Goal: Information Seeking & Learning: Check status

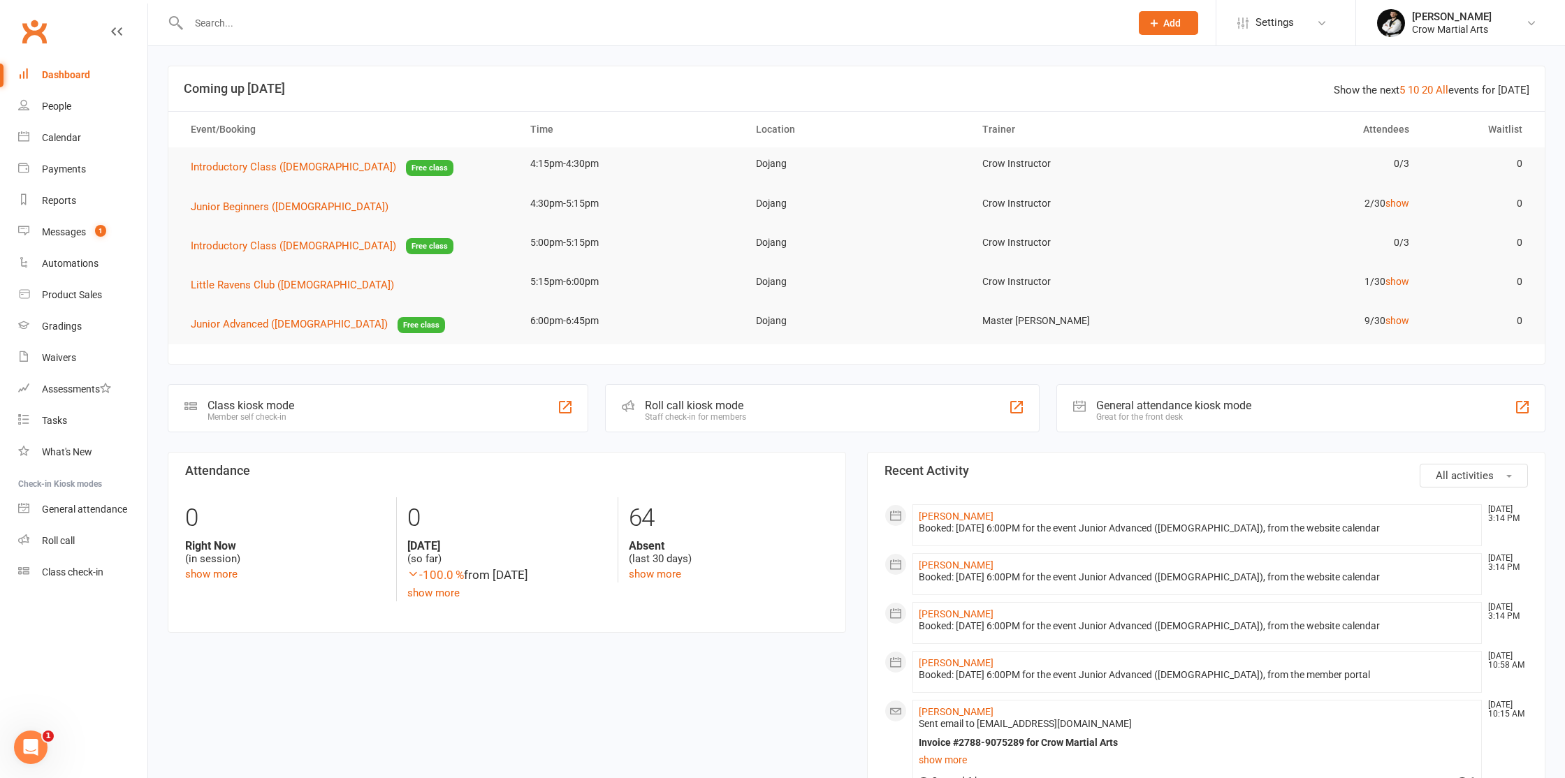
click at [258, 24] on input "text" at bounding box center [652, 23] width 936 height 20
paste input "Mackenzie Birch"
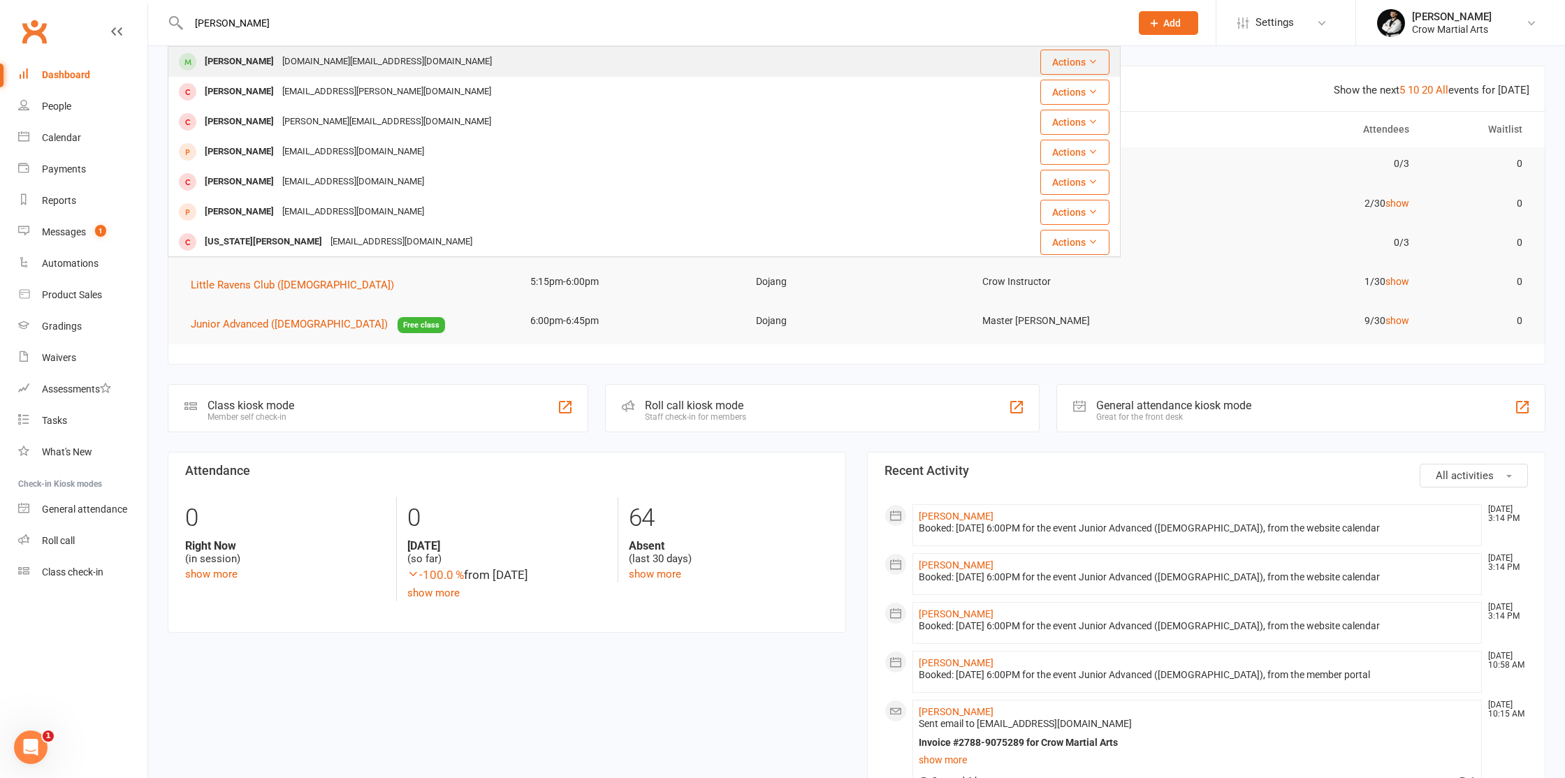
type input "Mackenzie Birch"
click at [256, 54] on div "Mackenzie Birch" at bounding box center [240, 62] width 78 height 20
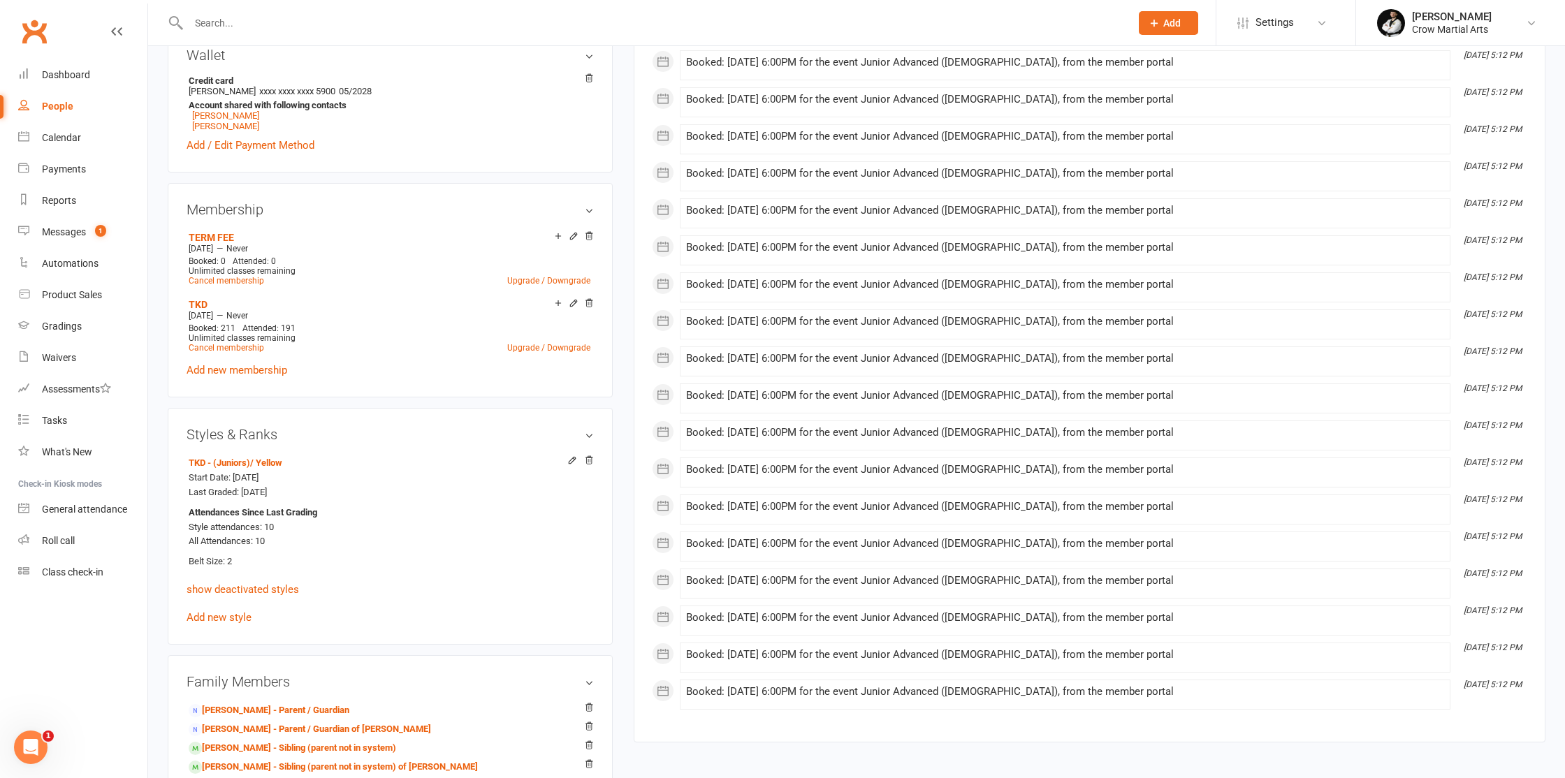
scroll to position [518, 0]
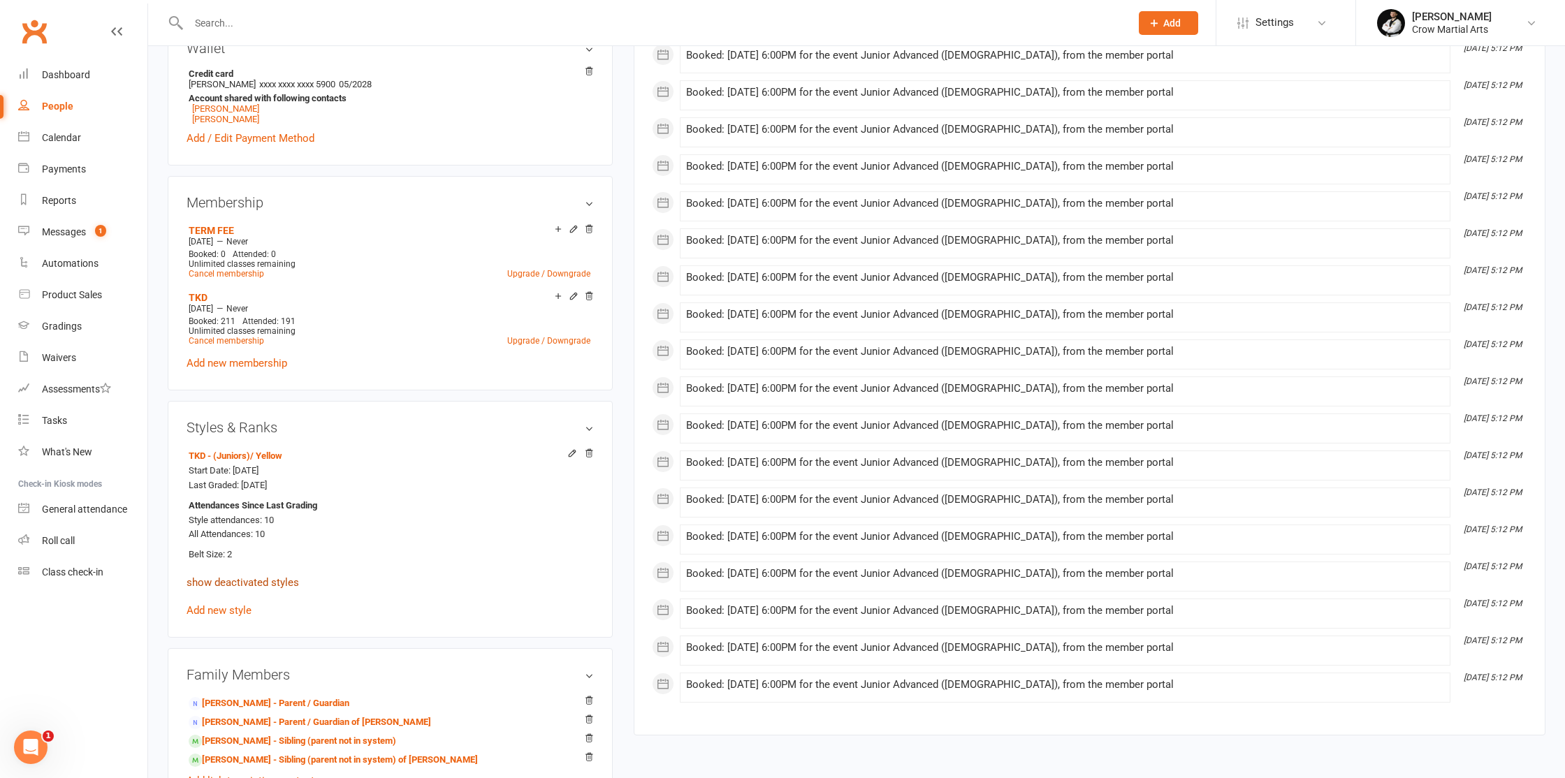
click at [269, 583] on link "show deactivated styles" at bounding box center [243, 582] width 112 height 13
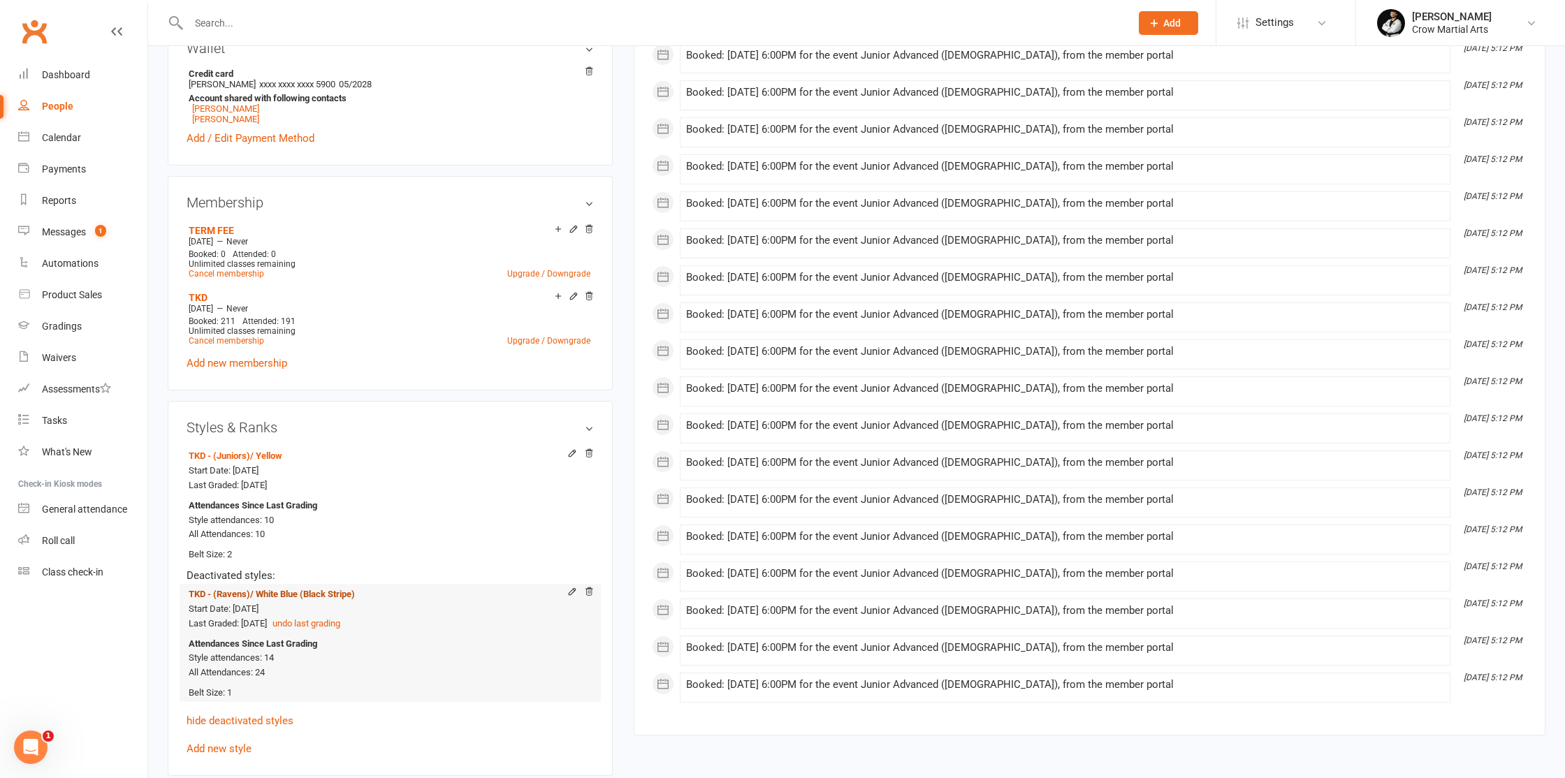
scroll to position [528, 0]
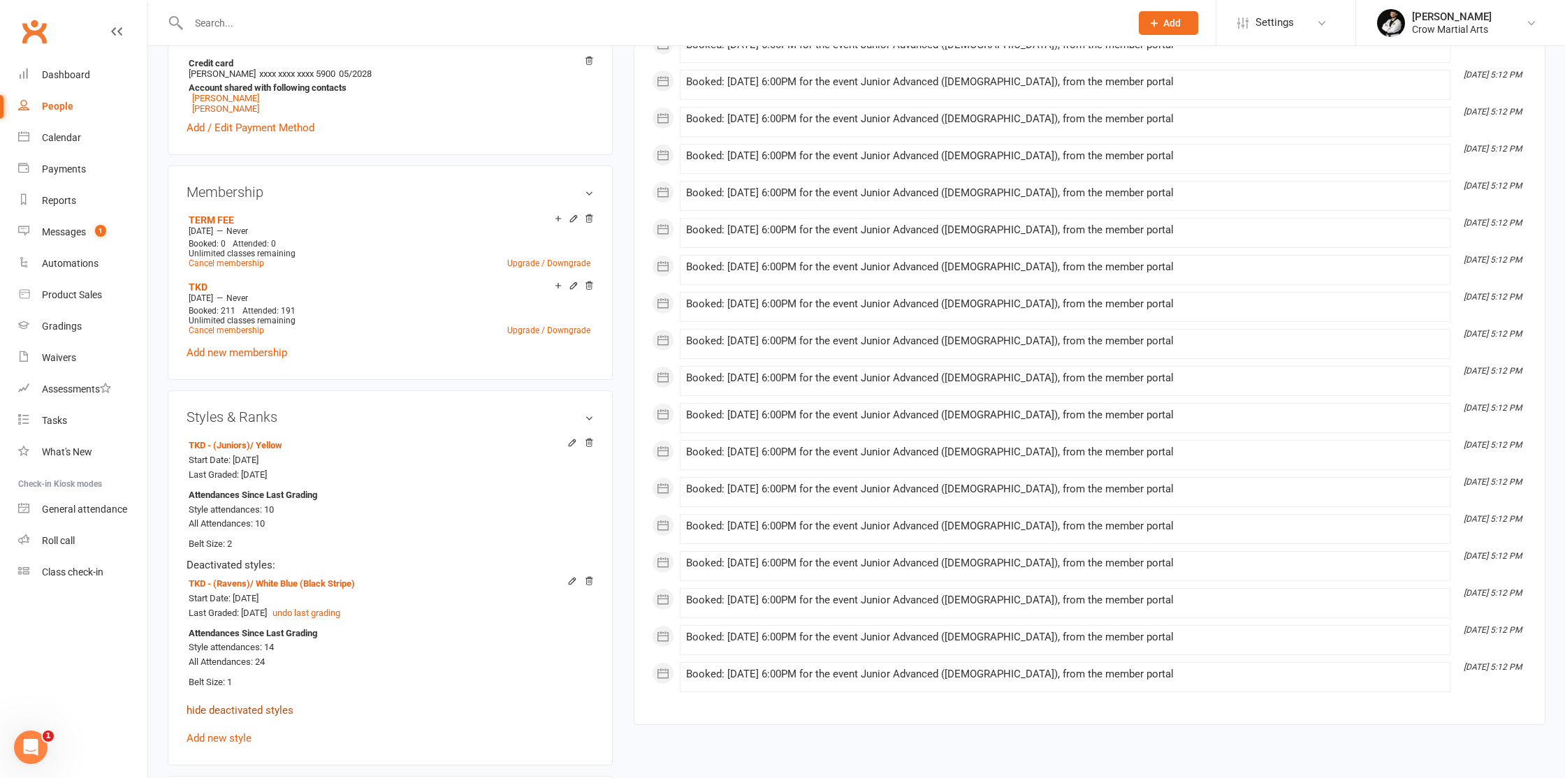
click at [250, 705] on link "hide deactivated styles" at bounding box center [240, 710] width 107 height 13
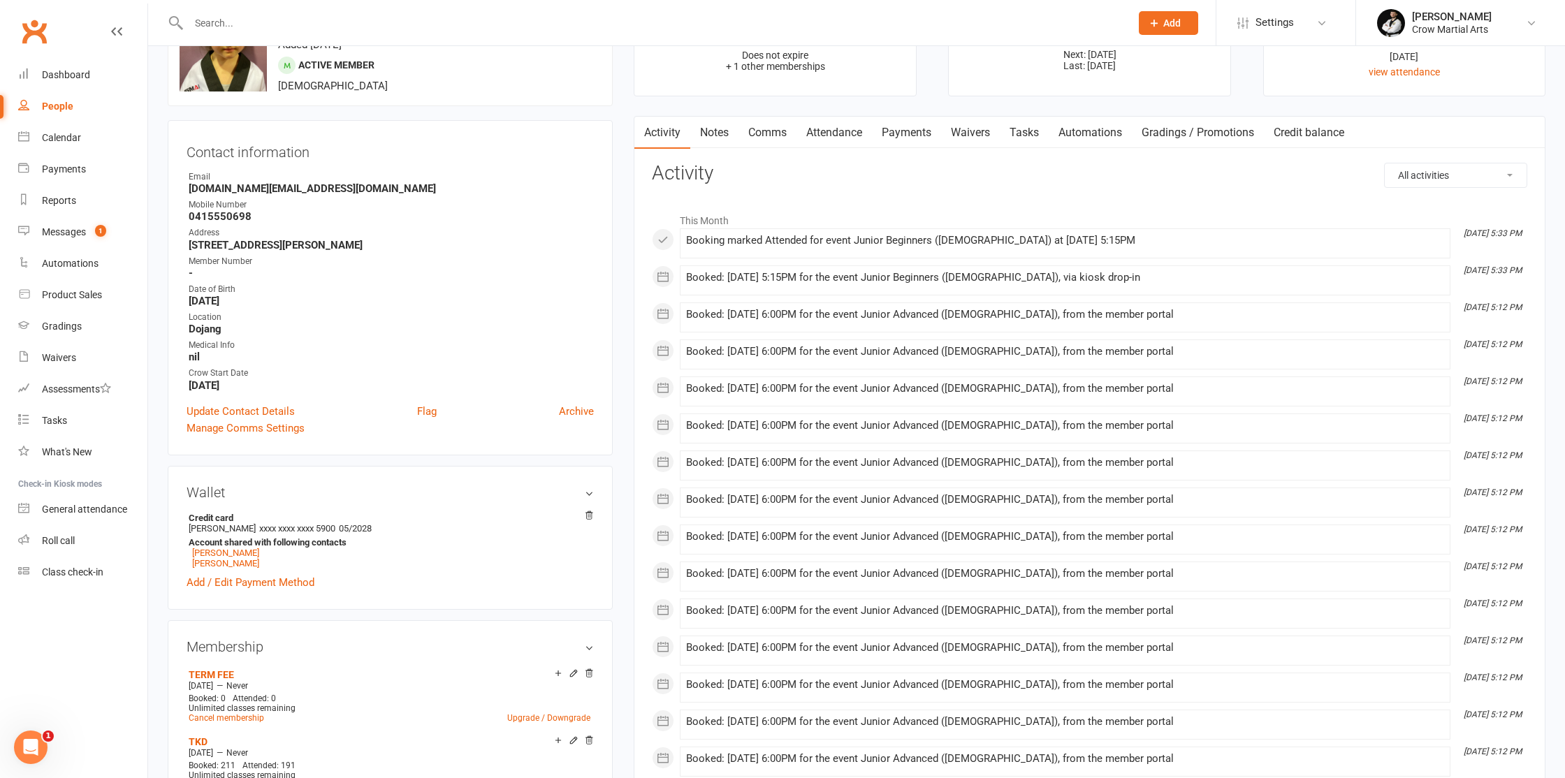
scroll to position [0, 0]
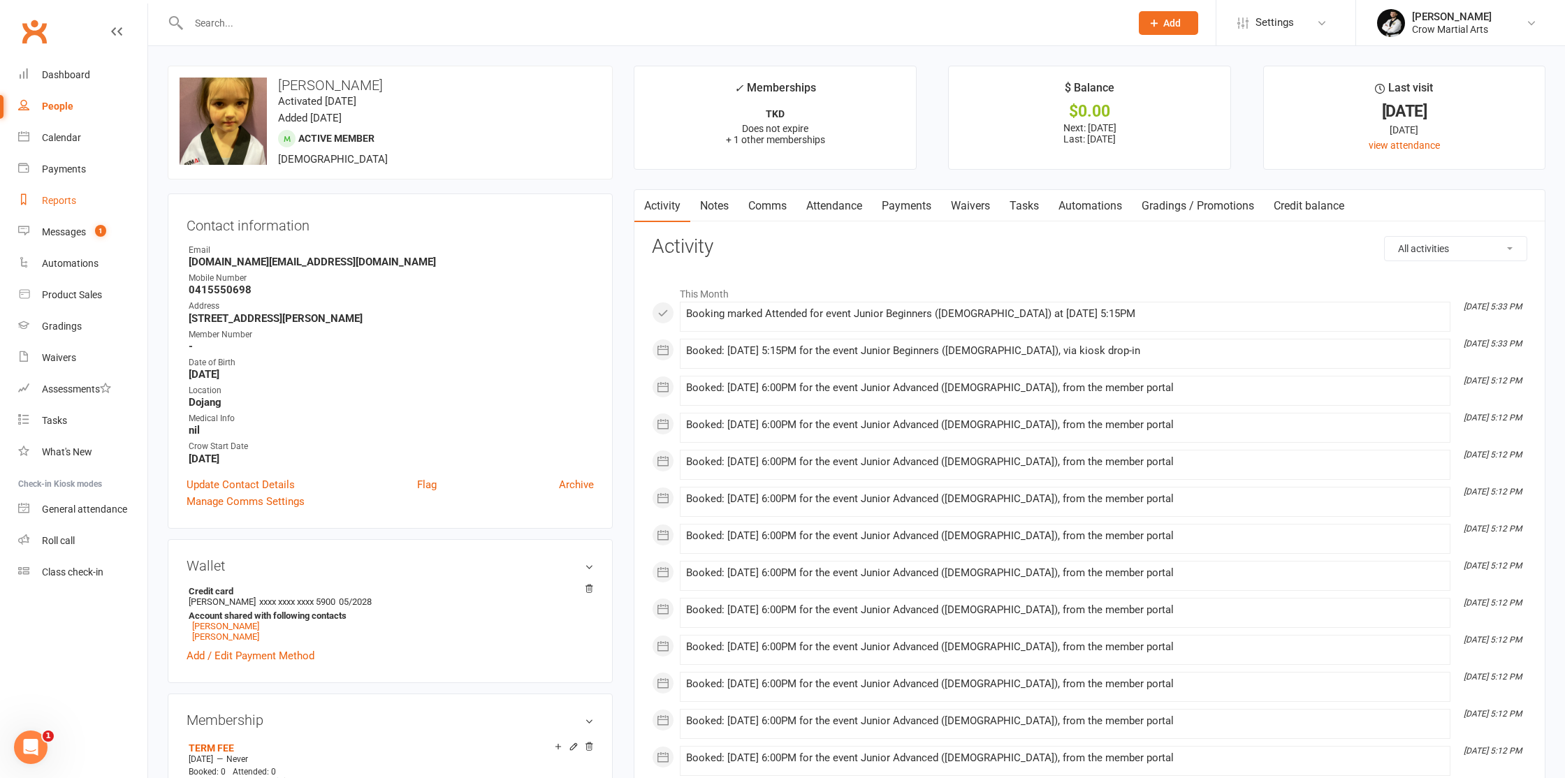
click at [71, 199] on div "Reports" at bounding box center [59, 200] width 34 height 11
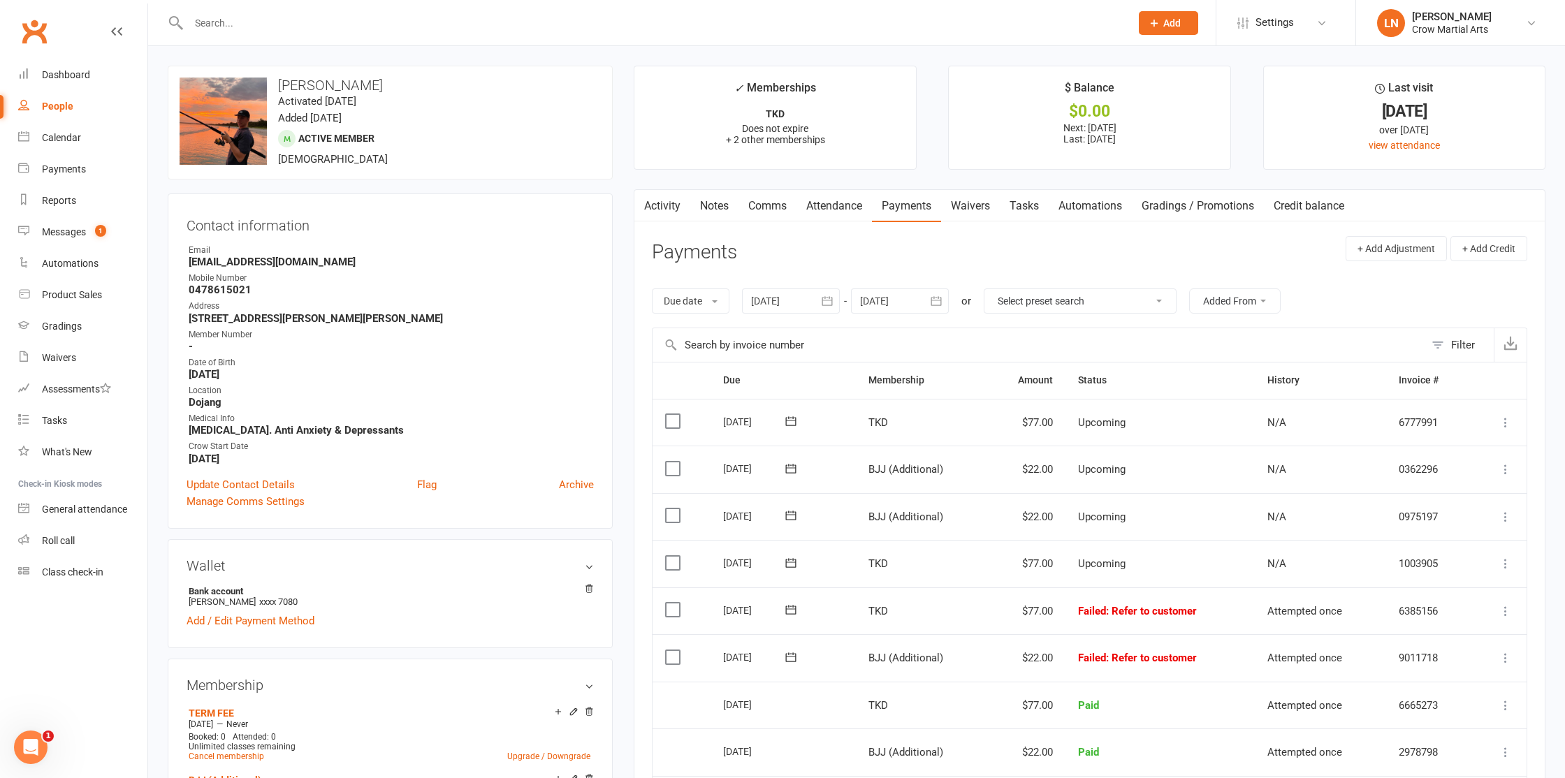
click at [230, 18] on input "text" at bounding box center [652, 23] width 936 height 20
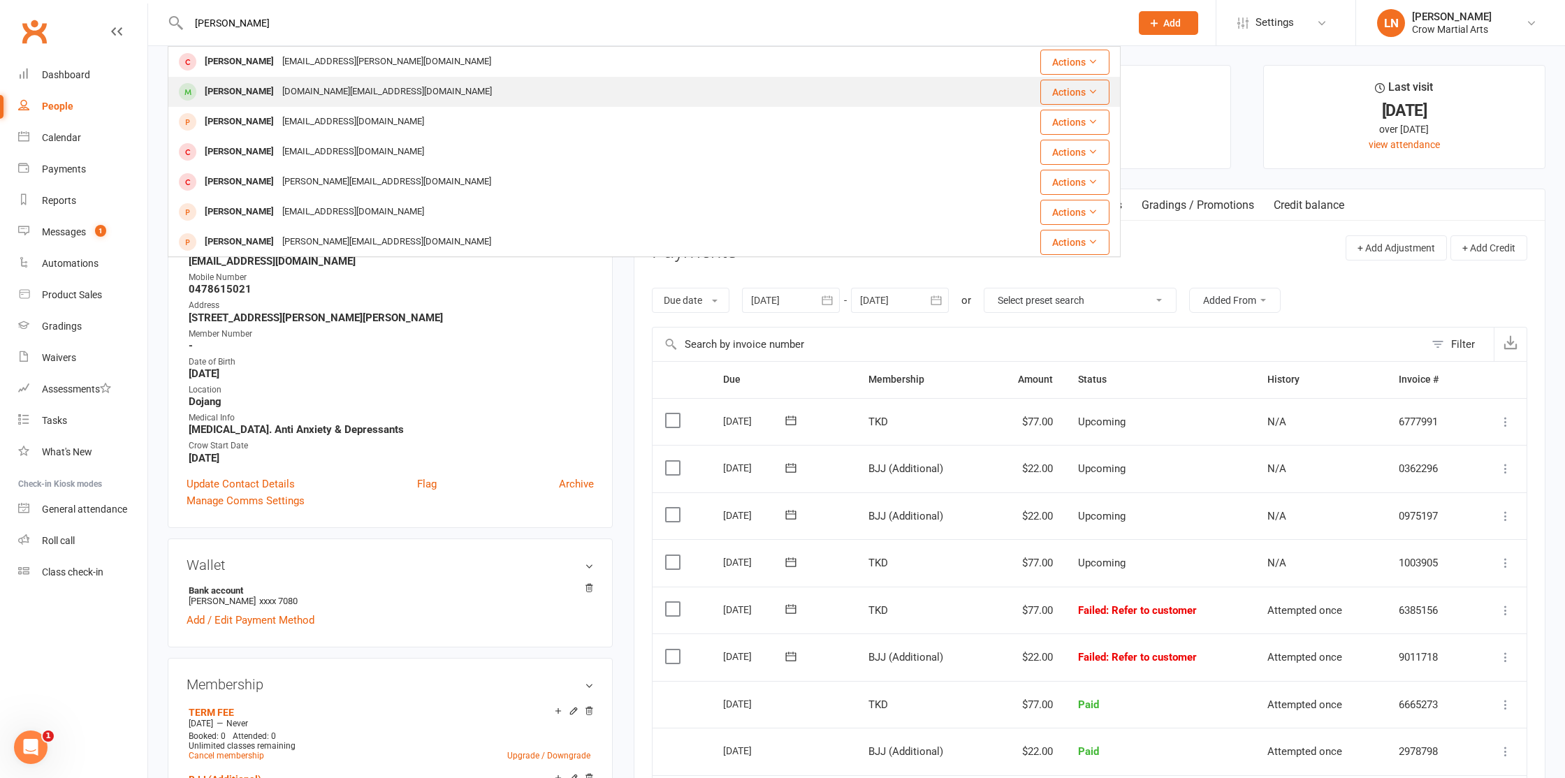
type input "macke"
click at [256, 83] on div "Mackenzie Birch" at bounding box center [240, 92] width 78 height 20
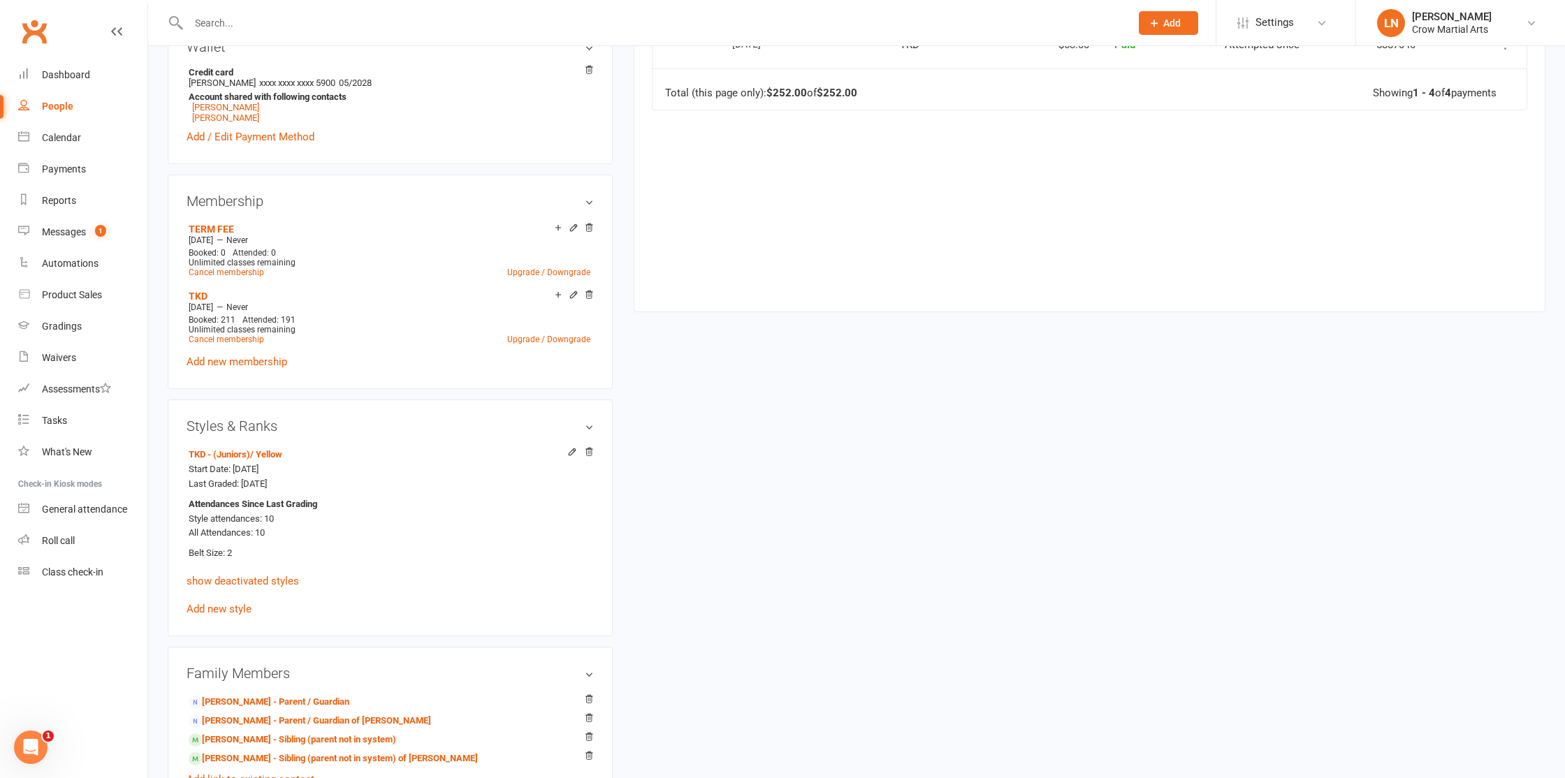
scroll to position [526, 0]
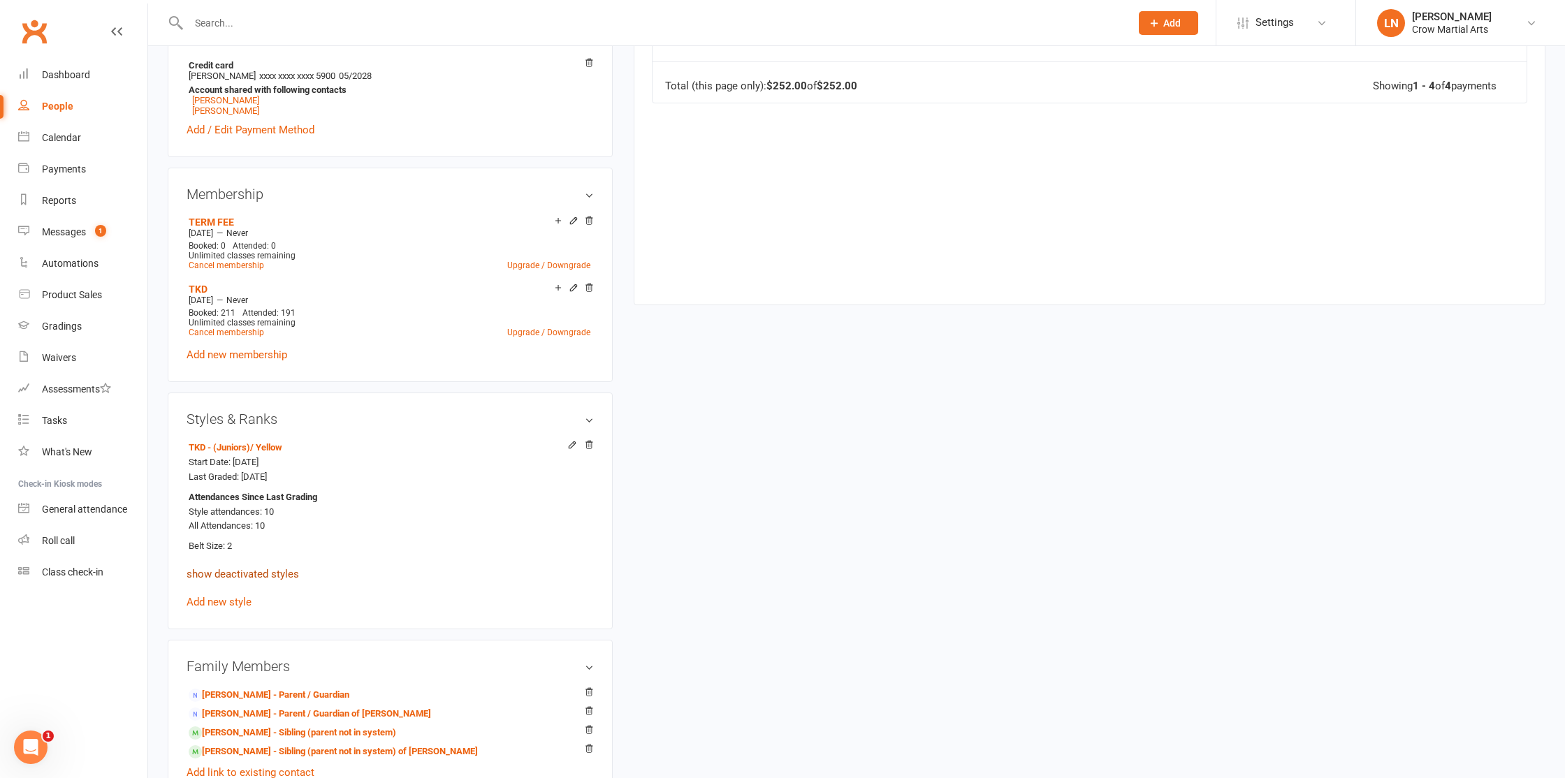
click at [259, 569] on link "show deactivated styles" at bounding box center [243, 574] width 112 height 13
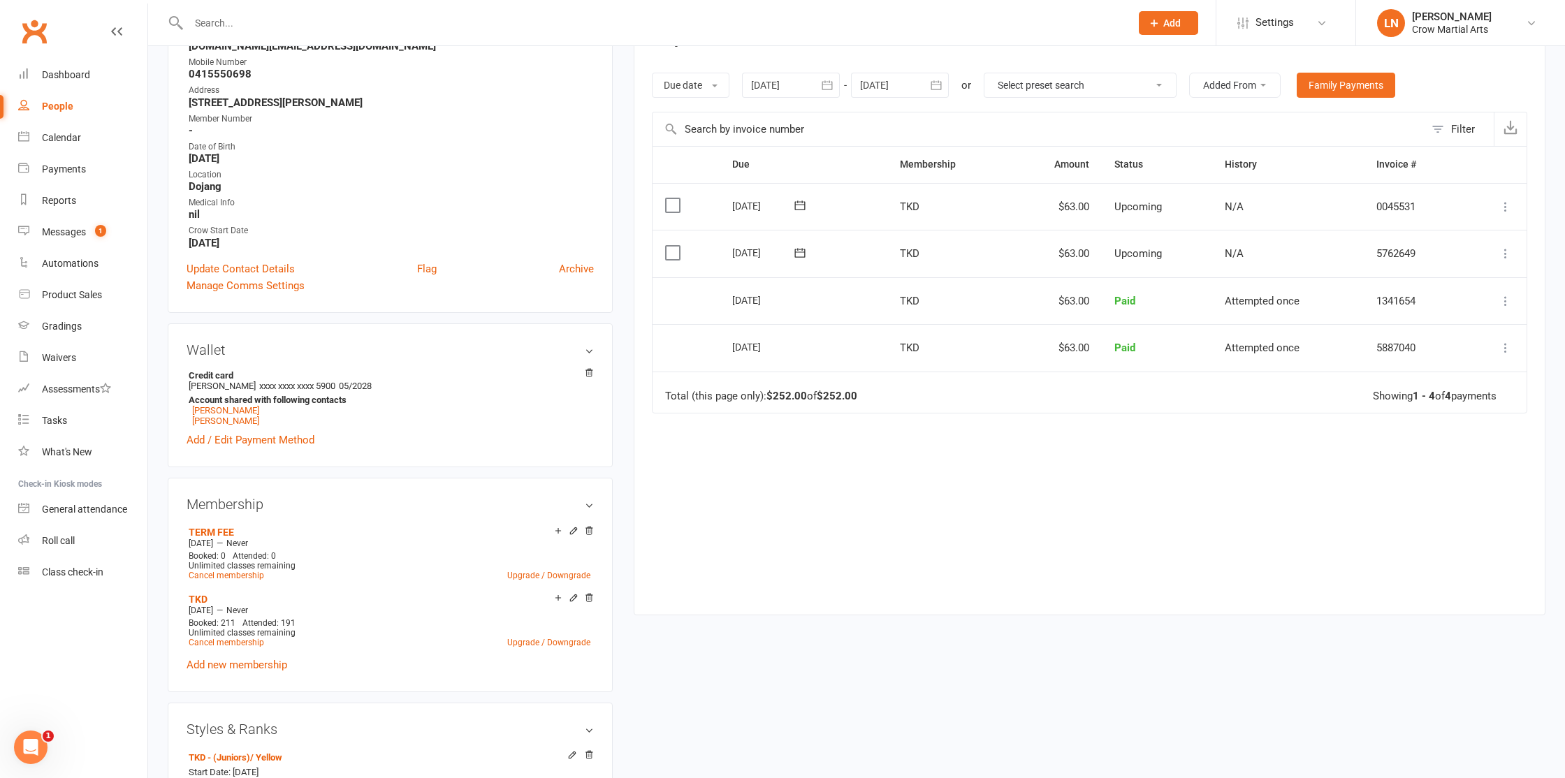
scroll to position [0, 0]
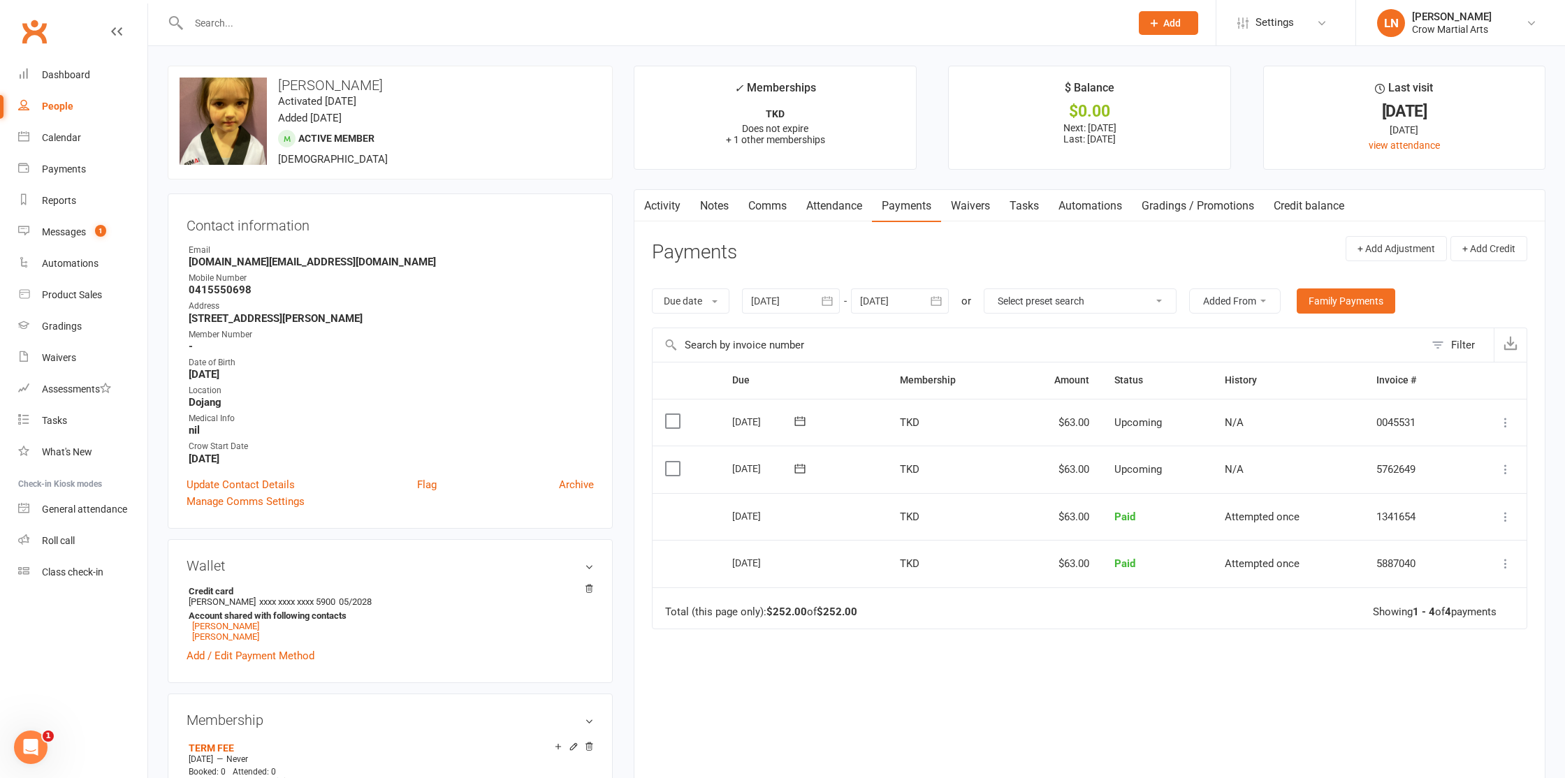
click at [661, 210] on link "Activity" at bounding box center [662, 206] width 56 height 32
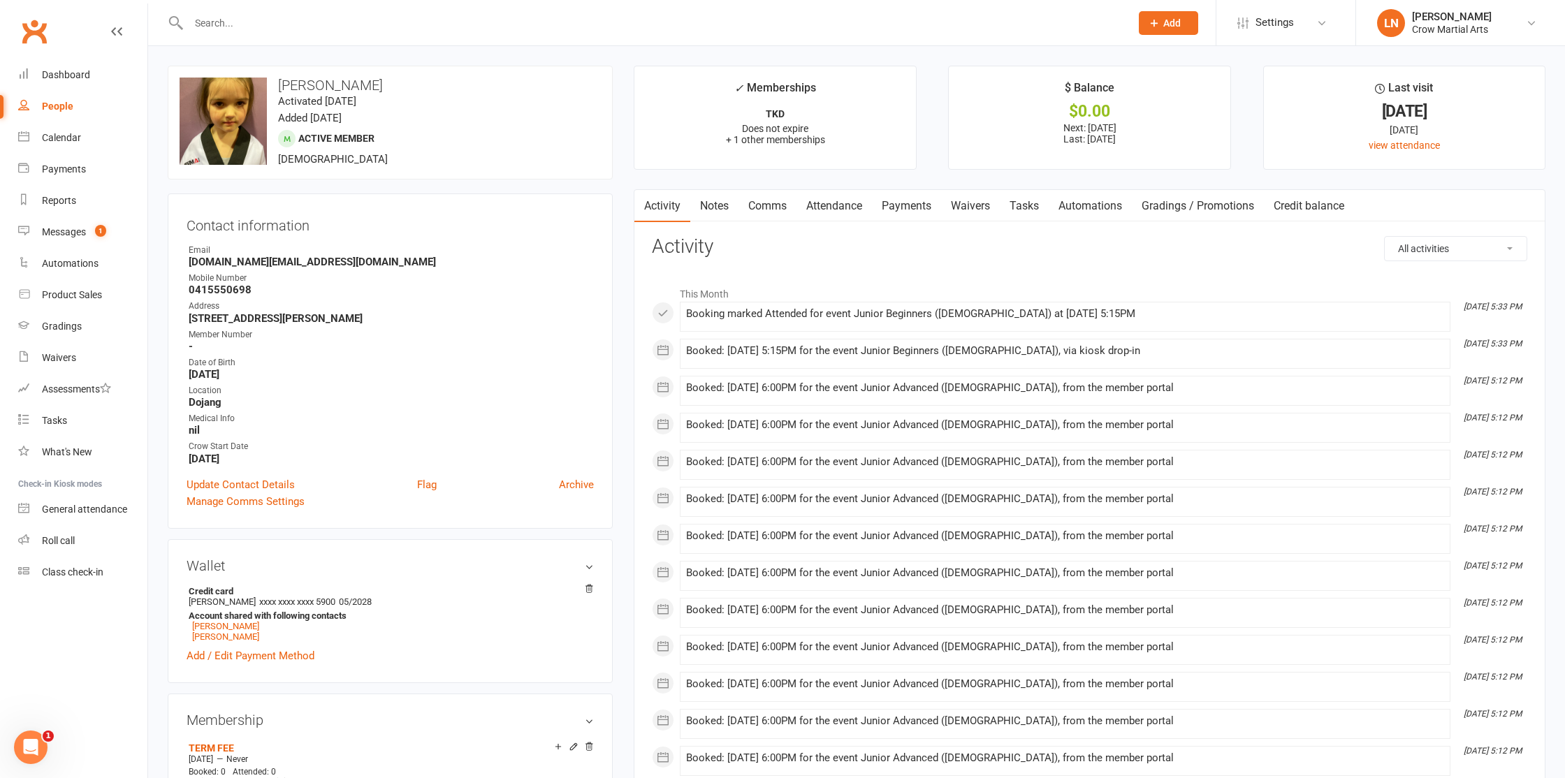
click at [1200, 203] on link "Gradings / Promotions" at bounding box center [1198, 206] width 132 height 32
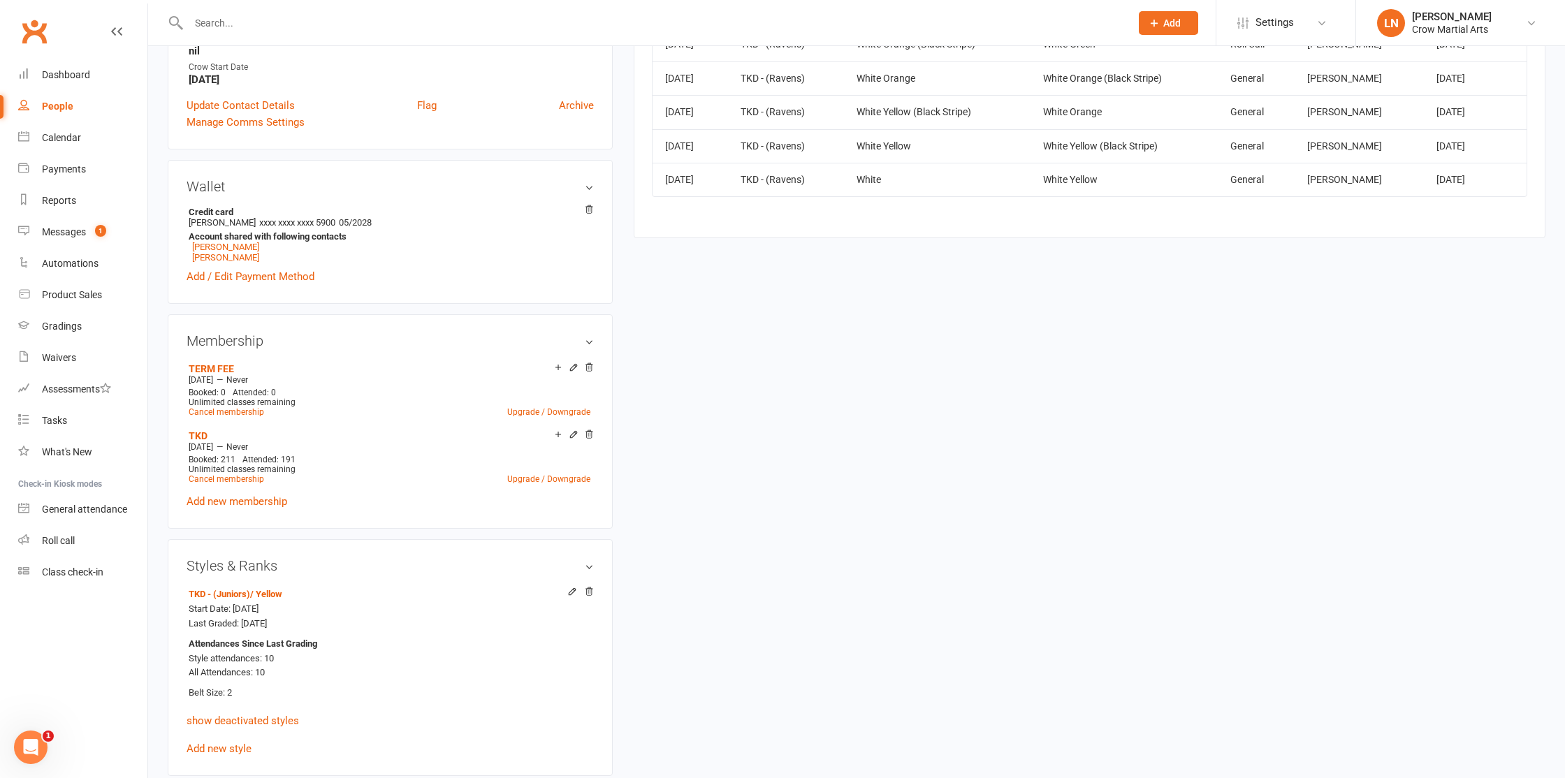
scroll to position [382, 0]
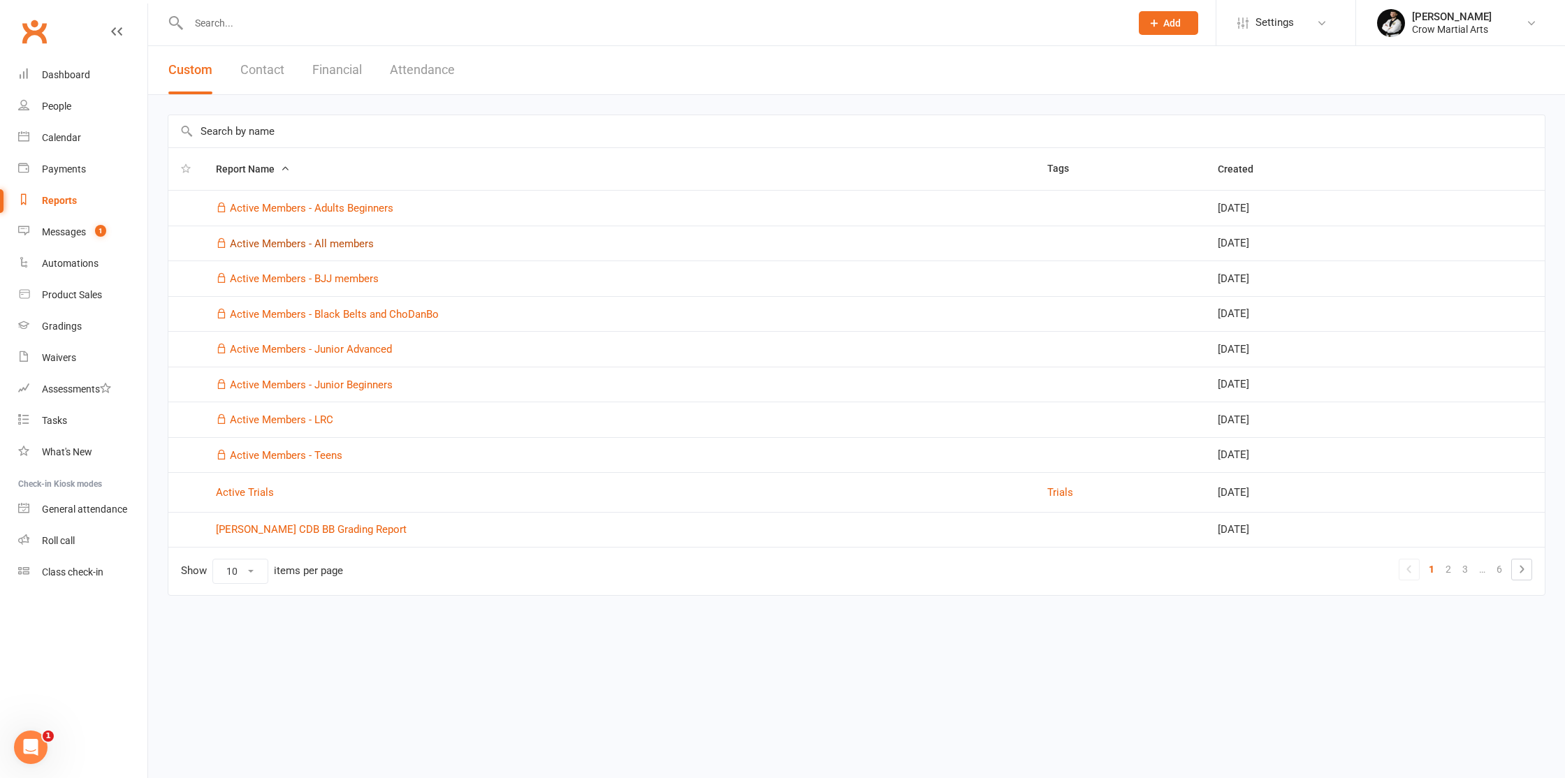
click at [337, 245] on link "Active Members - All members" at bounding box center [302, 244] width 144 height 13
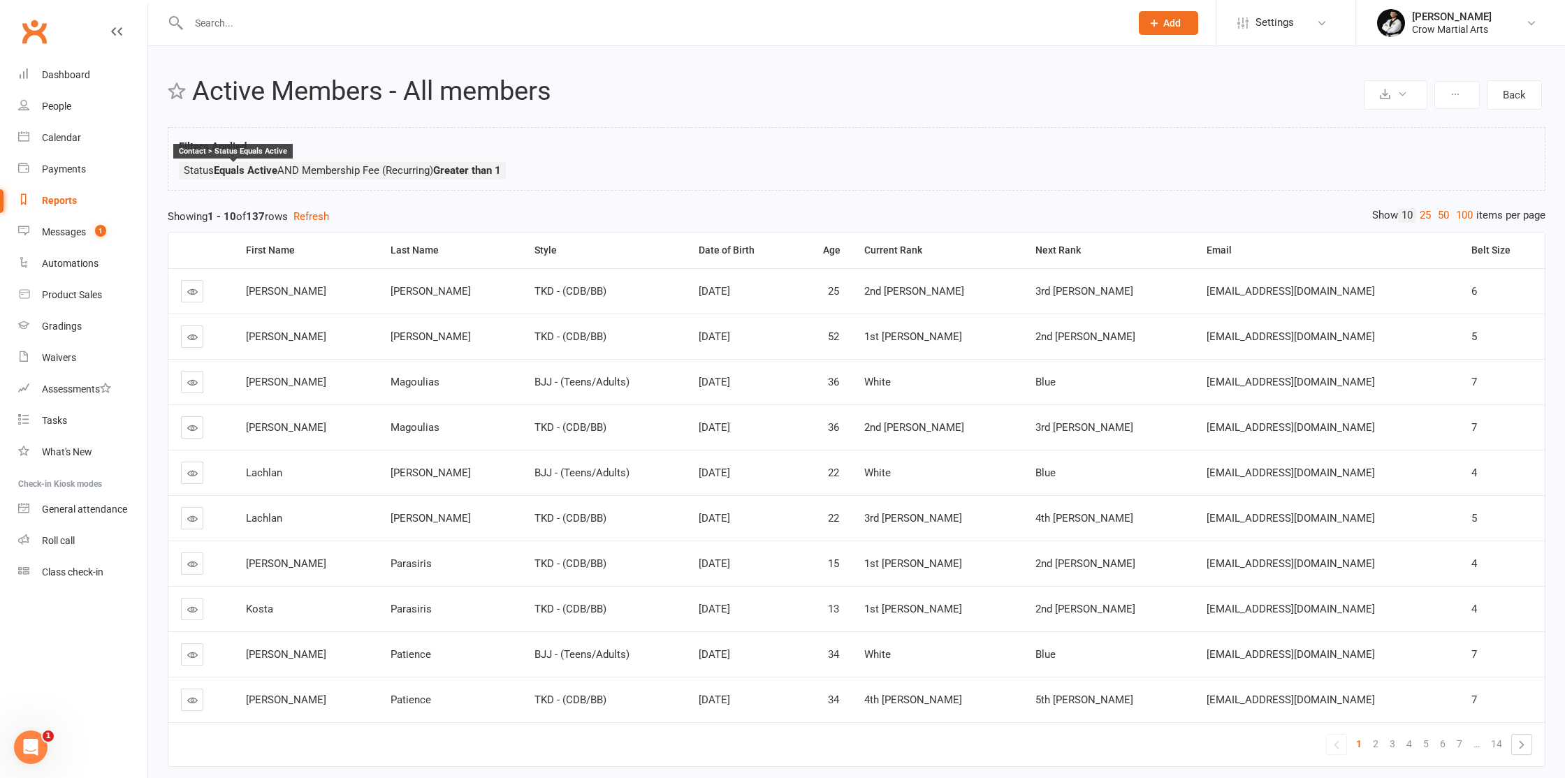
click at [249, 173] on strong "Equals Active" at bounding box center [246, 170] width 64 height 13
click at [1450, 82] on button at bounding box center [1456, 95] width 45 height 28
click at [883, 124] on div "Export to CSV Schedule recurring exports Stop recurring exports Back Active Mem…" at bounding box center [856, 429] width 1417 height 767
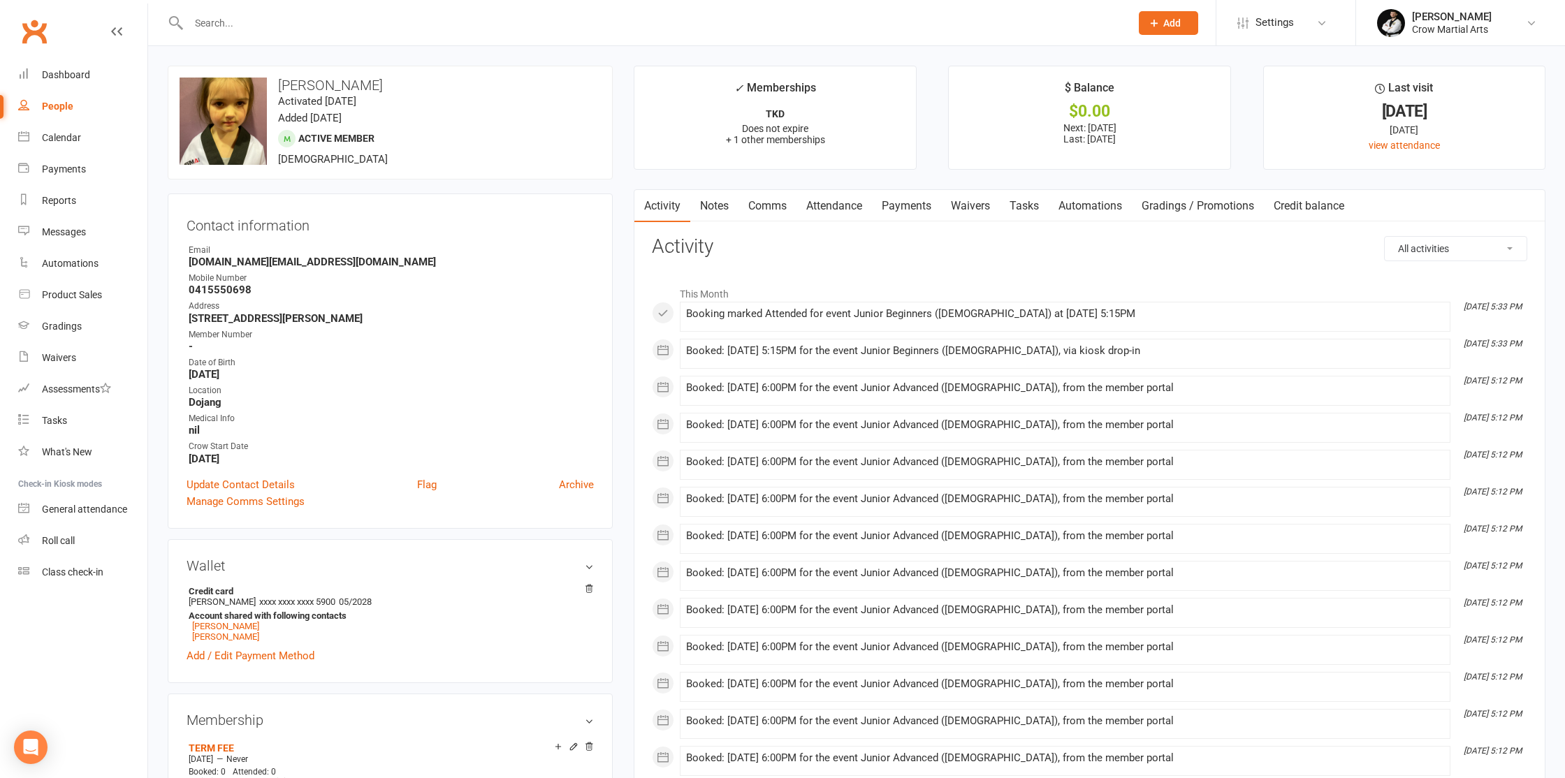
click at [240, 24] on input "text" at bounding box center [652, 23] width 936 height 20
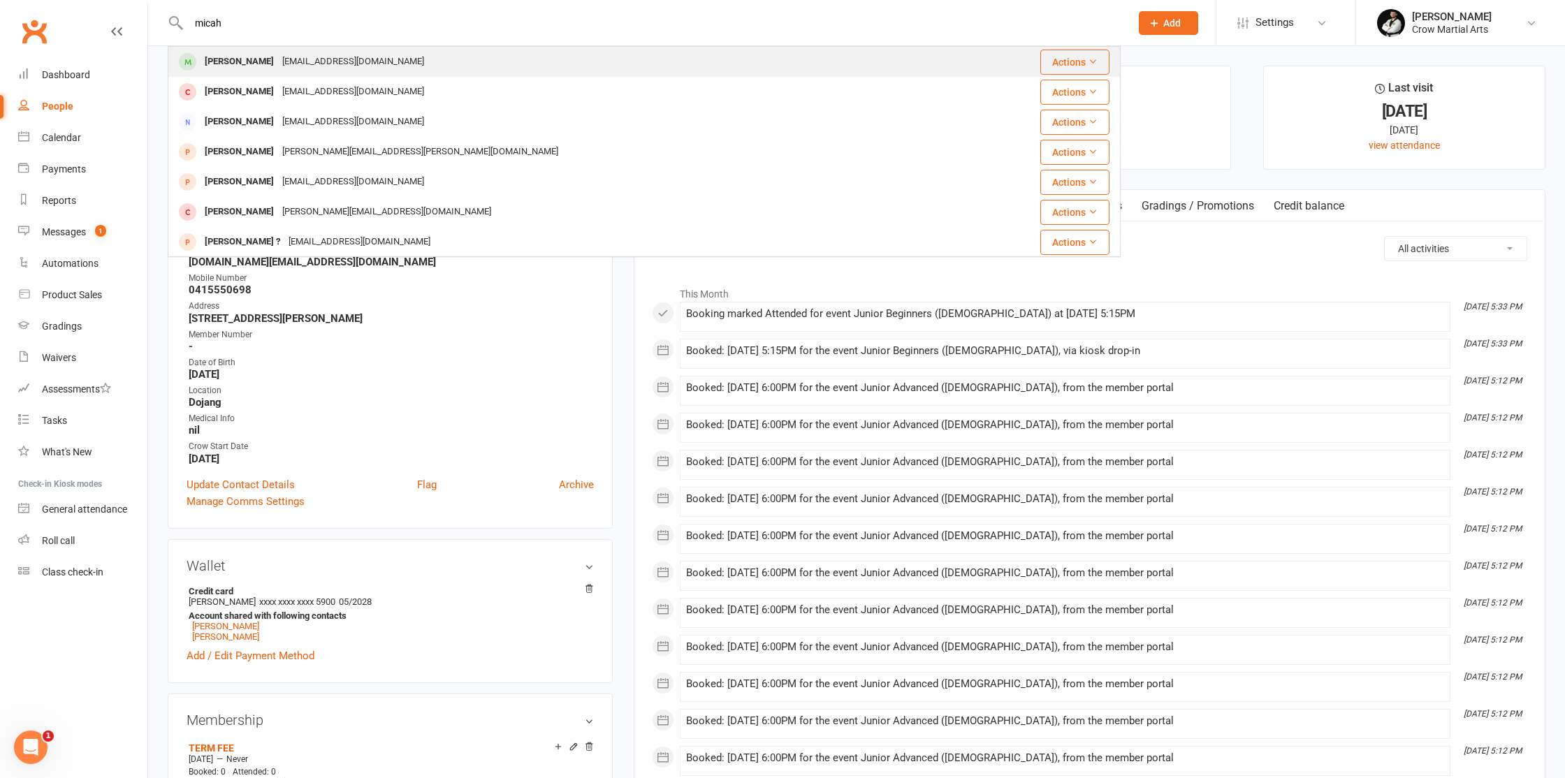
type input "micah"
click at [239, 49] on div "[PERSON_NAME] [EMAIL_ADDRESS][DOMAIN_NAME]" at bounding box center [564, 62] width 791 height 29
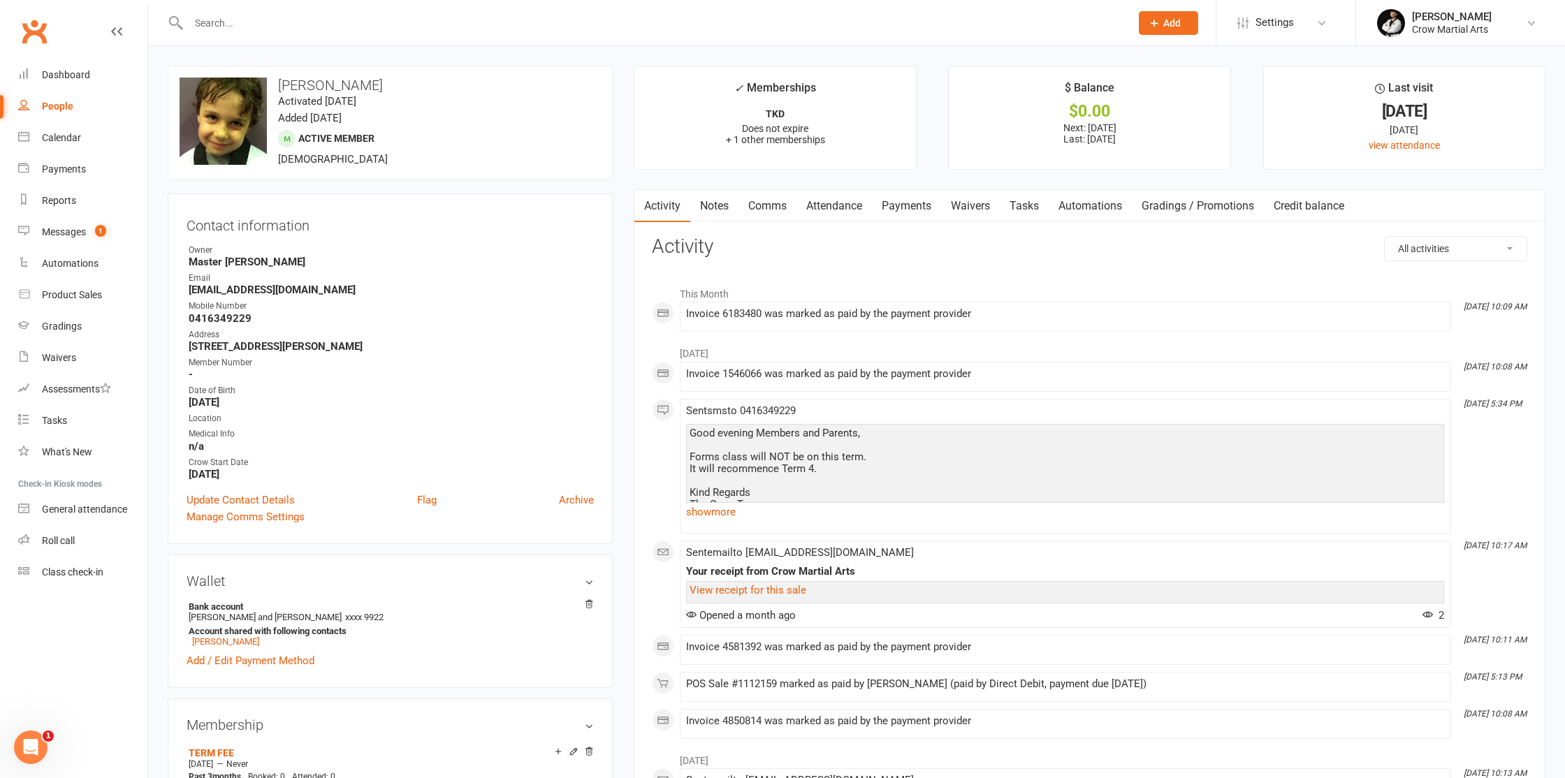
click at [254, 15] on input "text" at bounding box center [652, 23] width 936 height 20
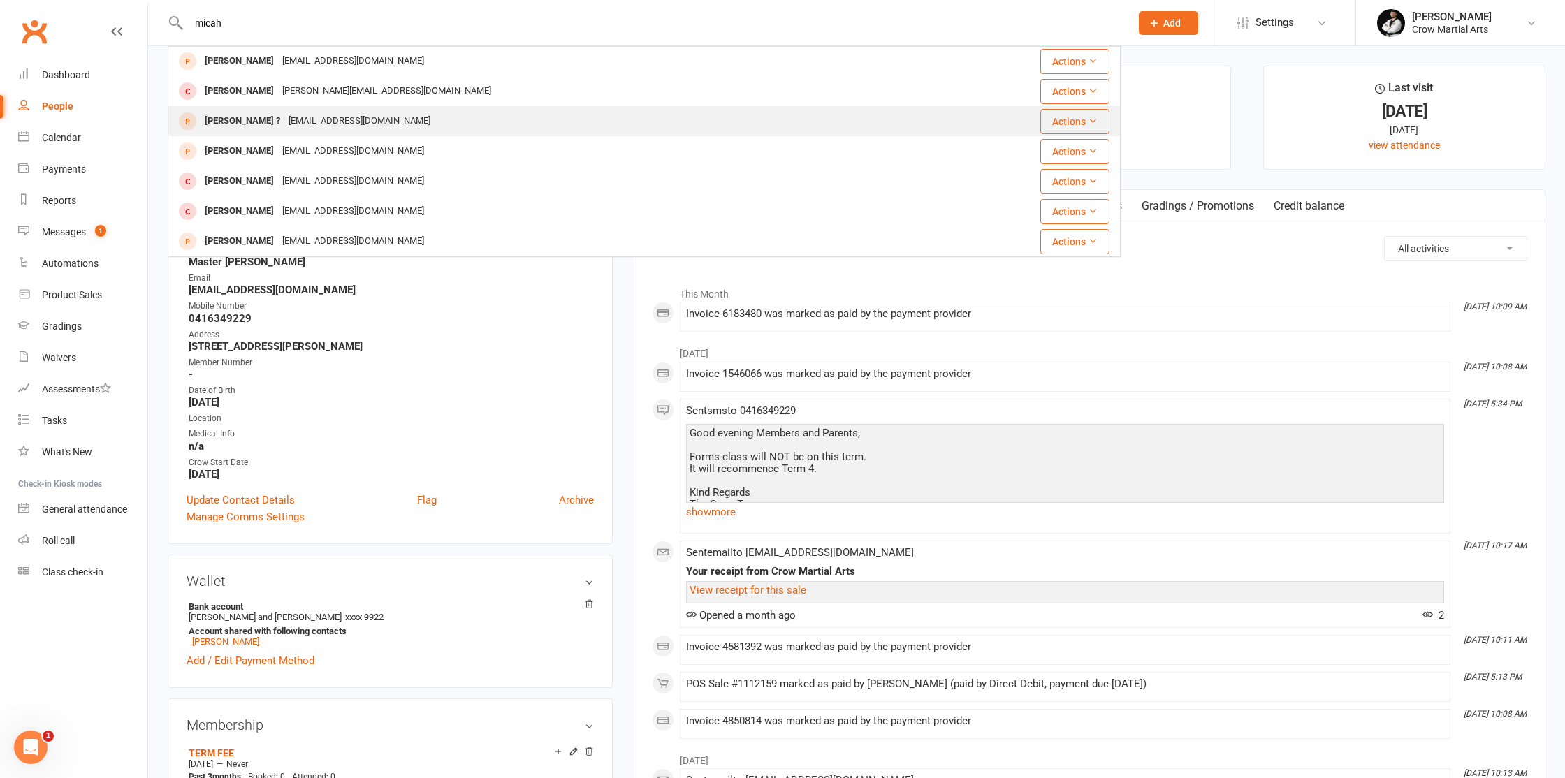
scroll to position [2, 0]
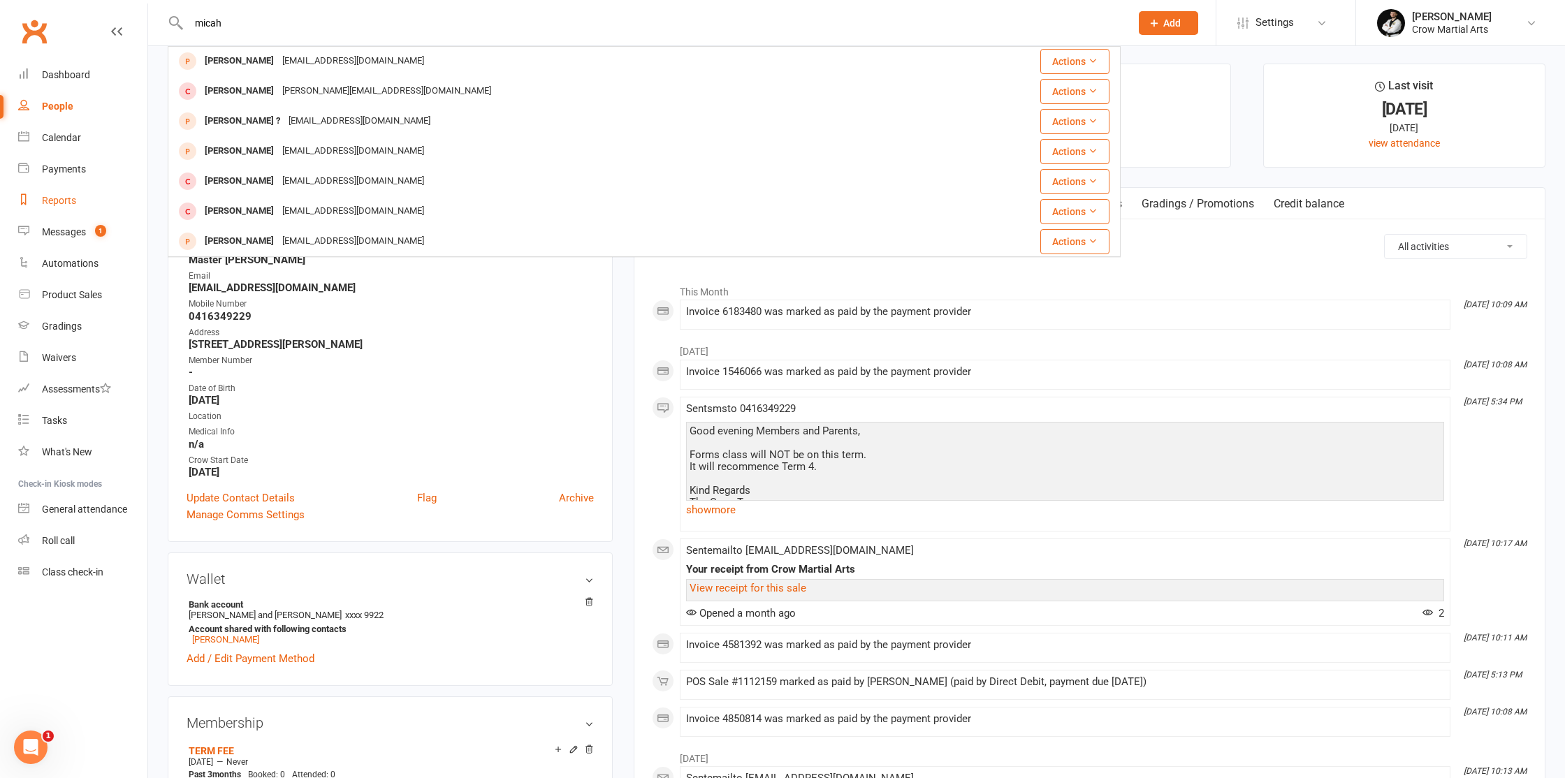
type input "micah"
click at [66, 201] on div "Reports" at bounding box center [59, 200] width 34 height 11
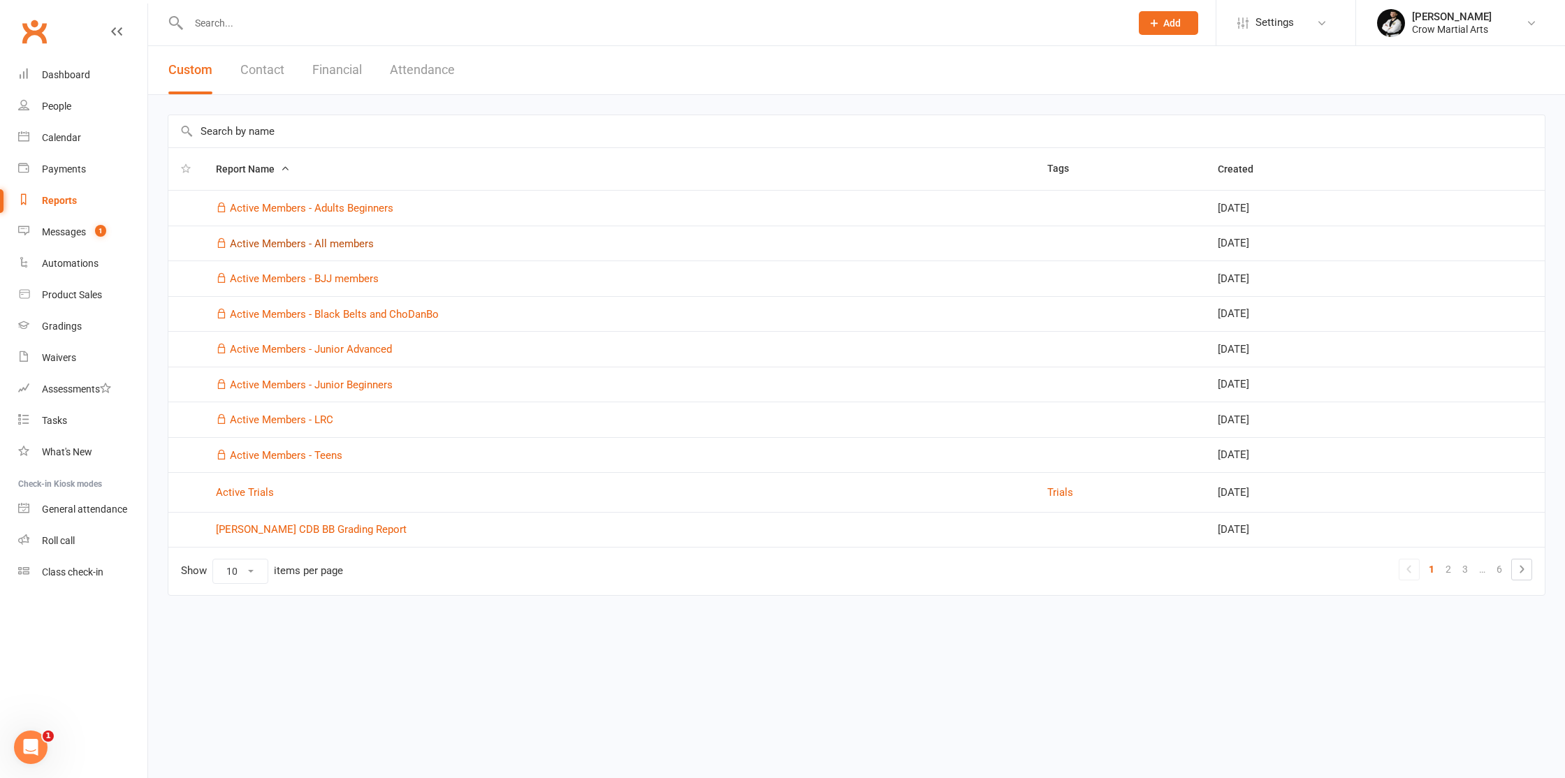
click at [296, 238] on link "Active Members - All members" at bounding box center [302, 244] width 144 height 13
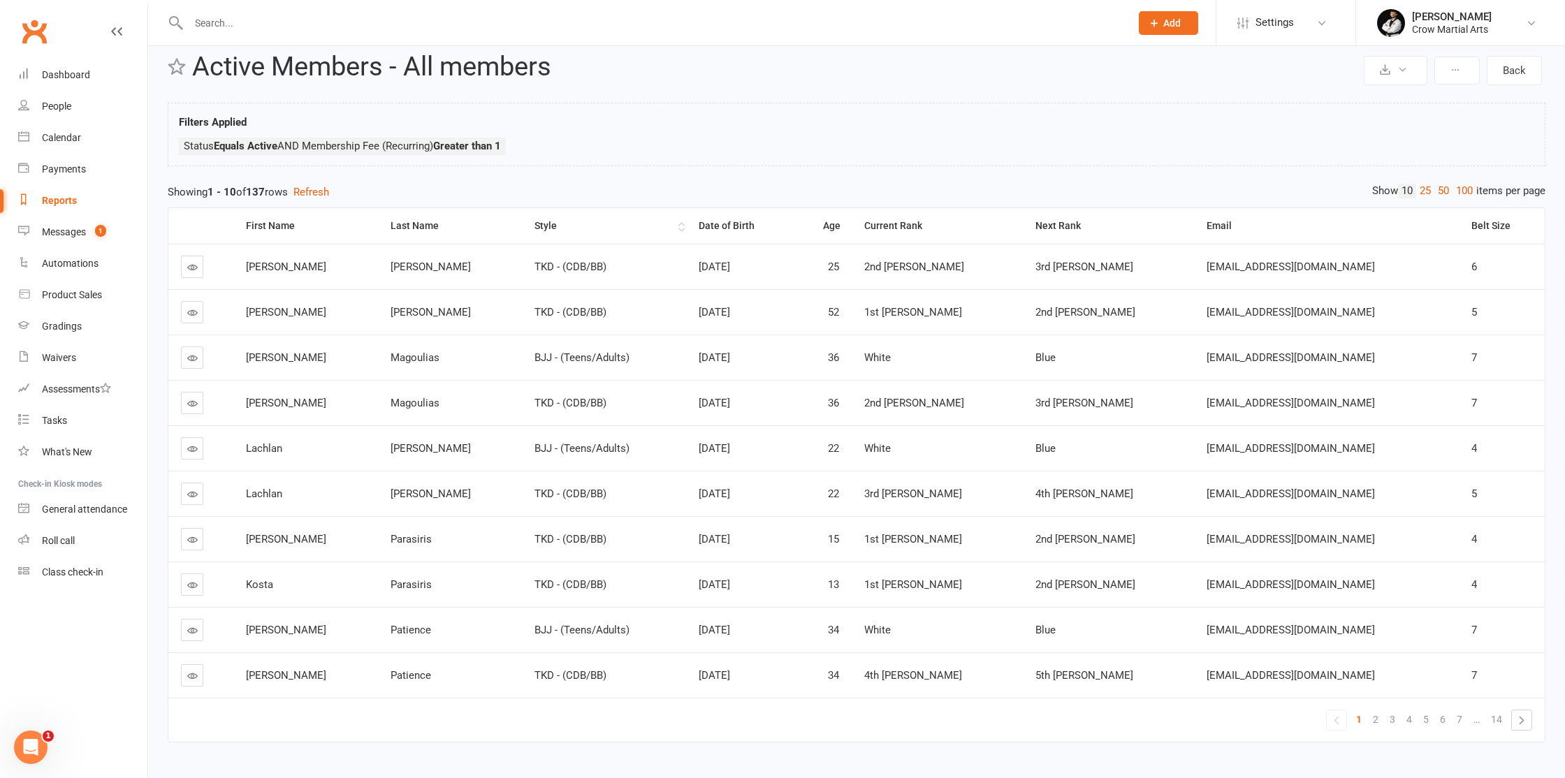
scroll to position [8, 0]
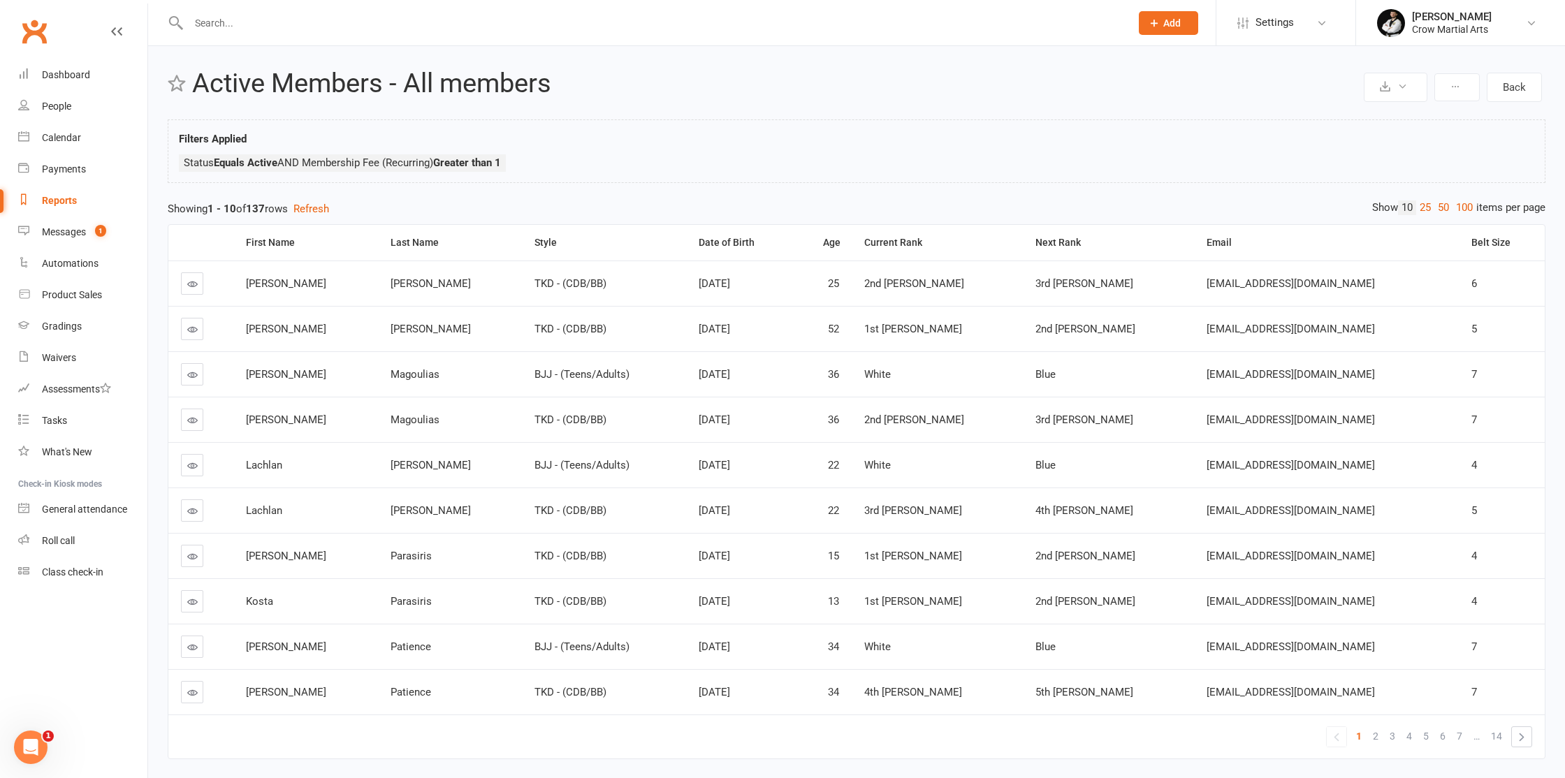
click at [382, 238] on th "Last Name" at bounding box center [450, 243] width 145 height 36
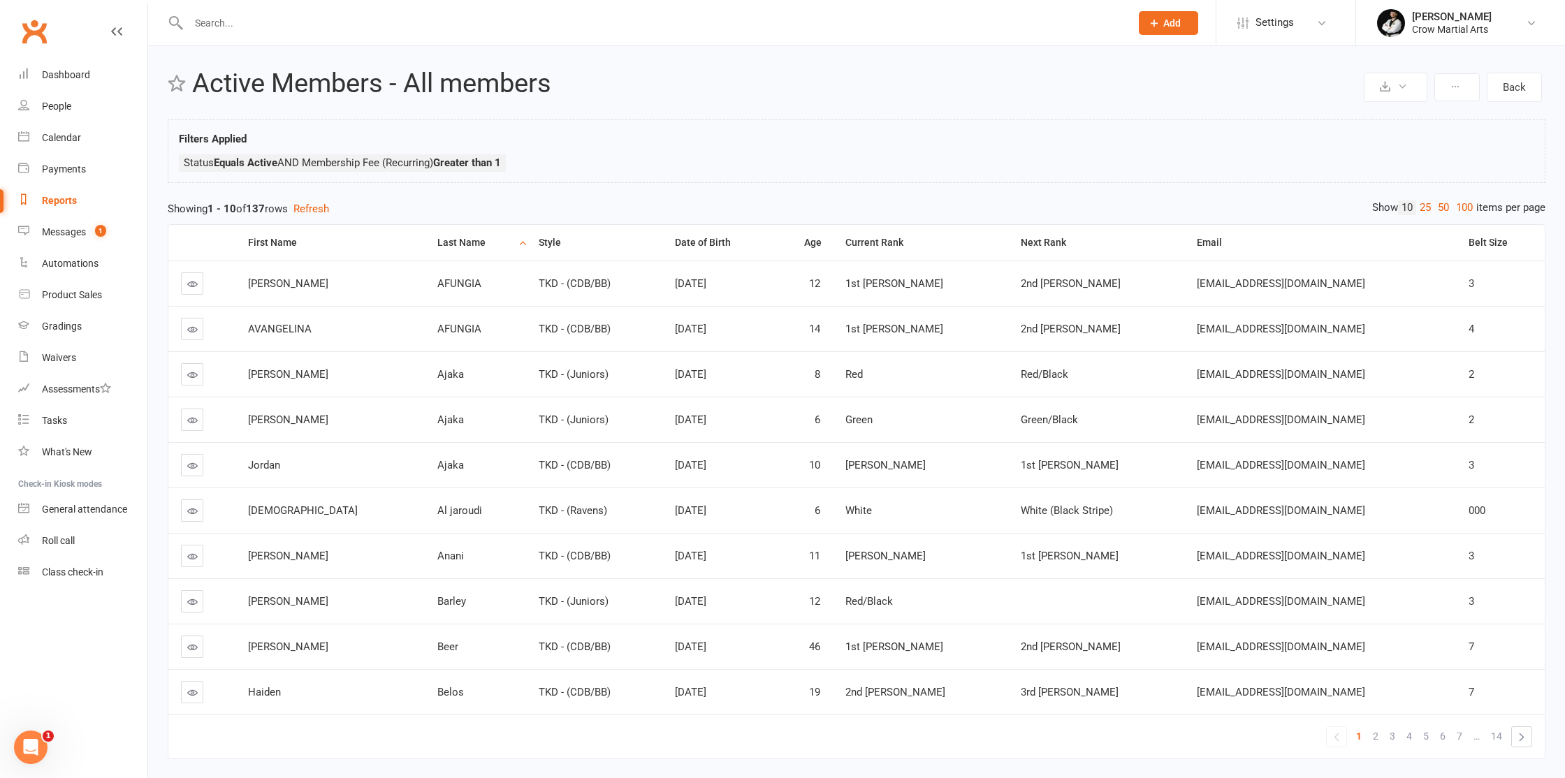
scroll to position [55, 0]
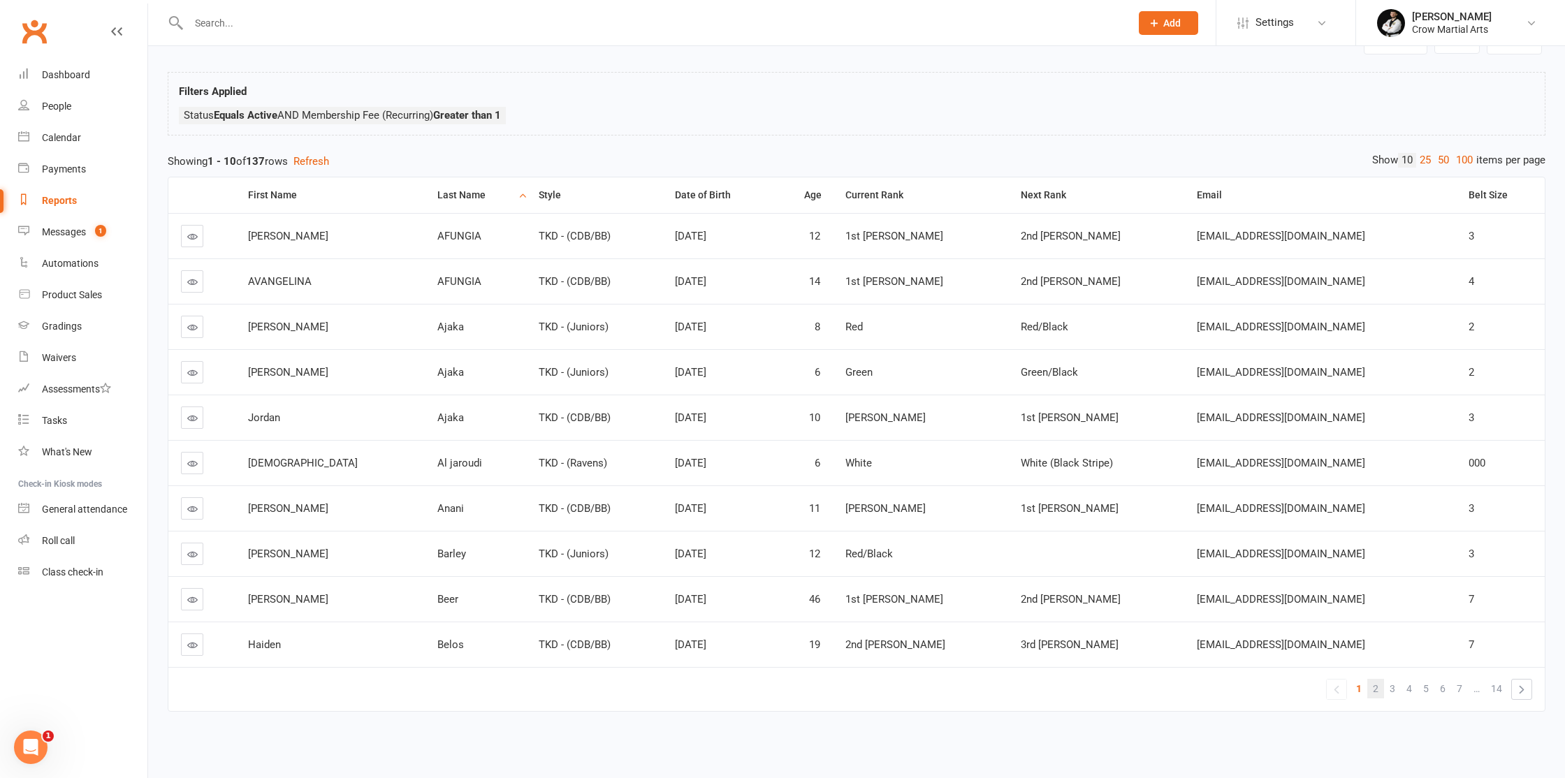
click at [1379, 687] on link "2" at bounding box center [1375, 689] width 17 height 20
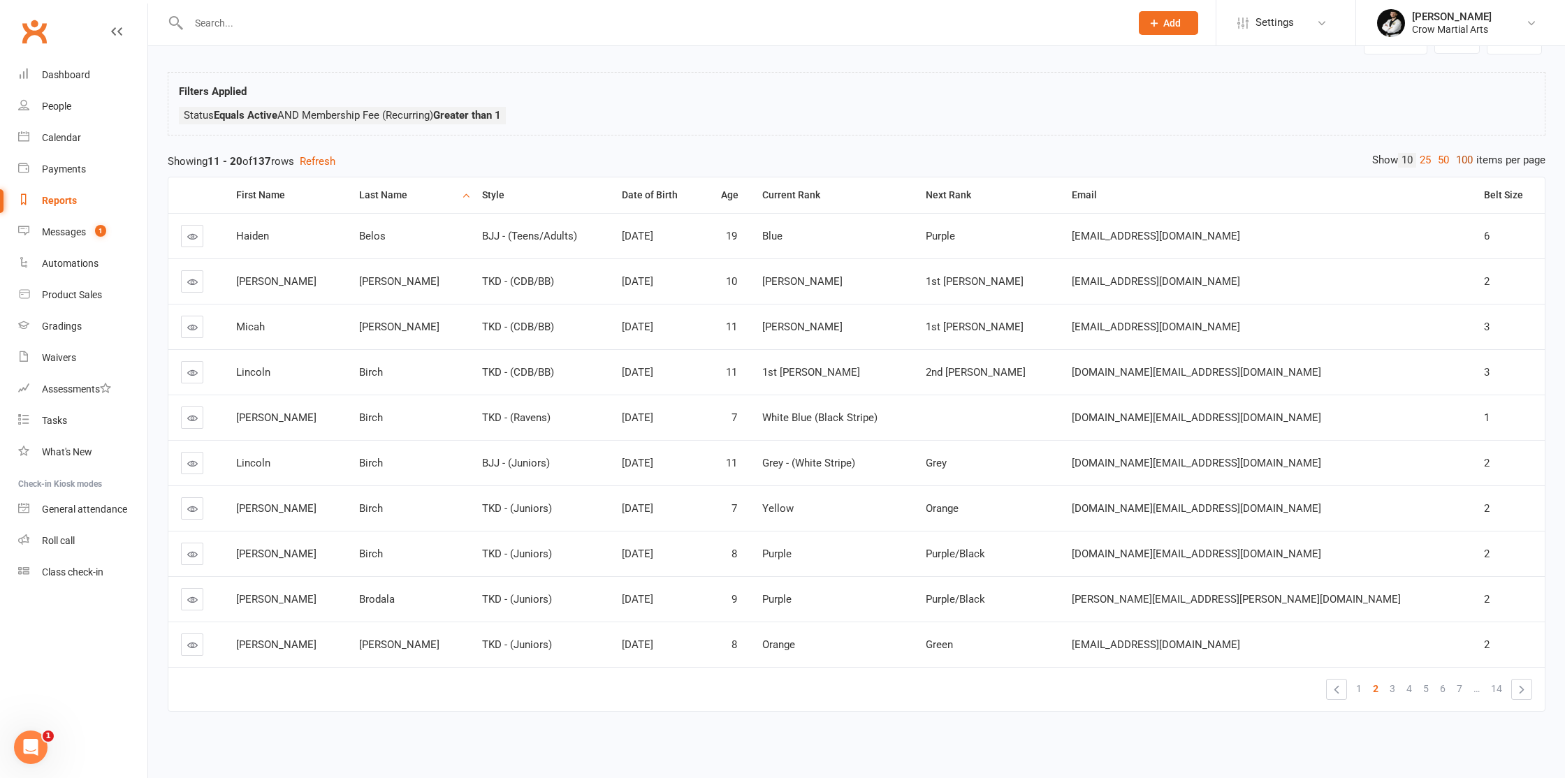
click at [1466, 158] on link "100" at bounding box center [1464, 160] width 24 height 15
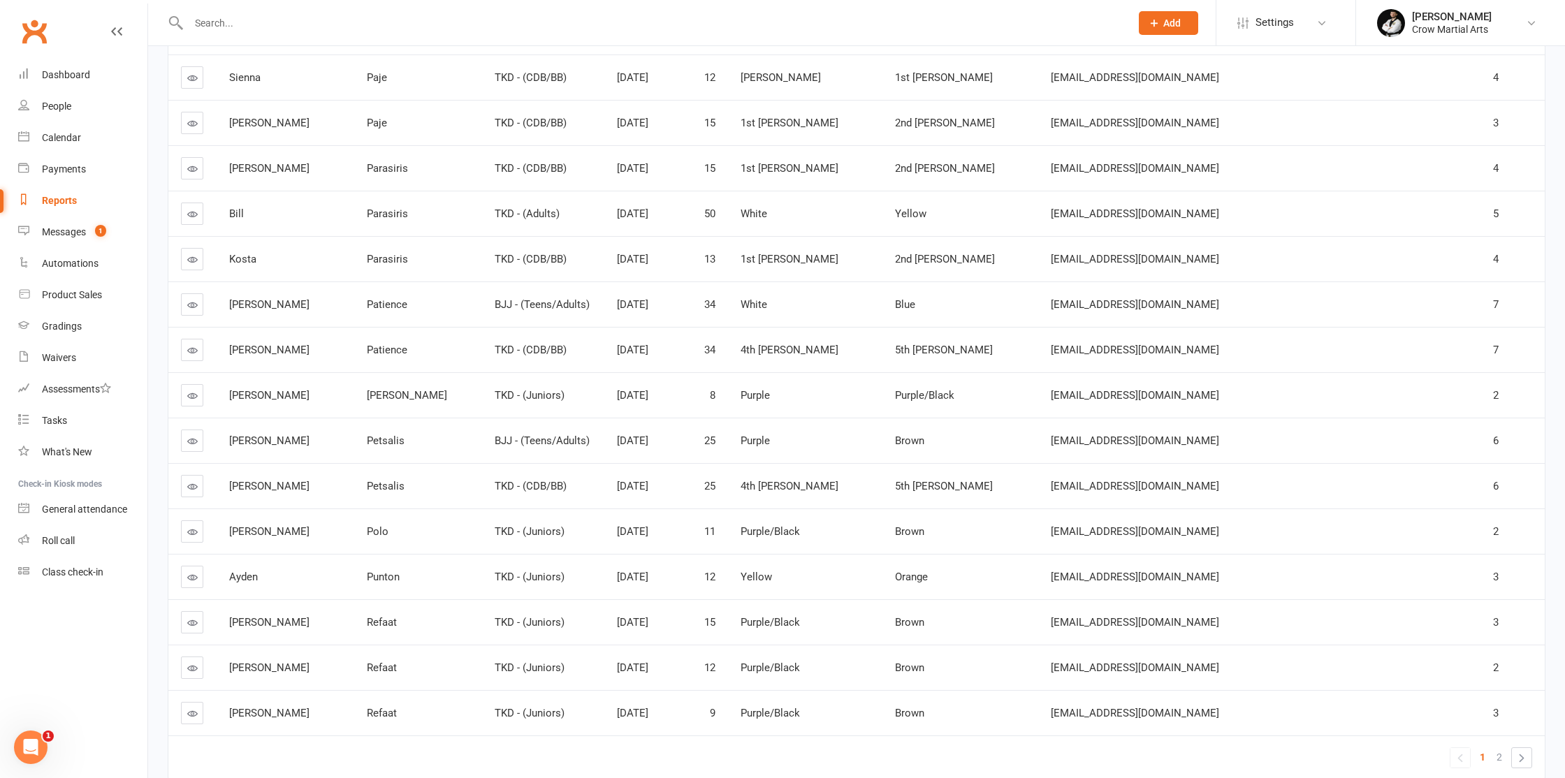
scroll to position [4142, 0]
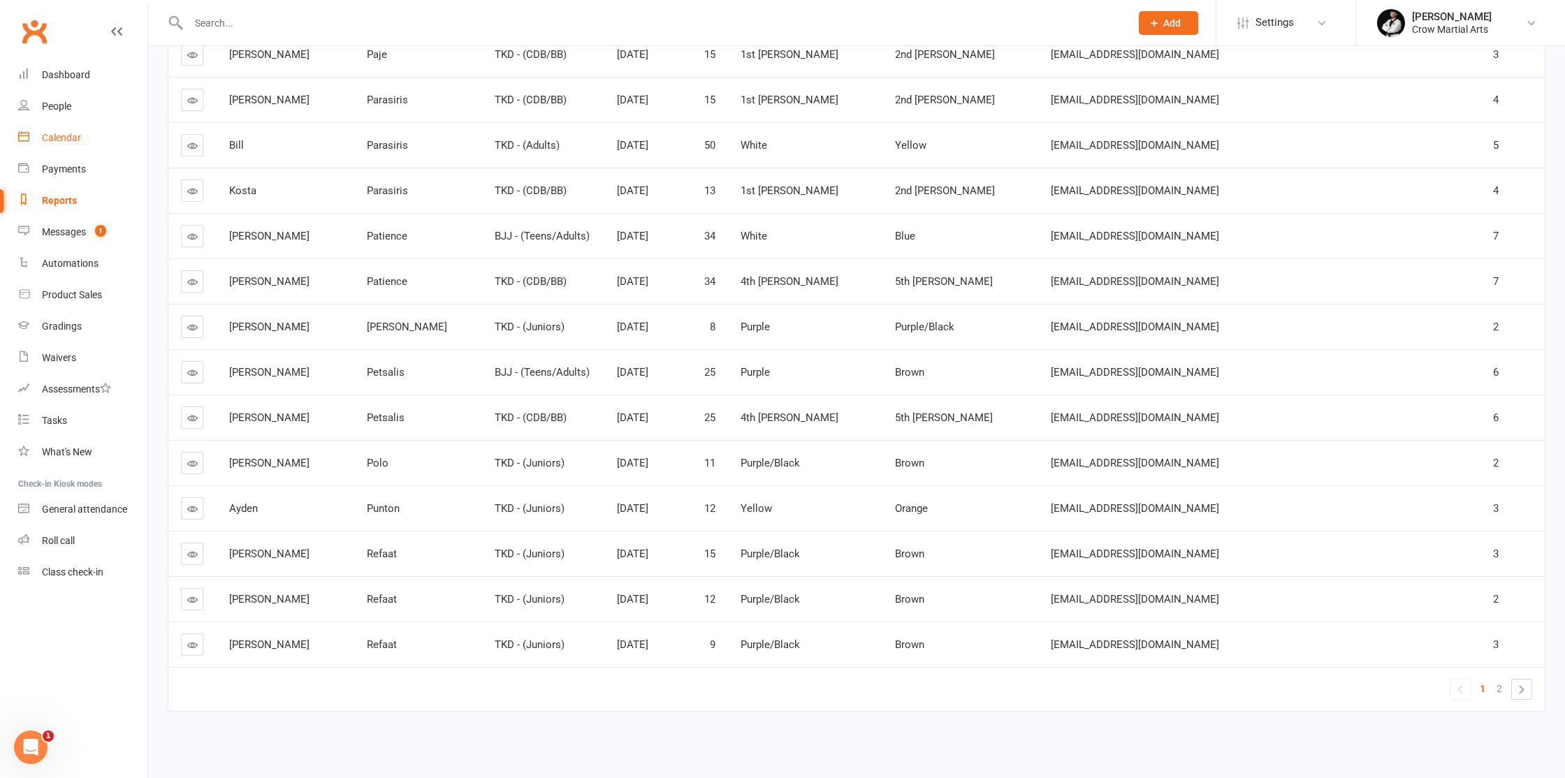
click at [85, 145] on link "Calendar" at bounding box center [82, 137] width 129 height 31
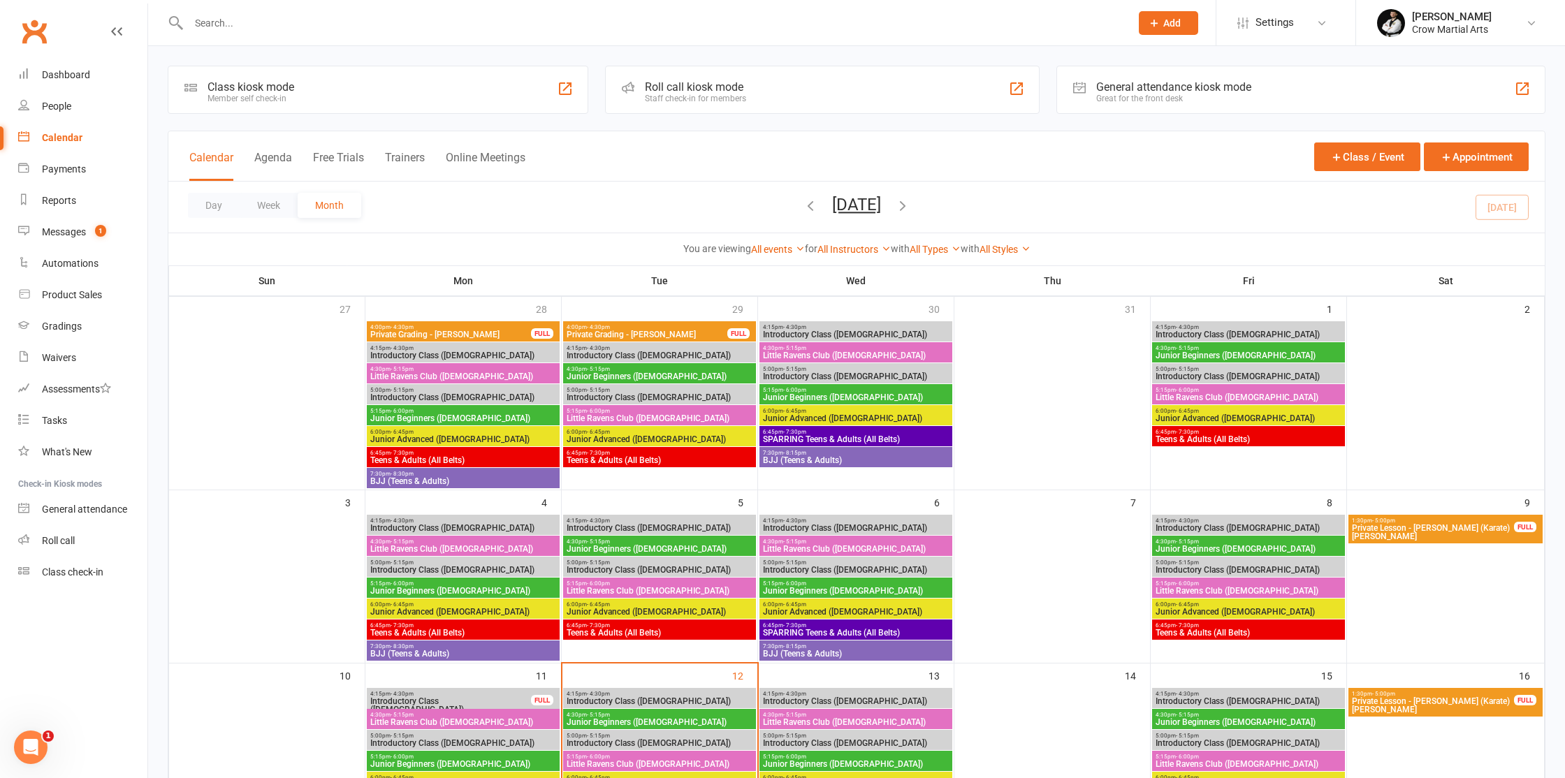
click at [258, 25] on input "text" at bounding box center [652, 23] width 936 height 20
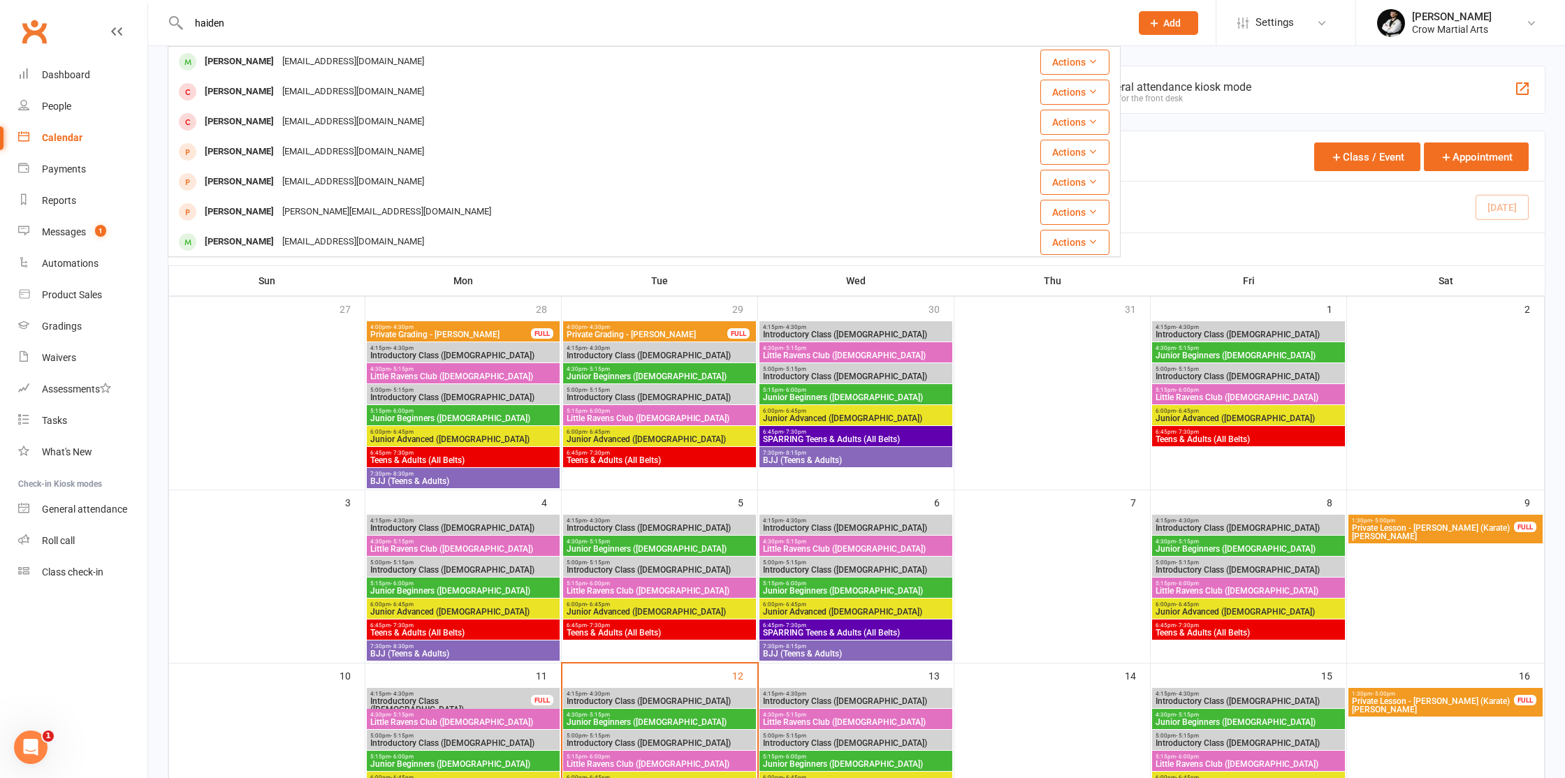
type input "haiden"
click at [256, 54] on div "Haiden Belos" at bounding box center [240, 62] width 78 height 20
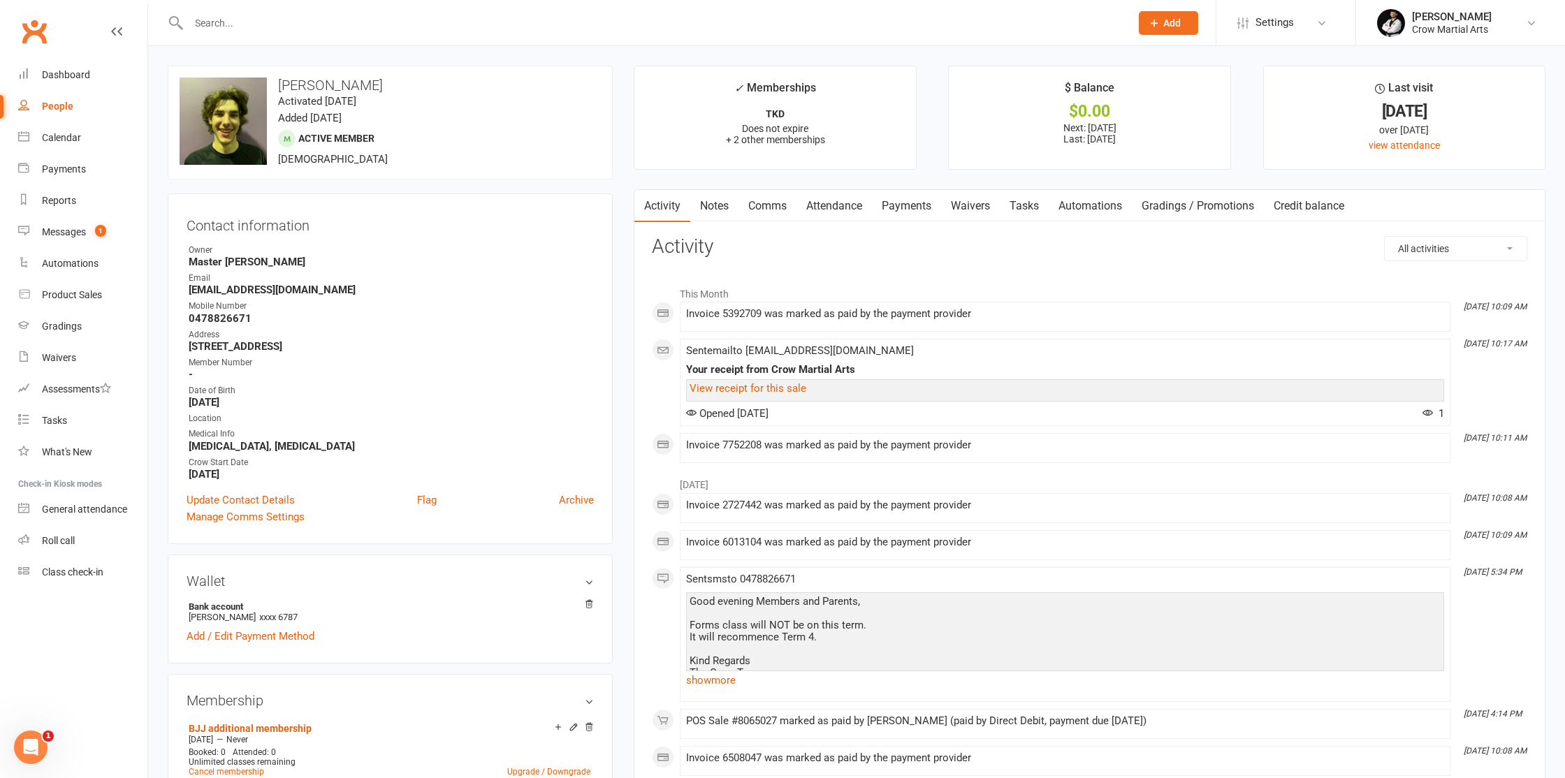
click at [894, 211] on link "Payments" at bounding box center [906, 206] width 69 height 32
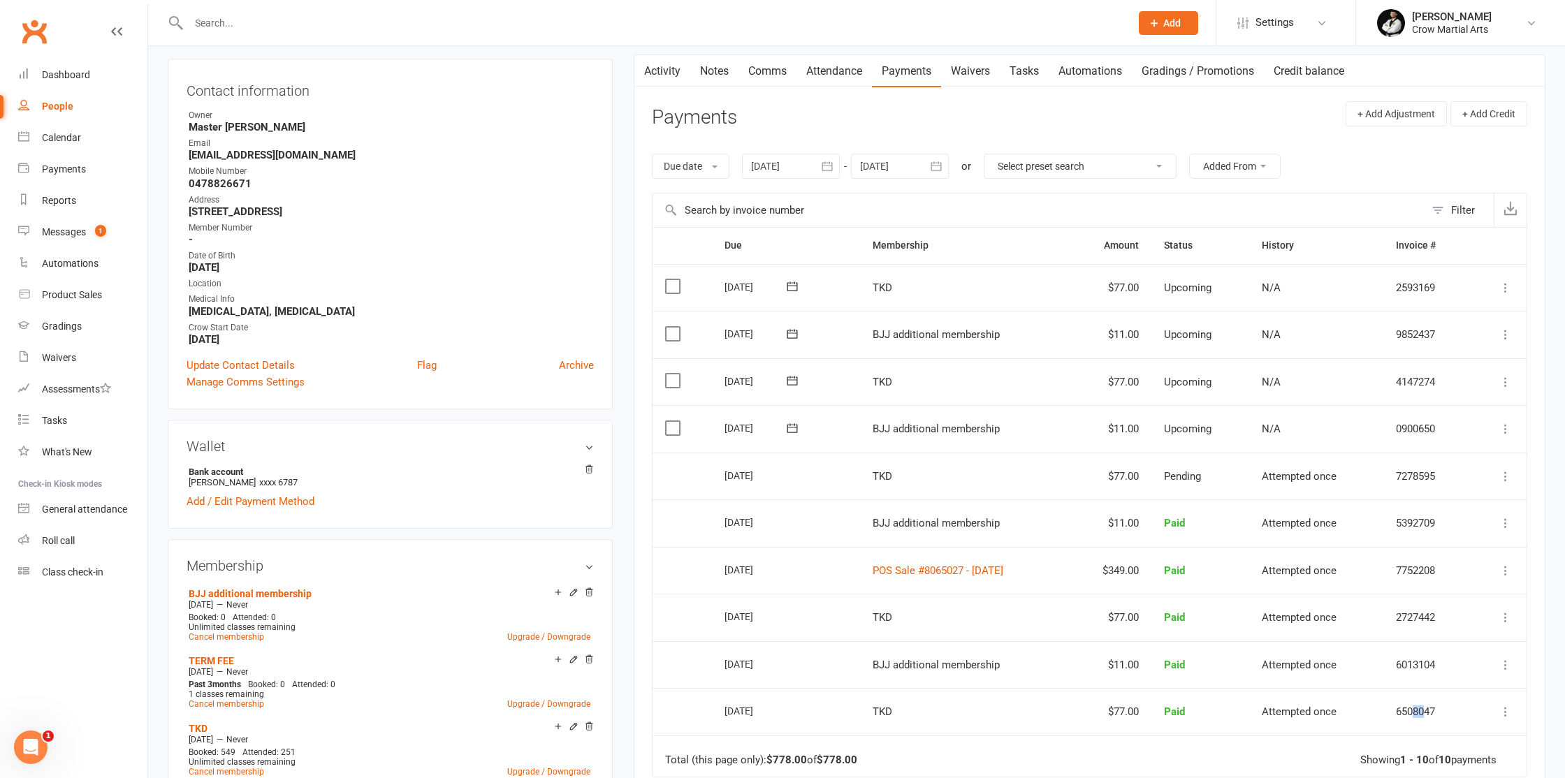
scroll to position [136, 0]
drag, startPoint x: 1159, startPoint y: 283, endPoint x: 1099, endPoint y: 291, distance: 60.6
click at [1085, 288] on tr "Select this 08 Sep 2025 Haiden Belos TKD $77.00 Upcoming N/A 2593169 Mark as Pa…" at bounding box center [1090, 287] width 874 height 48
click at [1129, 290] on td "$77.00" at bounding box center [1110, 287] width 82 height 48
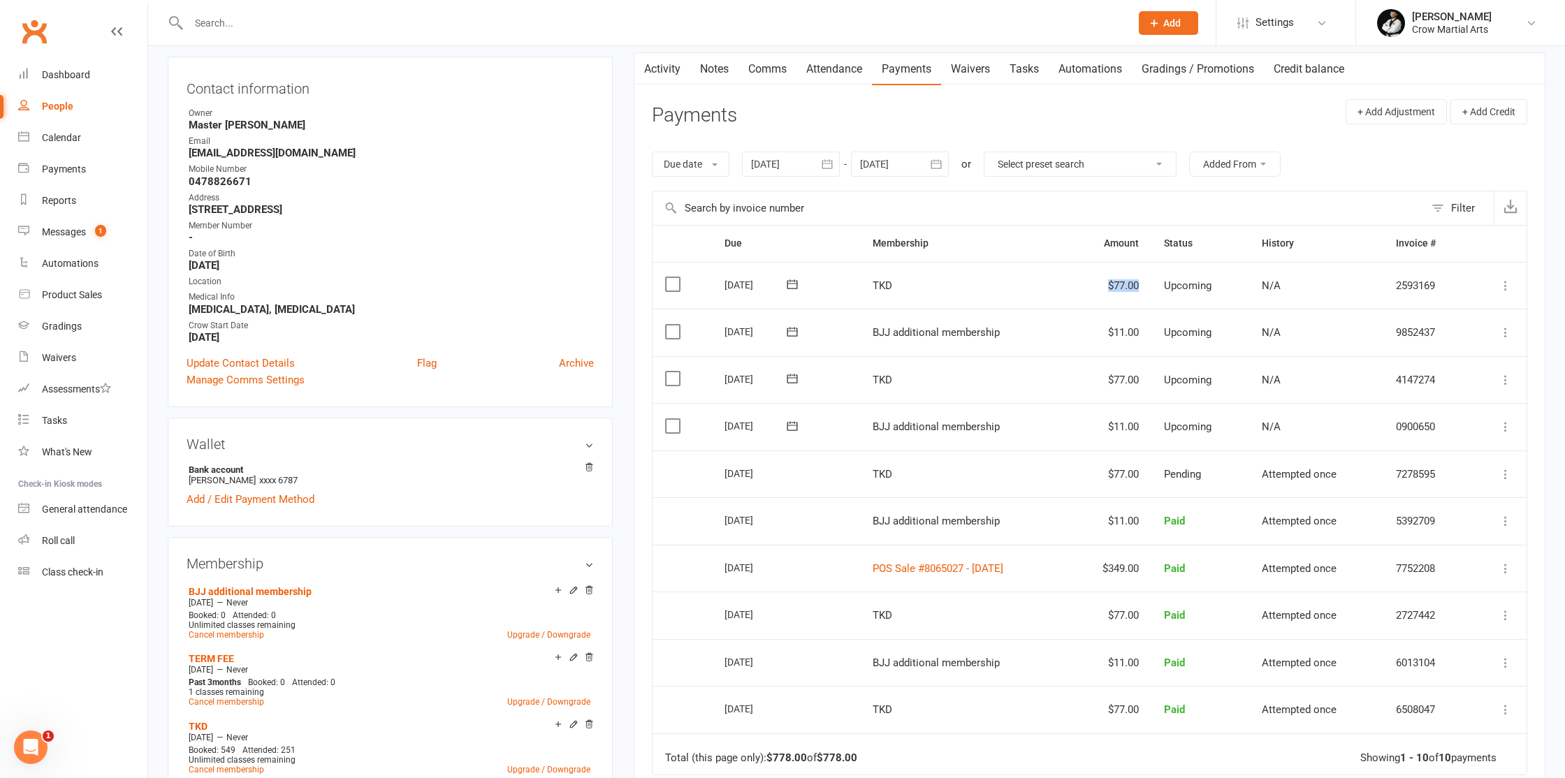
drag, startPoint x: 1121, startPoint y: 288, endPoint x: 1169, endPoint y: 298, distance: 48.5
click at [1183, 286] on tr "Select this 08 Sep 2025 Haiden Belos TKD $77.00 Upcoming N/A 2593169 Mark as Pa…" at bounding box center [1090, 286] width 874 height 48
click at [1151, 327] on td "$11.00" at bounding box center [1110, 333] width 82 height 48
drag, startPoint x: 1163, startPoint y: 339, endPoint x: 1117, endPoint y: 335, distance: 45.6
click at [1117, 335] on td "$11.00" at bounding box center [1110, 333] width 82 height 48
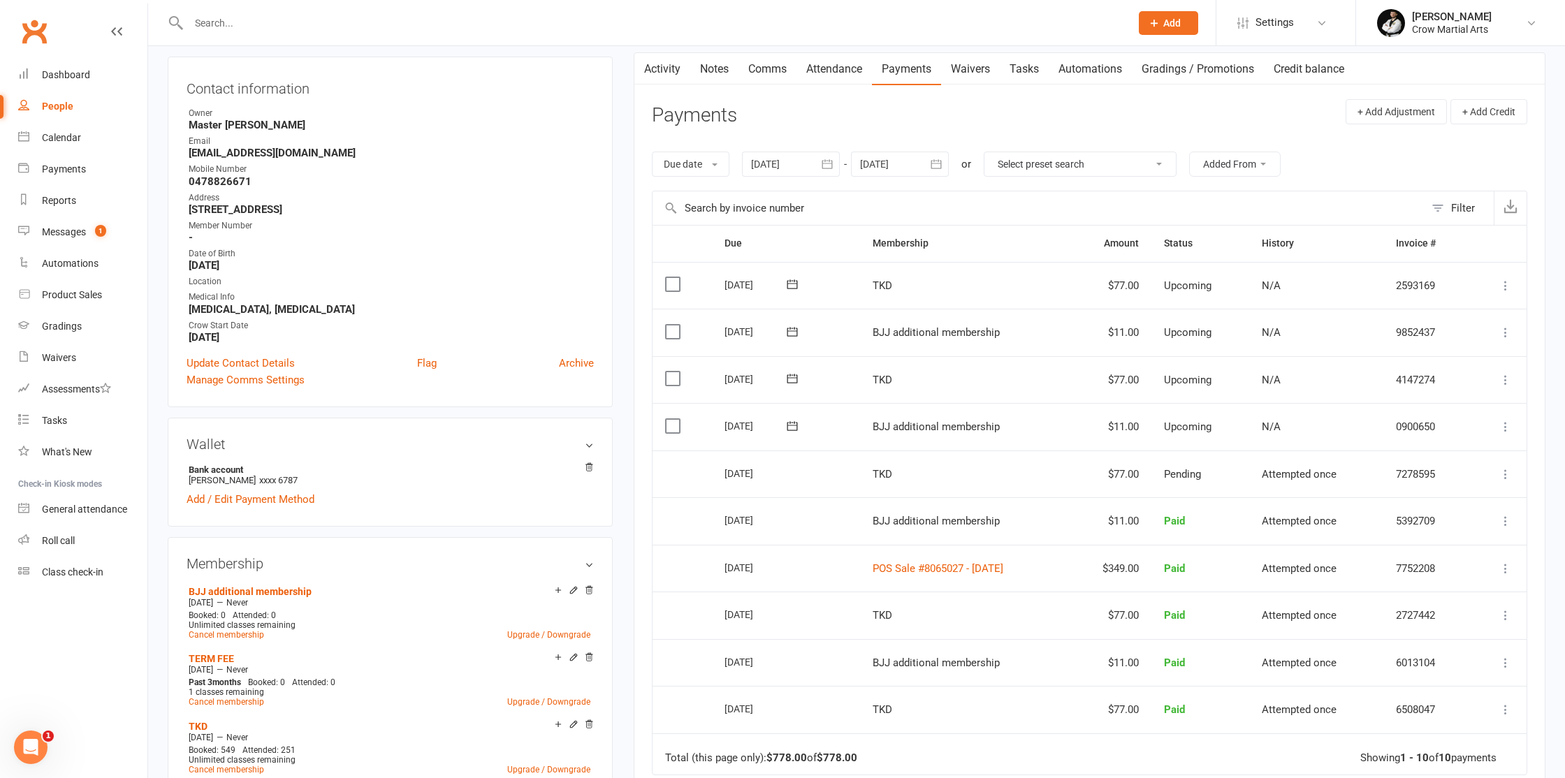
click at [1136, 332] on td "$11.00" at bounding box center [1110, 333] width 82 height 48
drag, startPoint x: 1128, startPoint y: 332, endPoint x: 1155, endPoint y: 332, distance: 26.5
click at [1151, 332] on td "$11.00" at bounding box center [1110, 333] width 82 height 48
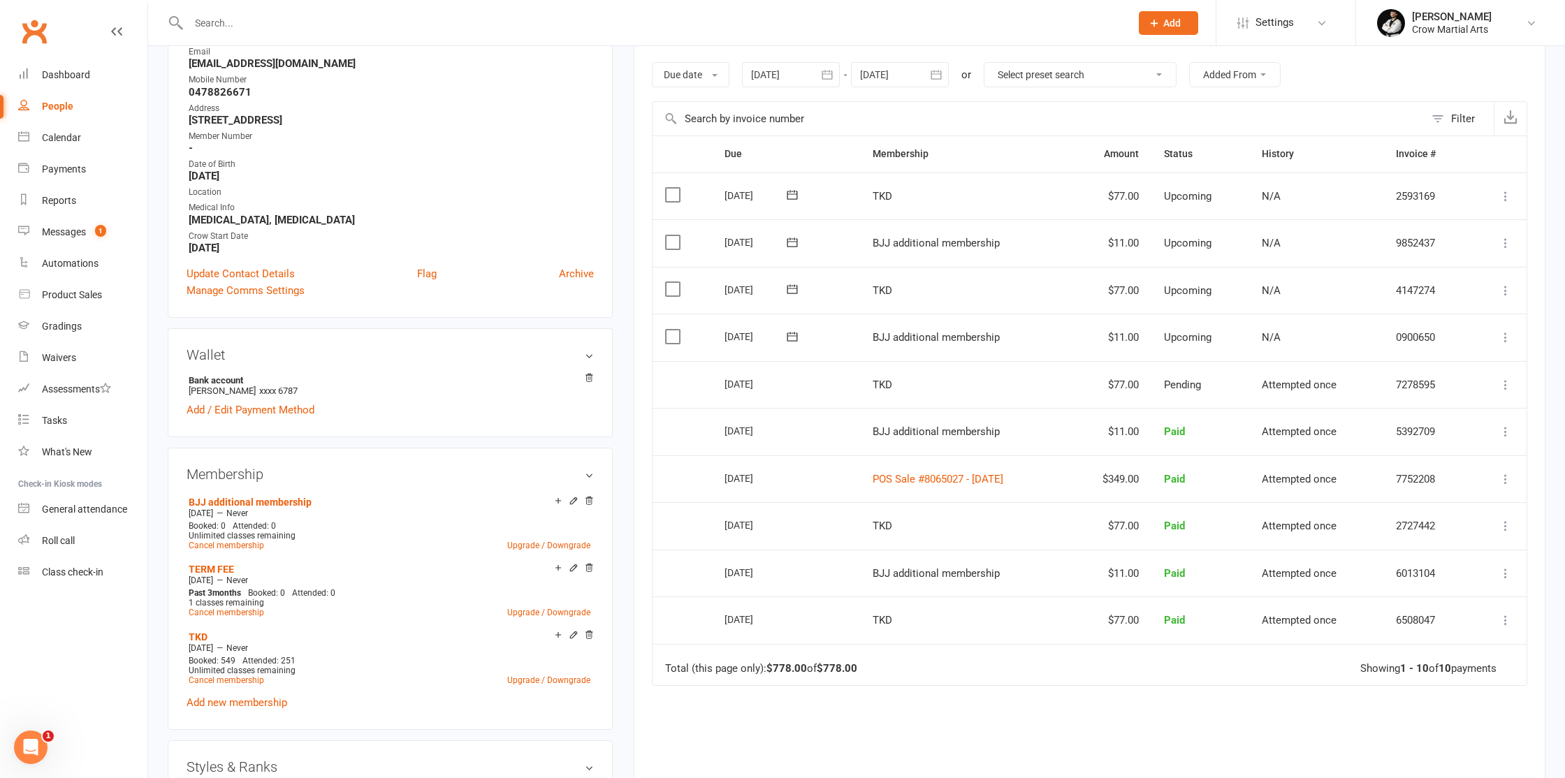
scroll to position [228, 0]
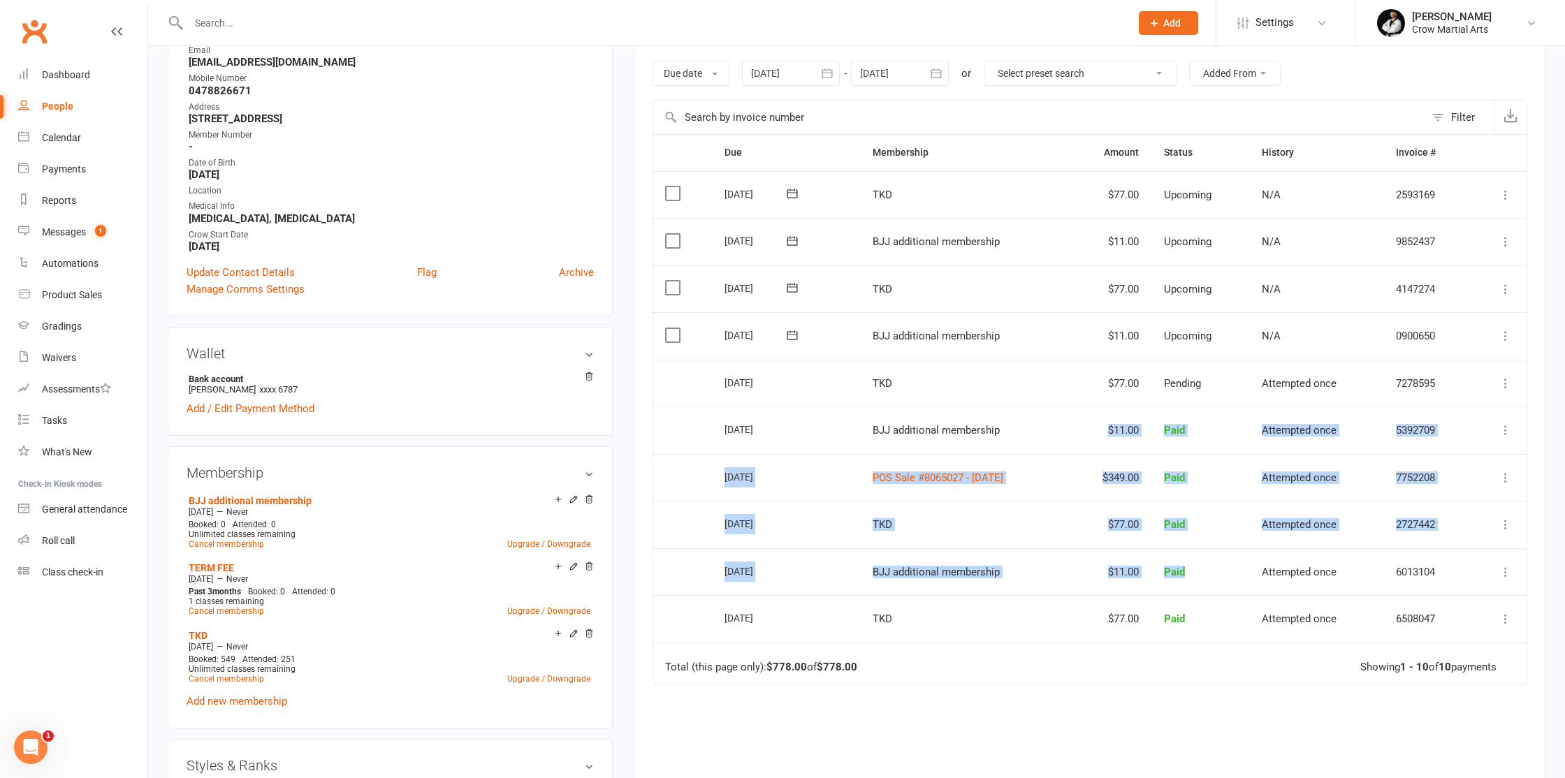
drag, startPoint x: 1119, startPoint y: 421, endPoint x: 1174, endPoint y: 586, distance: 174.8
click at [1175, 588] on table "Due Contact Membership Amount Status History Invoice # Select this 08 Sep 2025 …" at bounding box center [1089, 409] width 875 height 551
drag, startPoint x: 1174, startPoint y: 586, endPoint x: 894, endPoint y: 442, distance: 315.6
click at [1174, 586] on td "Paid" at bounding box center [1200, 572] width 98 height 48
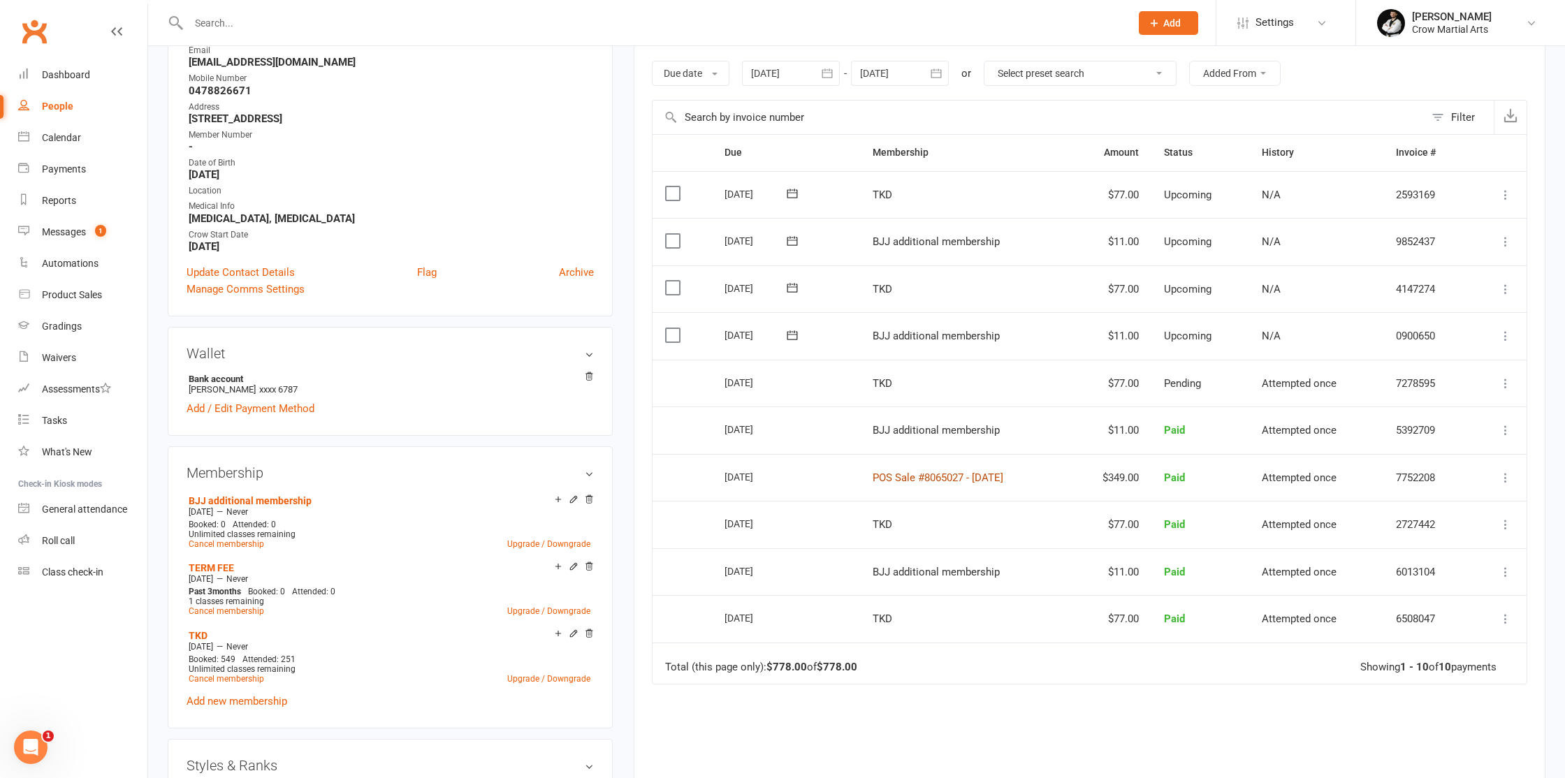
click at [913, 476] on link "POS Sale #8065027 - July 16, 2025" at bounding box center [938, 478] width 131 height 13
drag, startPoint x: 1130, startPoint y: 526, endPoint x: 1136, endPoint y: 545, distance: 19.7
click at [1142, 524] on td "$77.00" at bounding box center [1110, 525] width 82 height 48
drag, startPoint x: 1129, startPoint y: 564, endPoint x: 1144, endPoint y: 564, distance: 15.4
click at [1144, 564] on td "$11.00" at bounding box center [1110, 572] width 82 height 48
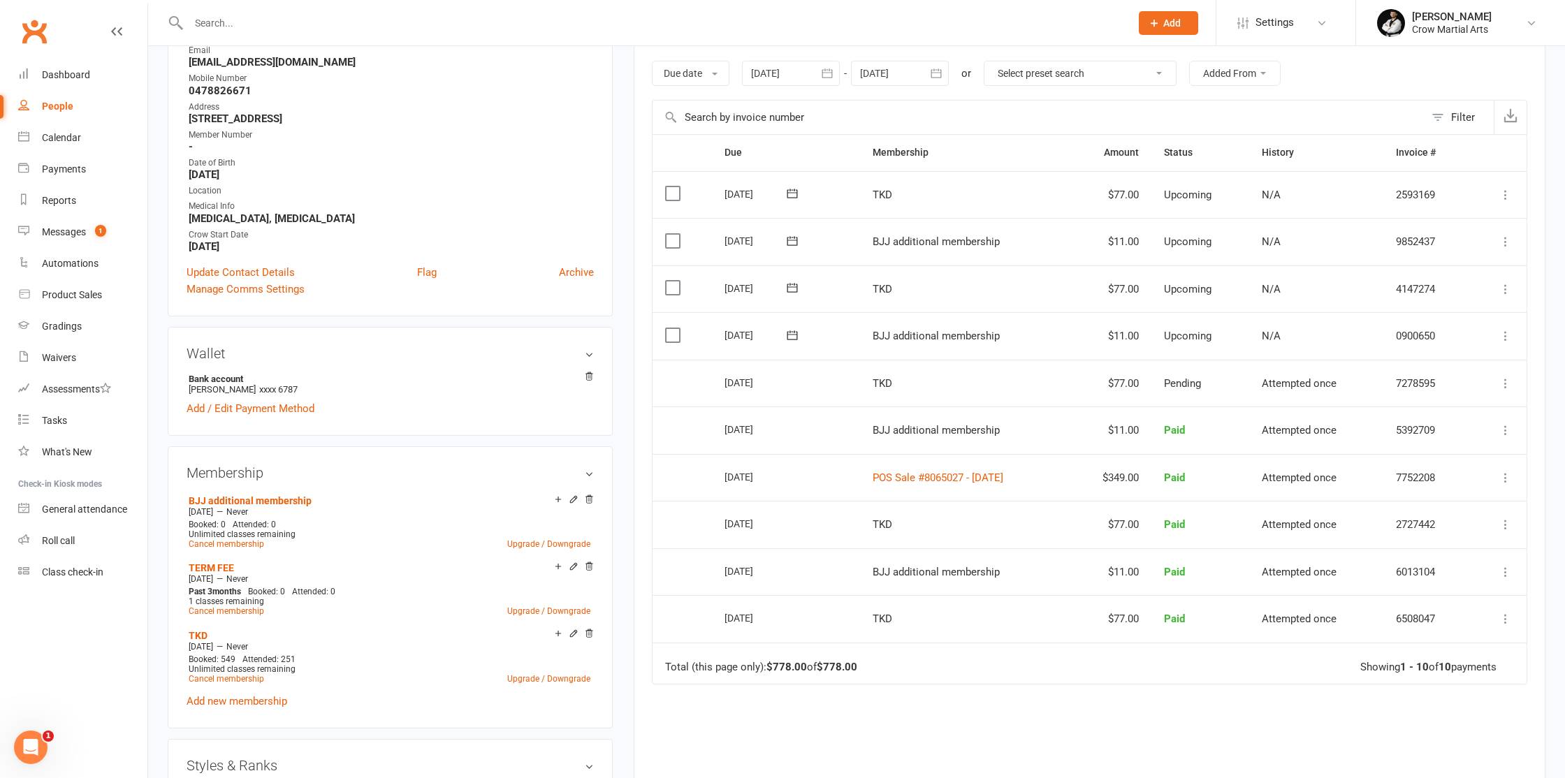
click at [1144, 564] on td "$11.00" at bounding box center [1110, 572] width 82 height 48
drag, startPoint x: 1126, startPoint y: 380, endPoint x: 1158, endPoint y: 412, distance: 45.4
click at [1169, 379] on tr "Select this 11 Aug 2025 Haiden Belos TKD $77.00 Pending Attempted once 7278595 …" at bounding box center [1090, 383] width 874 height 48
drag, startPoint x: 1158, startPoint y: 412, endPoint x: 1157, endPoint y: 428, distance: 15.4
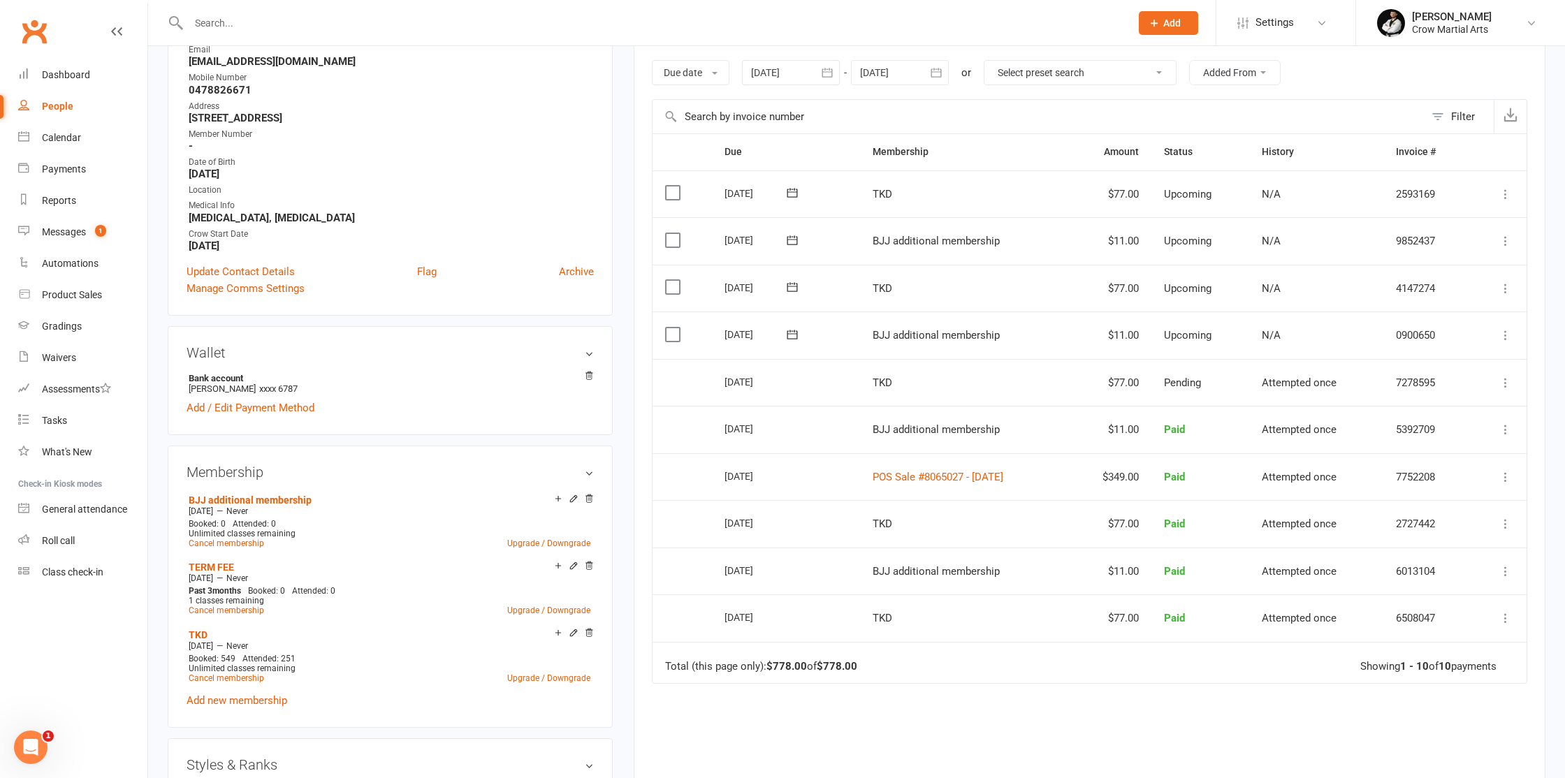
click at [1151, 415] on td "$11.00" at bounding box center [1110, 430] width 82 height 48
drag, startPoint x: 1157, startPoint y: 428, endPoint x: 1118, endPoint y: 430, distance: 39.2
click at [1118, 430] on td "$11.00" at bounding box center [1110, 430] width 82 height 48
click at [1121, 430] on td "$11.00" at bounding box center [1110, 430] width 82 height 48
drag, startPoint x: 1123, startPoint y: 429, endPoint x: 1154, endPoint y: 428, distance: 30.7
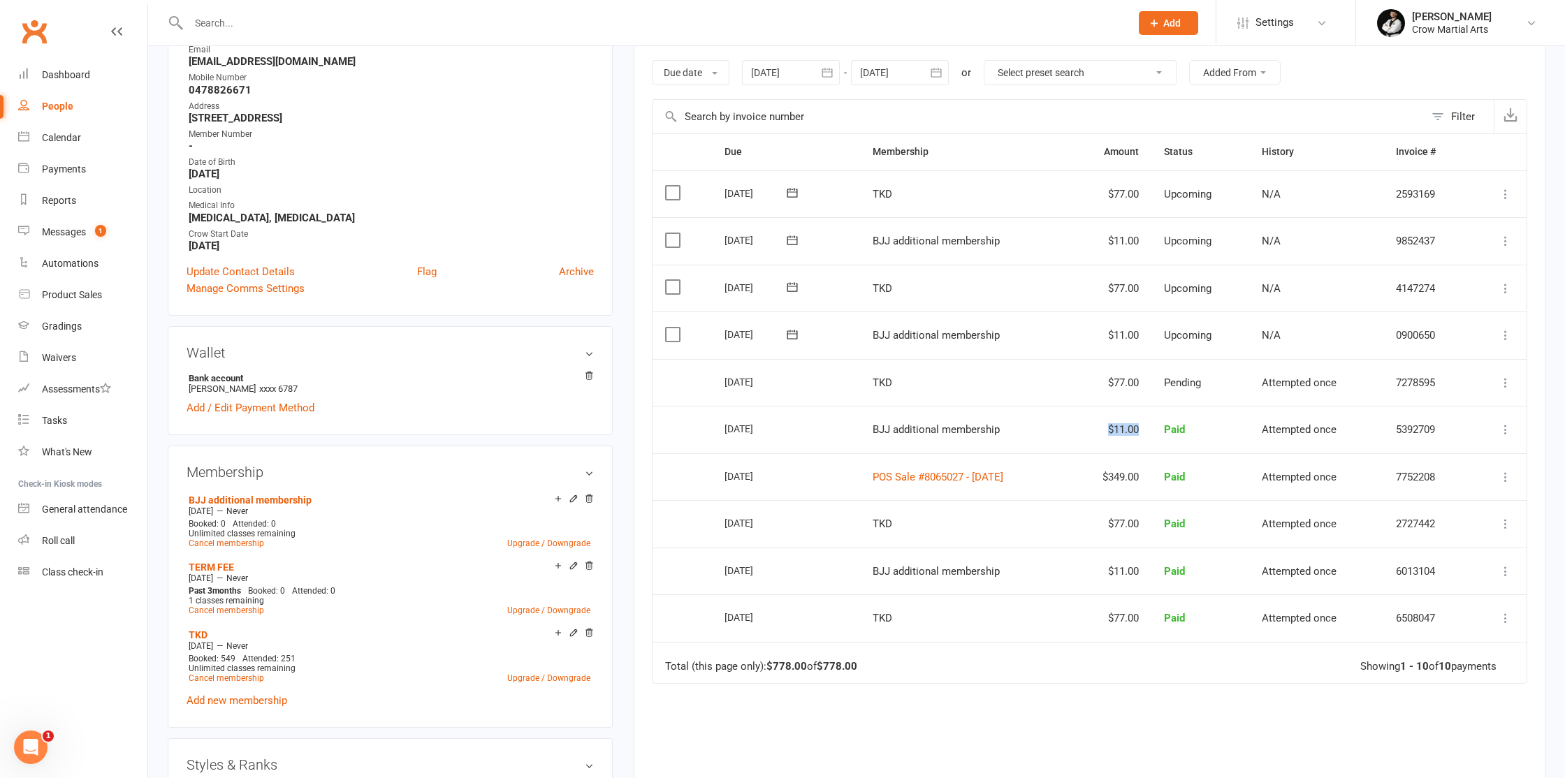
click at [1151, 428] on td "$11.00" at bounding box center [1110, 430] width 82 height 48
click at [1151, 427] on td "$11.00" at bounding box center [1110, 430] width 82 height 48
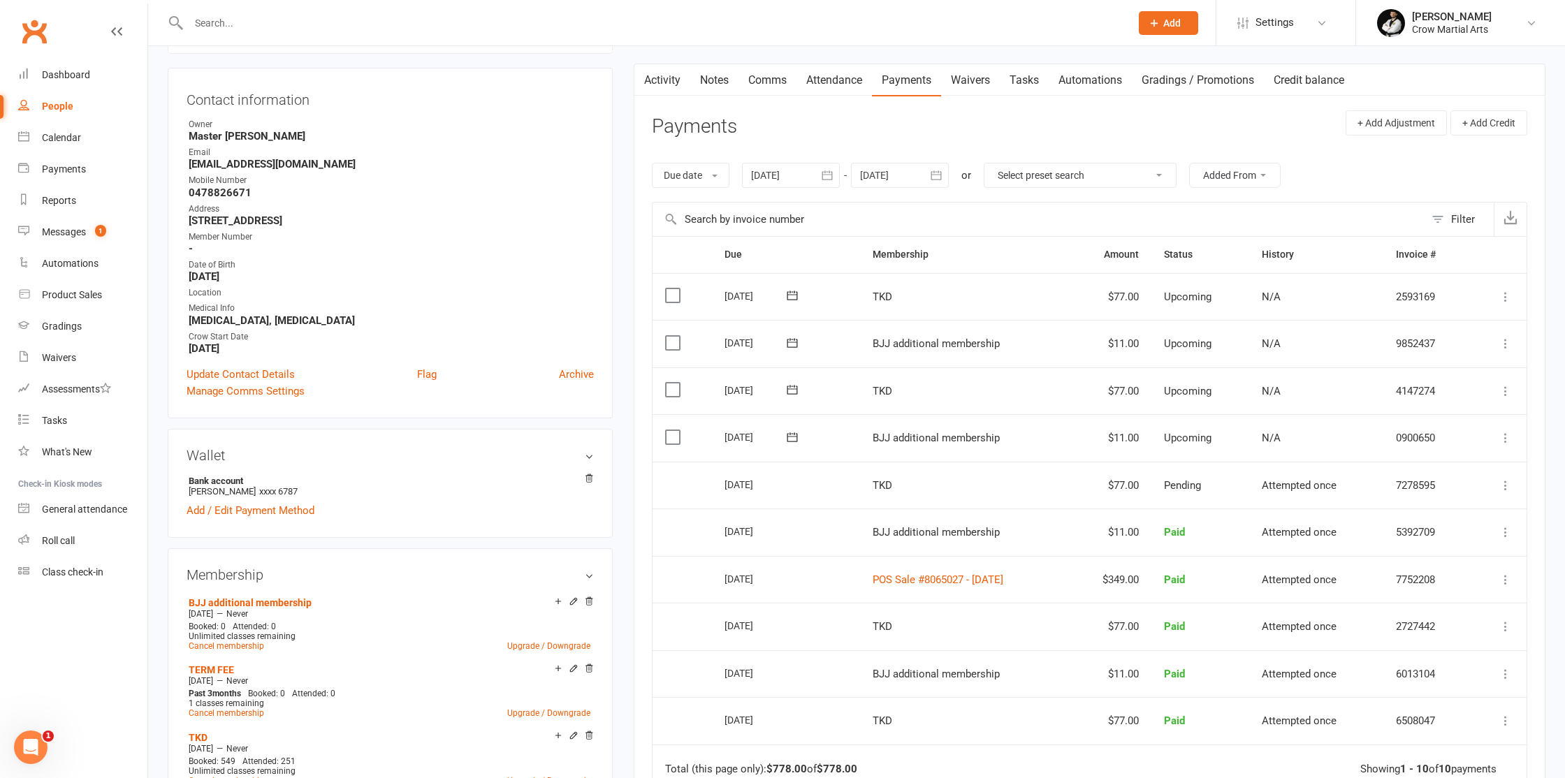
scroll to position [0, 0]
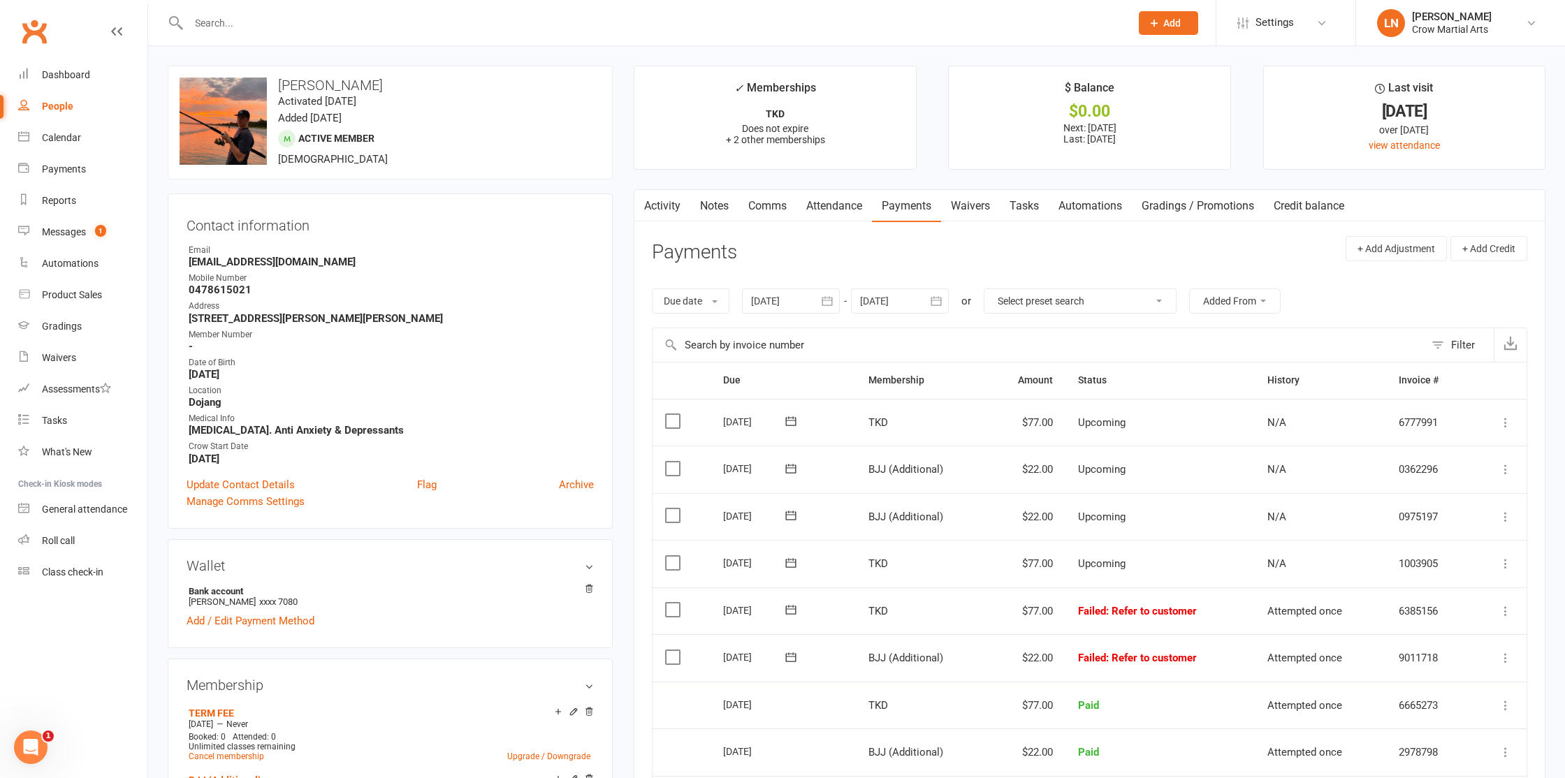
click at [252, 22] on input "text" at bounding box center [652, 23] width 936 height 20
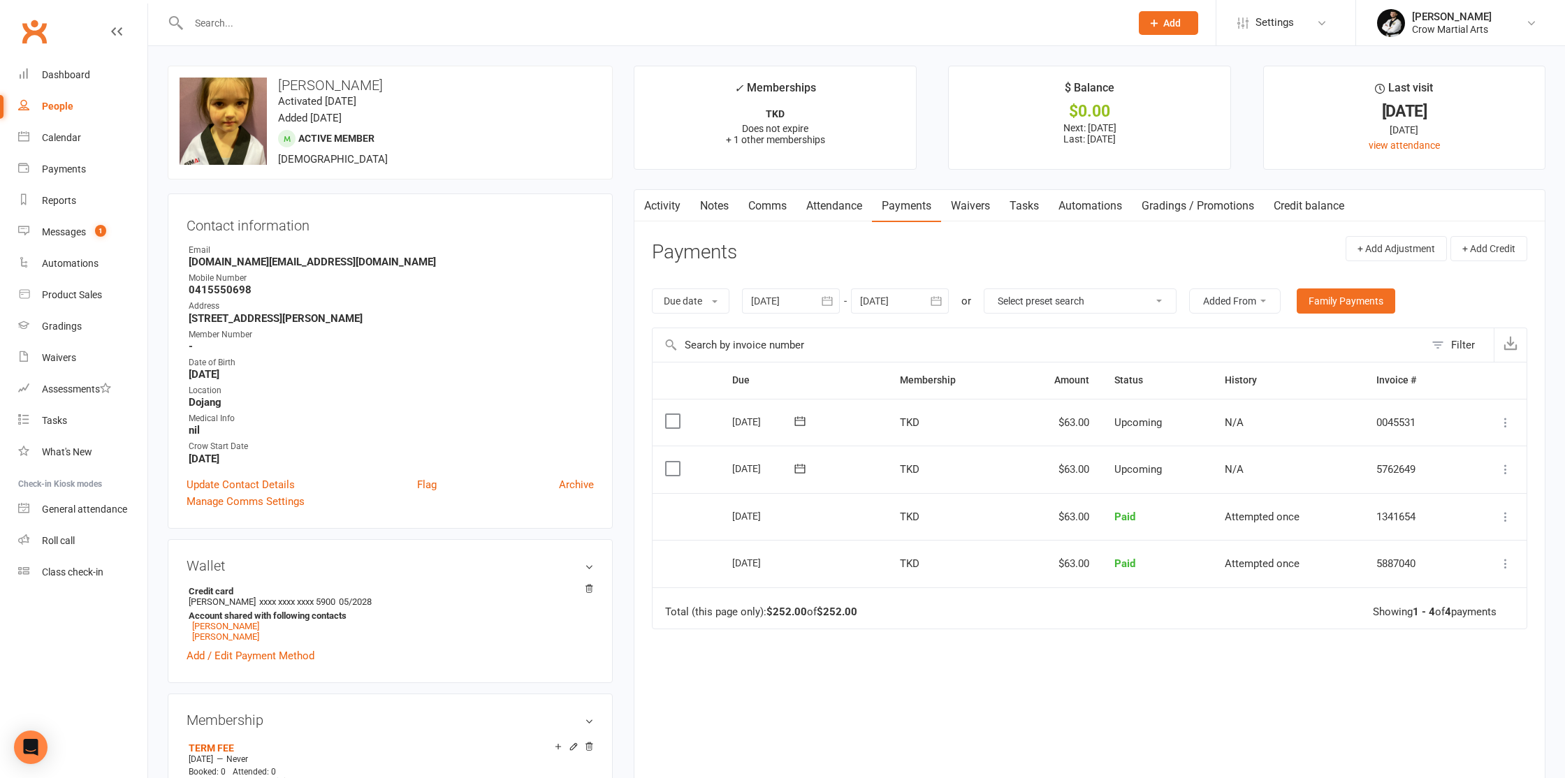
click at [241, 22] on input "text" at bounding box center [652, 23] width 936 height 20
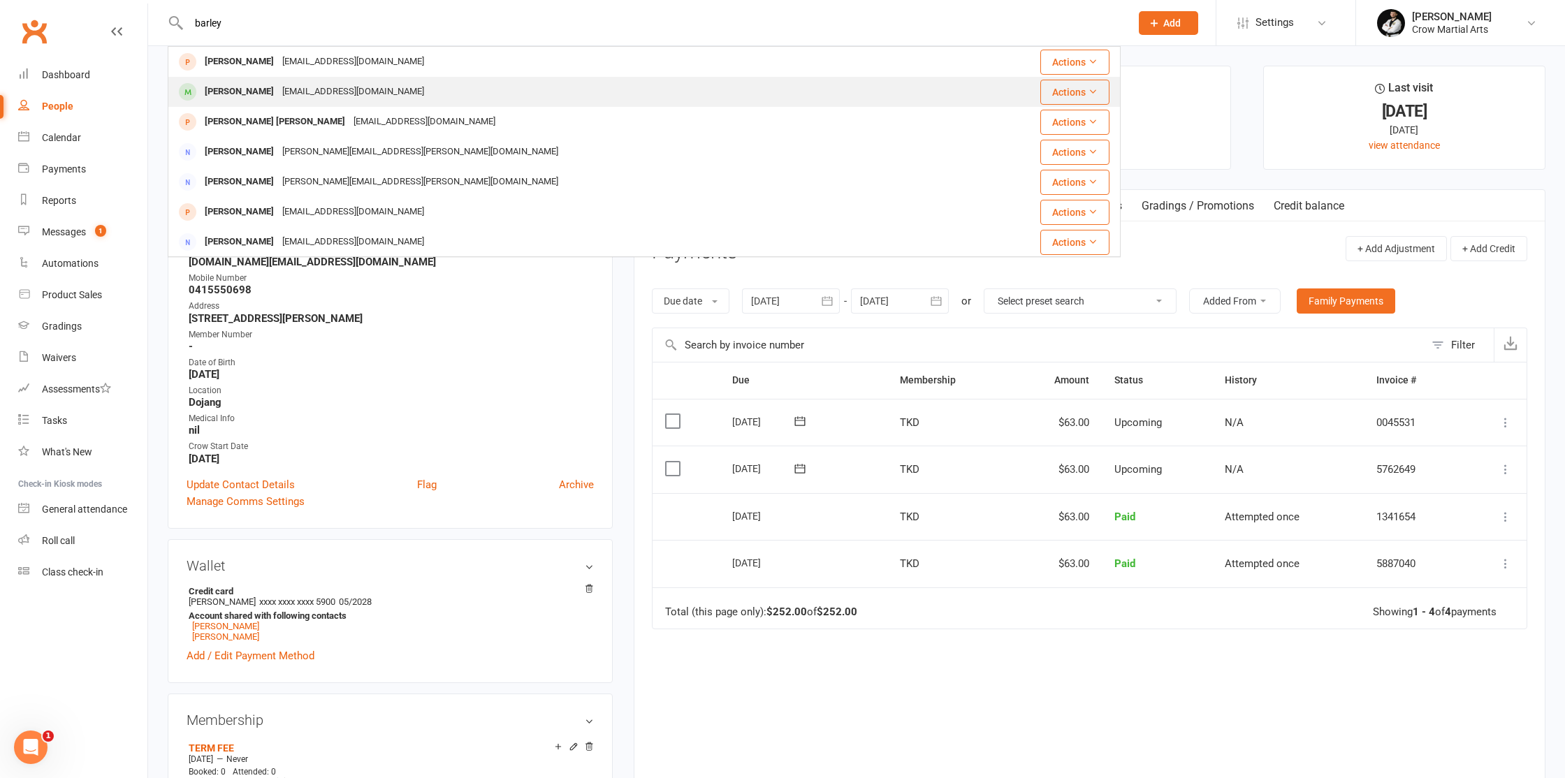
type input "barley"
click at [230, 87] on div "[PERSON_NAME]" at bounding box center [240, 92] width 78 height 20
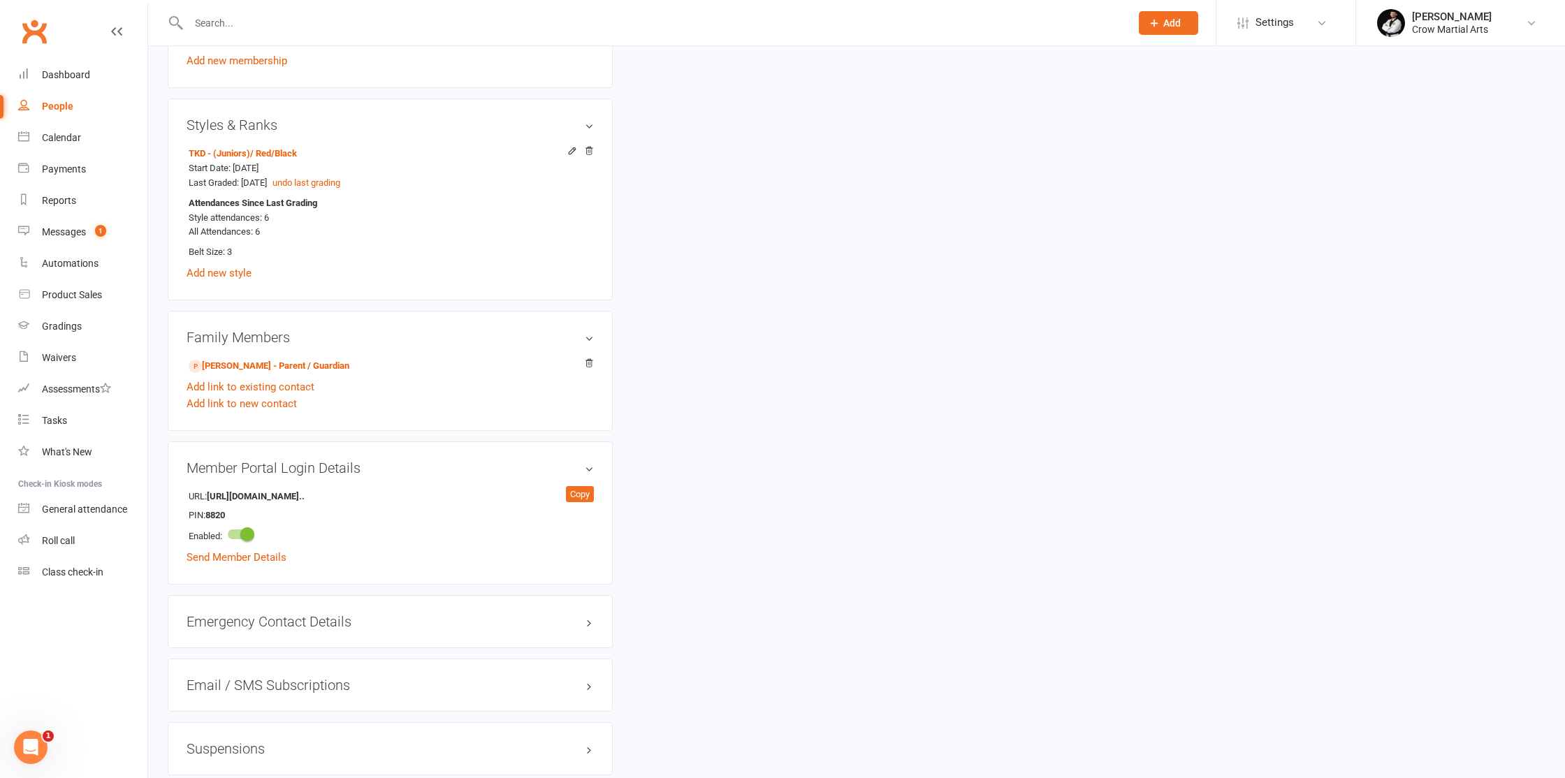
scroll to position [792, 0]
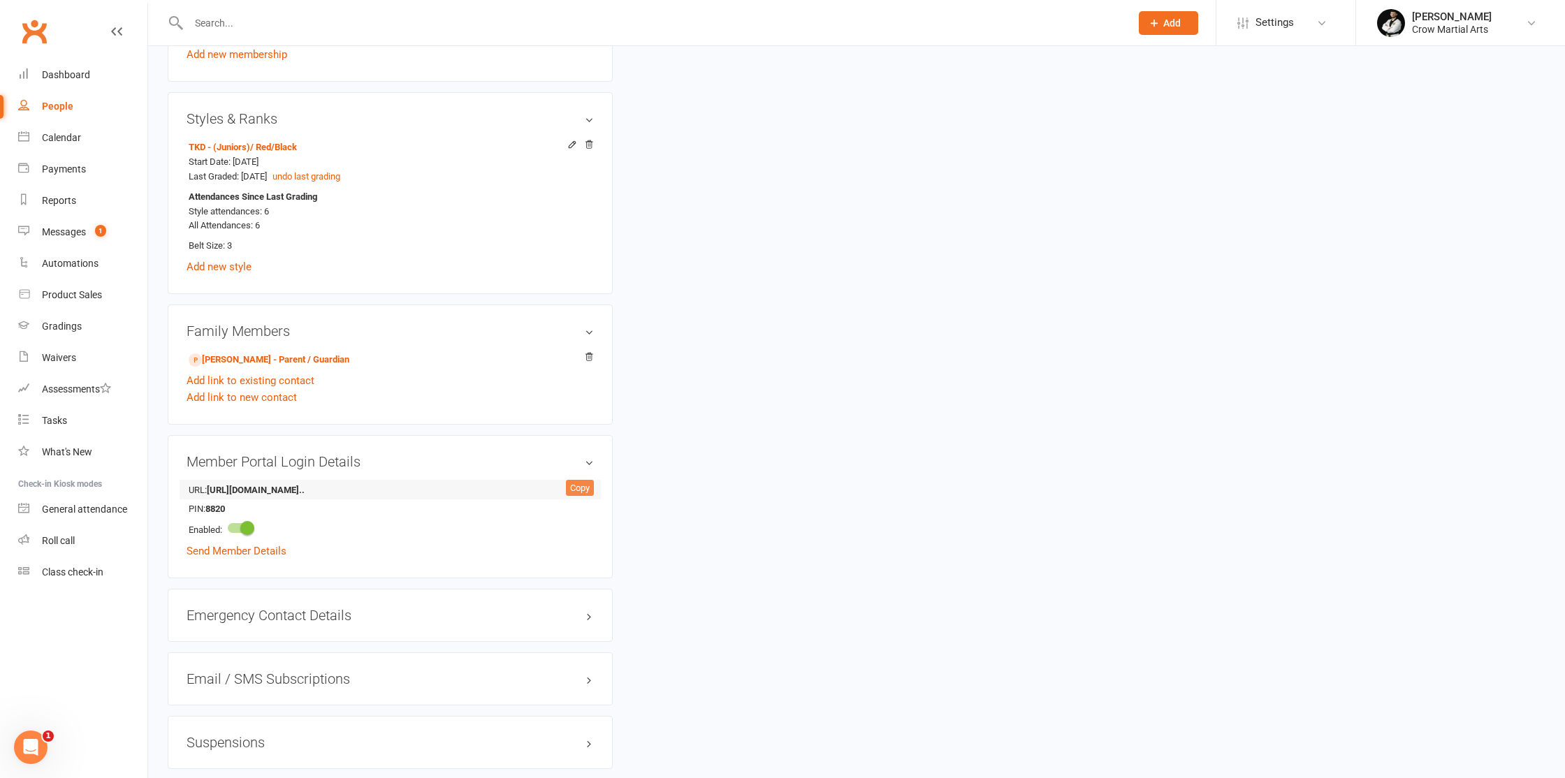
click at [578, 484] on div "Copy" at bounding box center [580, 488] width 28 height 17
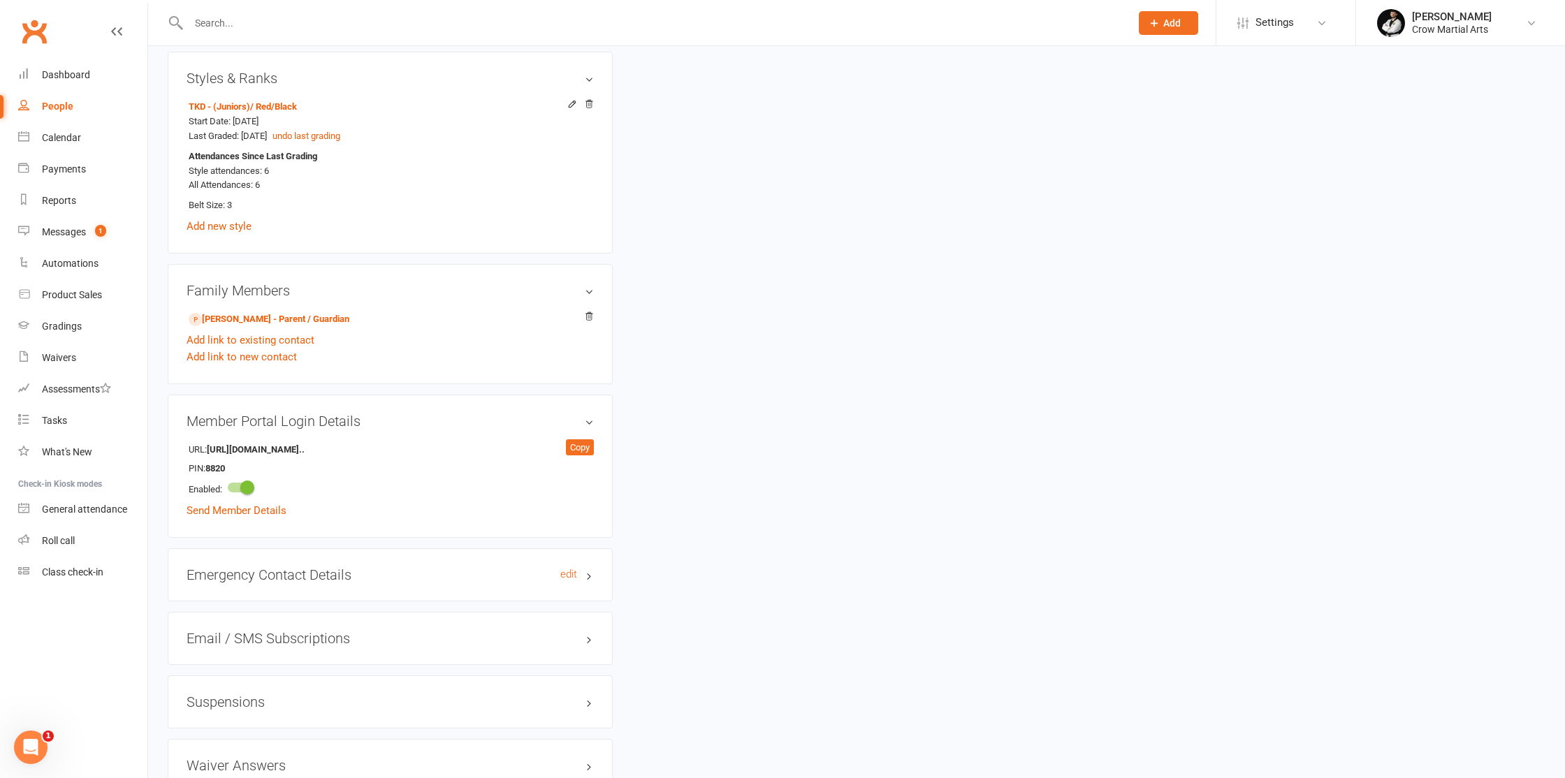
scroll to position [852, 0]
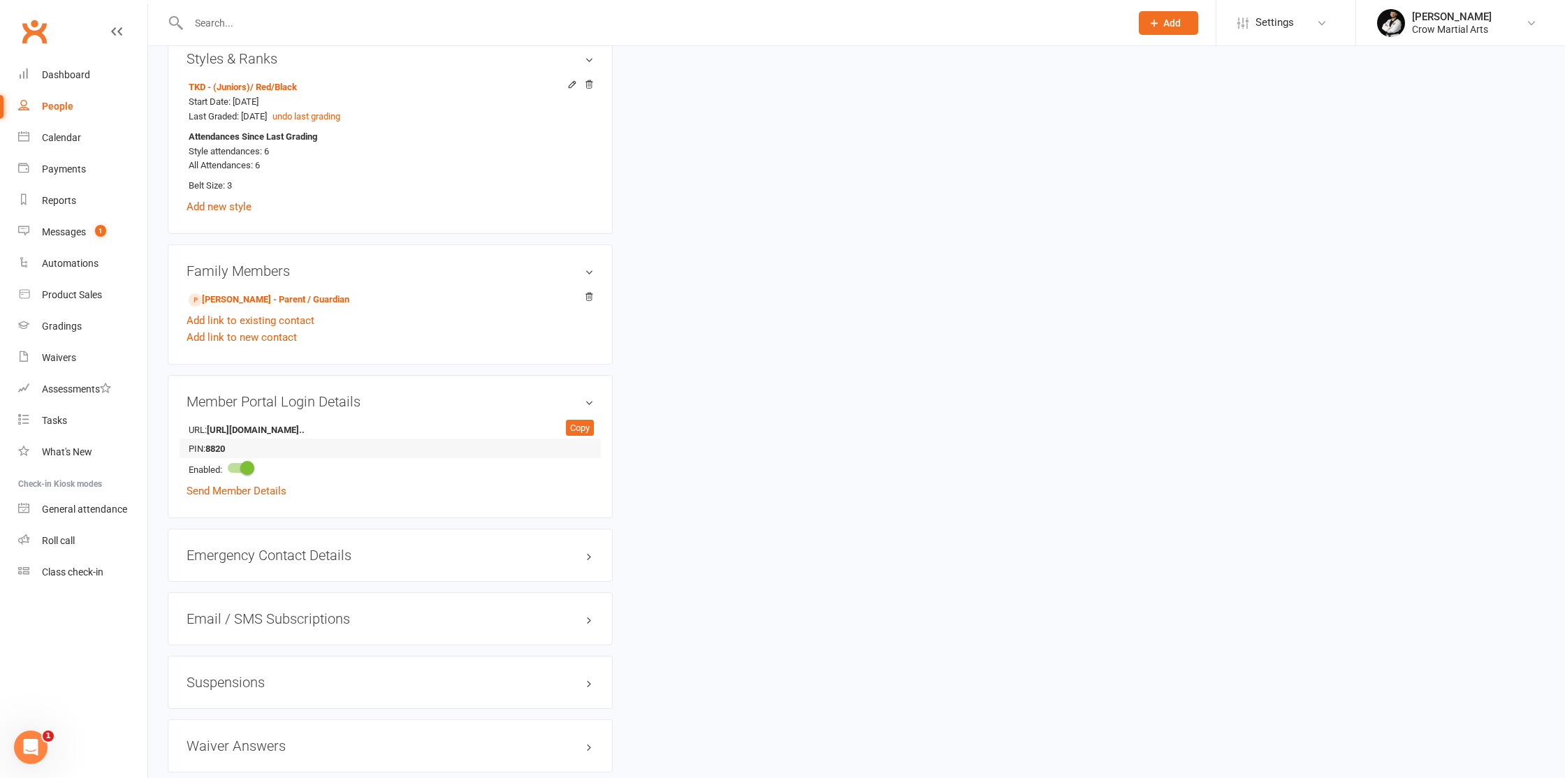
click at [219, 442] on strong "8820" at bounding box center [245, 449] width 80 height 15
copy strong "8820"
click at [215, 245] on div "Family Members Katie Barley - Parent / Guardian Add link to existing contact Ad…" at bounding box center [390, 305] width 445 height 120
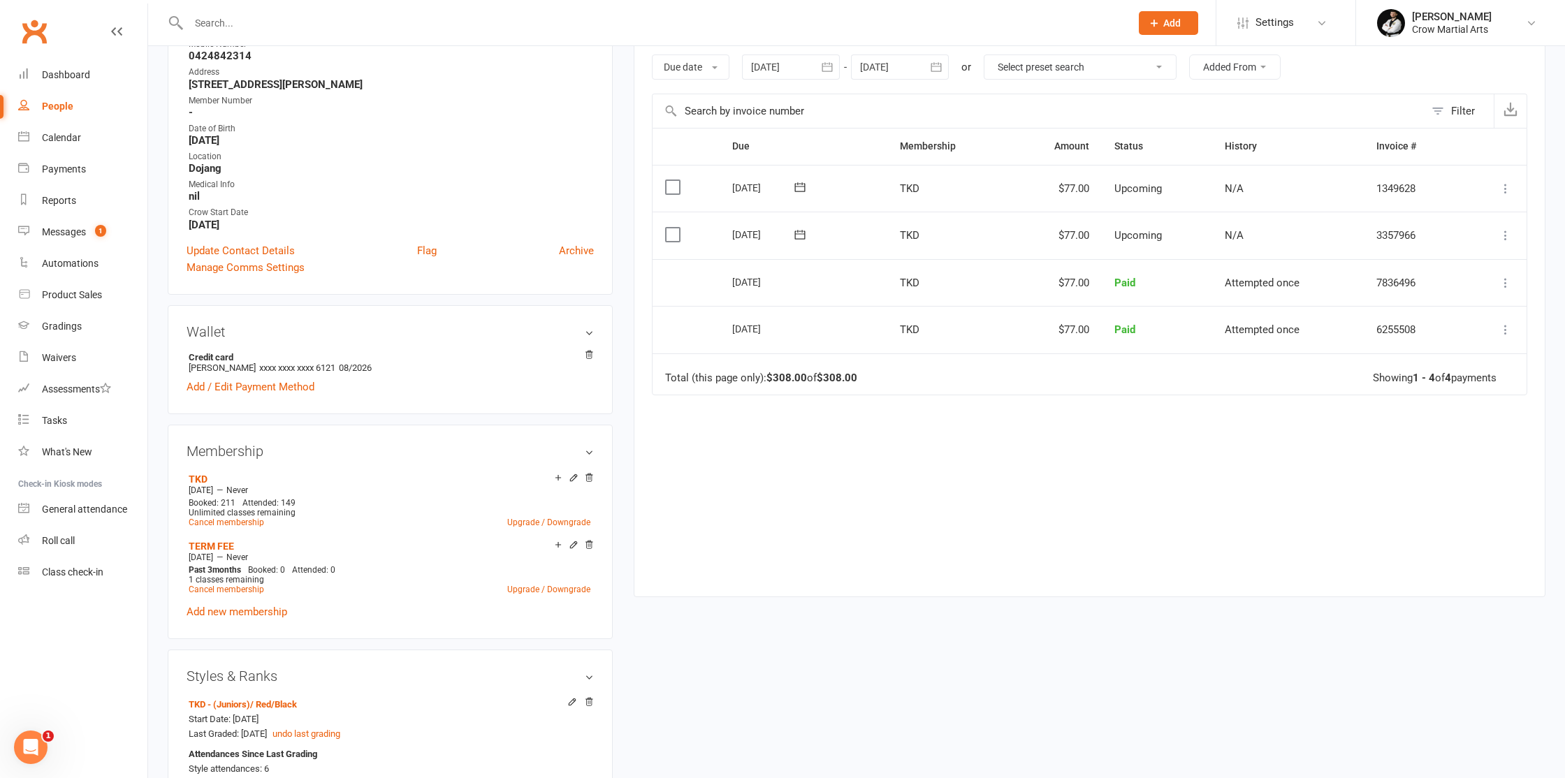
scroll to position [0, 0]
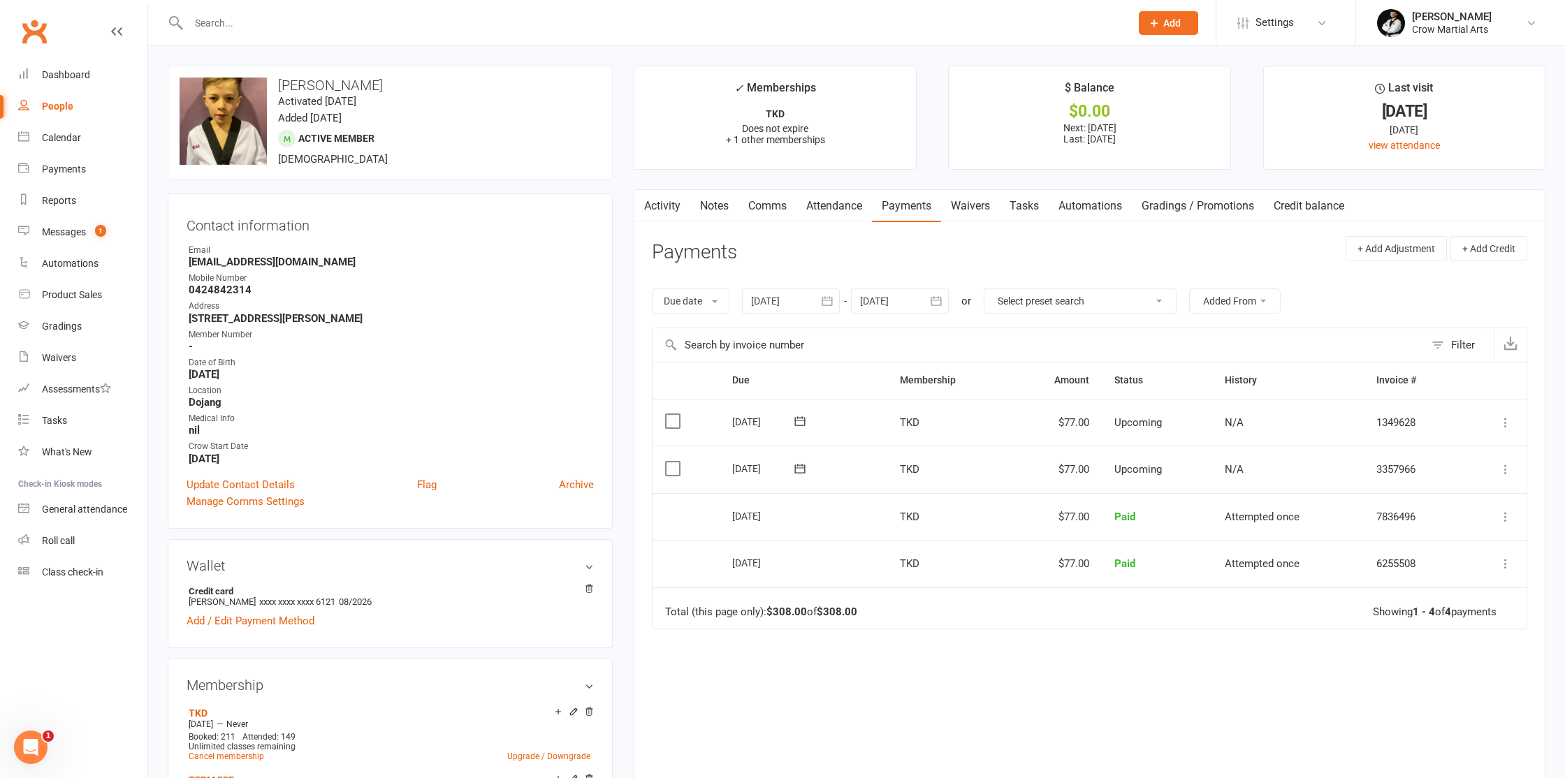
click at [625, 81] on main "✓ Memberships TKD Does not expire + 1 other memberships $ Balance $0.00 Next: 1…" at bounding box center [1089, 456] width 933 height 780
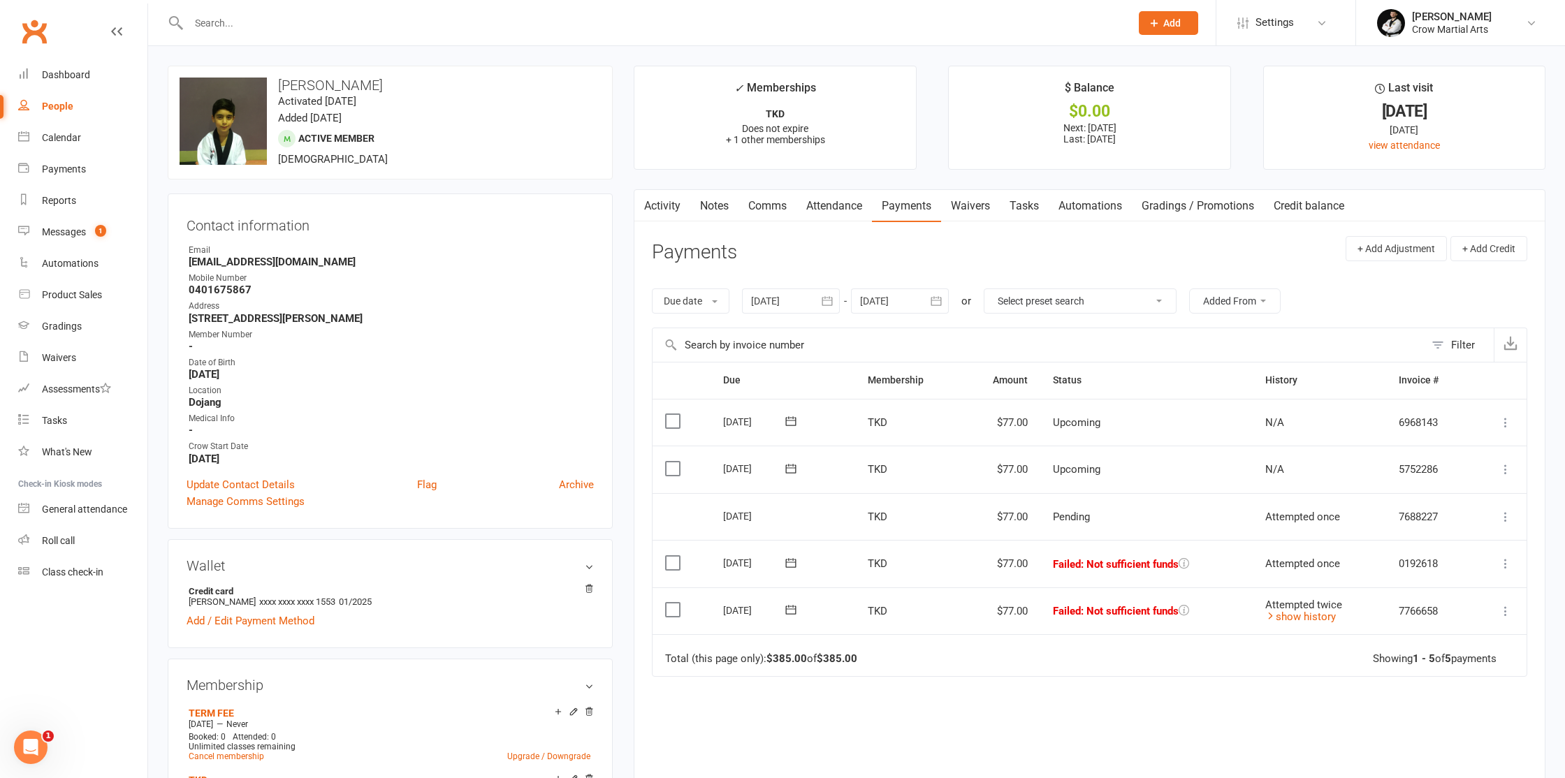
click at [65, 106] on div "People" at bounding box center [57, 106] width 31 height 11
click at [64, 104] on div "People" at bounding box center [57, 106] width 31 height 11
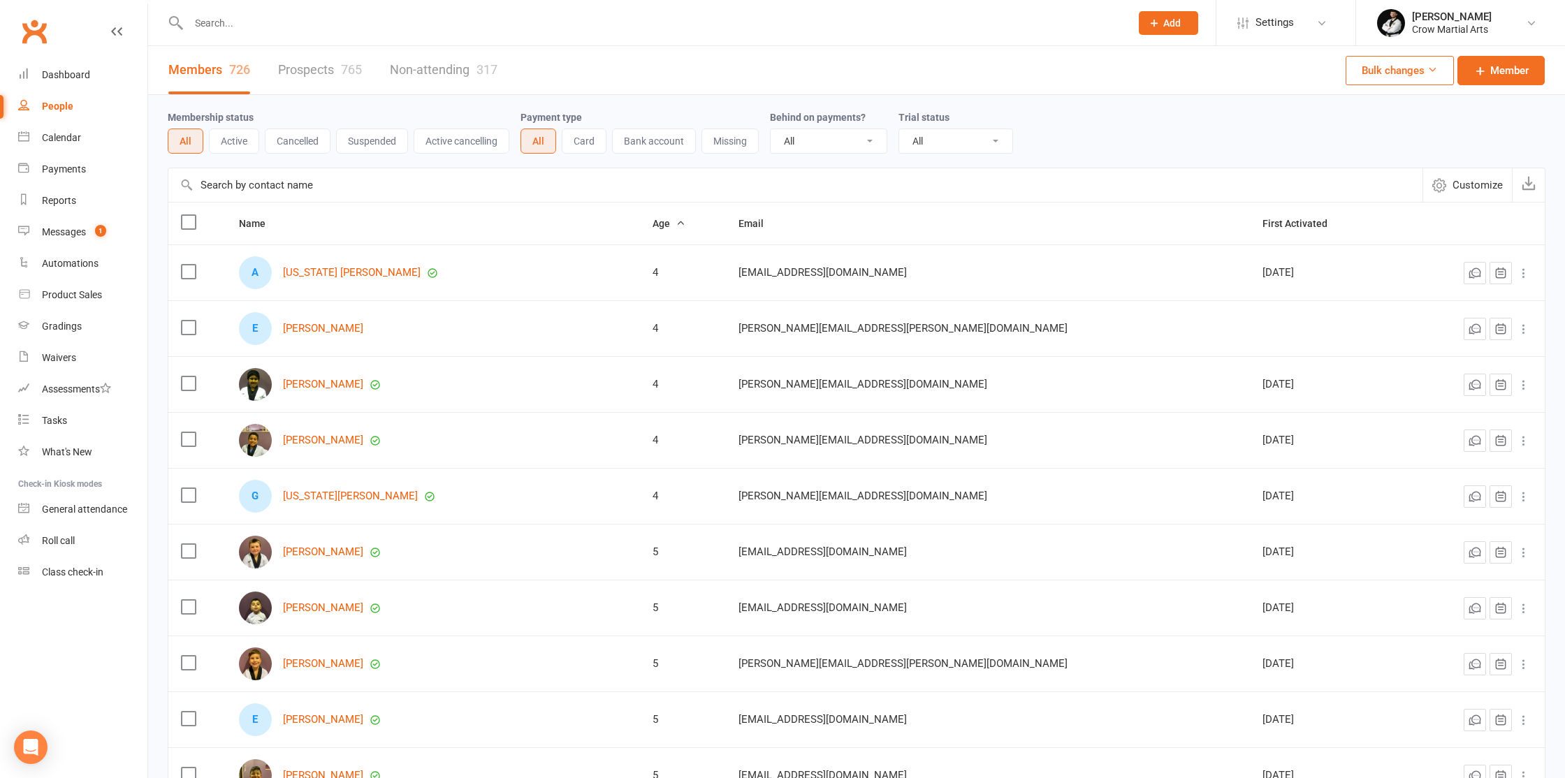
select select "100"
click at [233, 24] on input "text" at bounding box center [652, 23] width 936 height 20
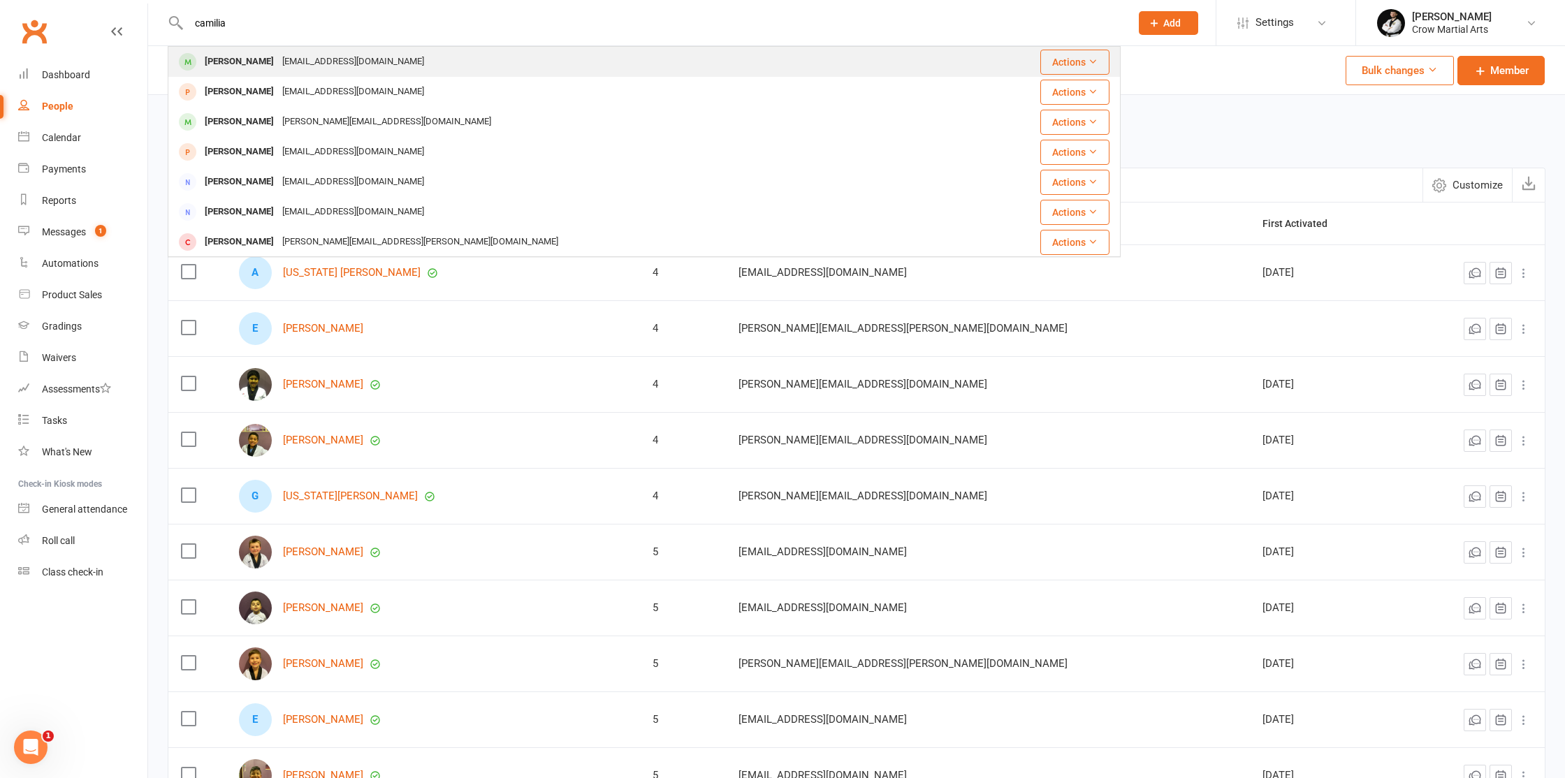
type input "camilia"
click at [252, 56] on div "Camilia Kassir" at bounding box center [240, 62] width 78 height 20
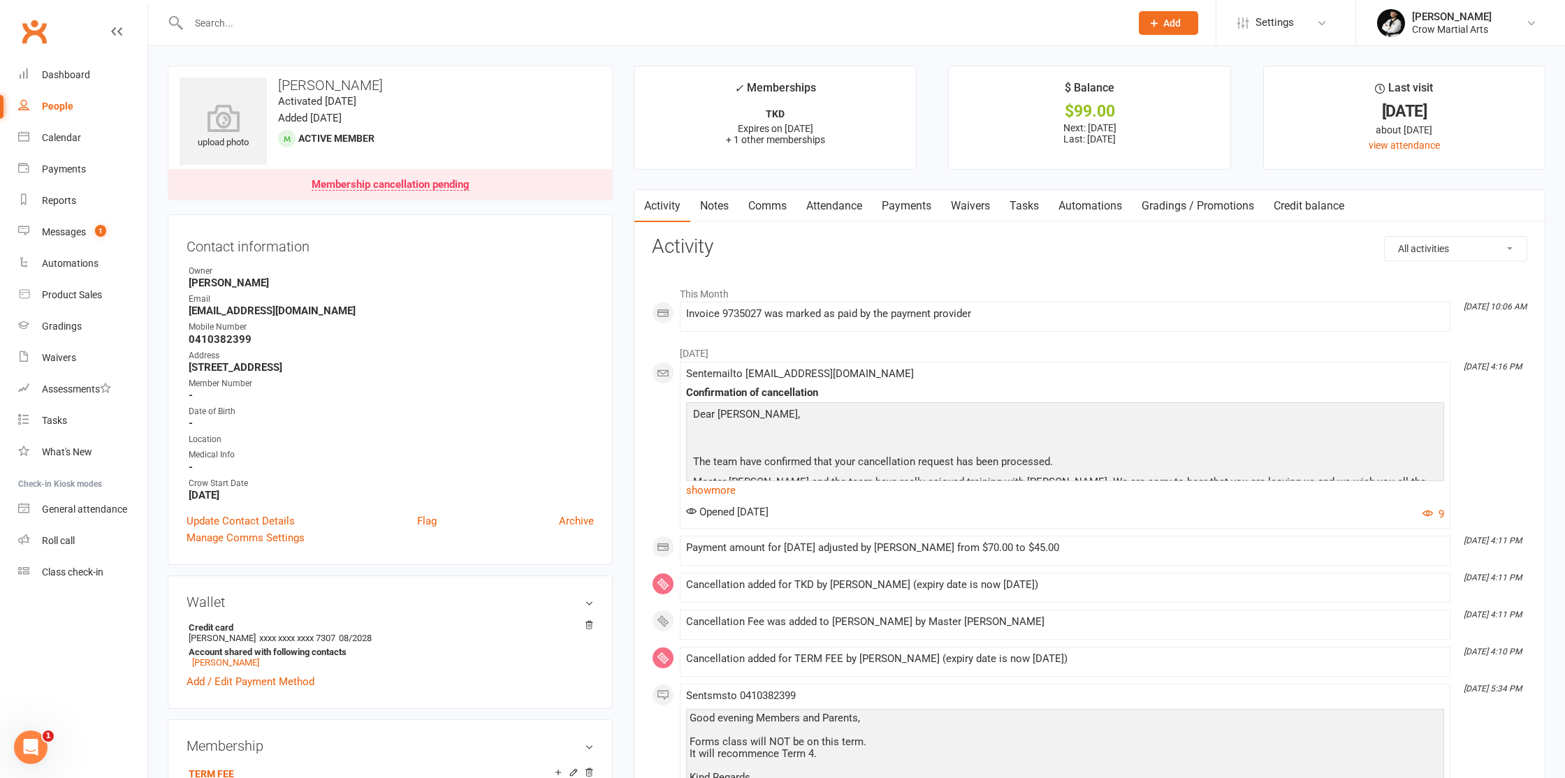
click at [226, 29] on input "text" at bounding box center [652, 23] width 936 height 20
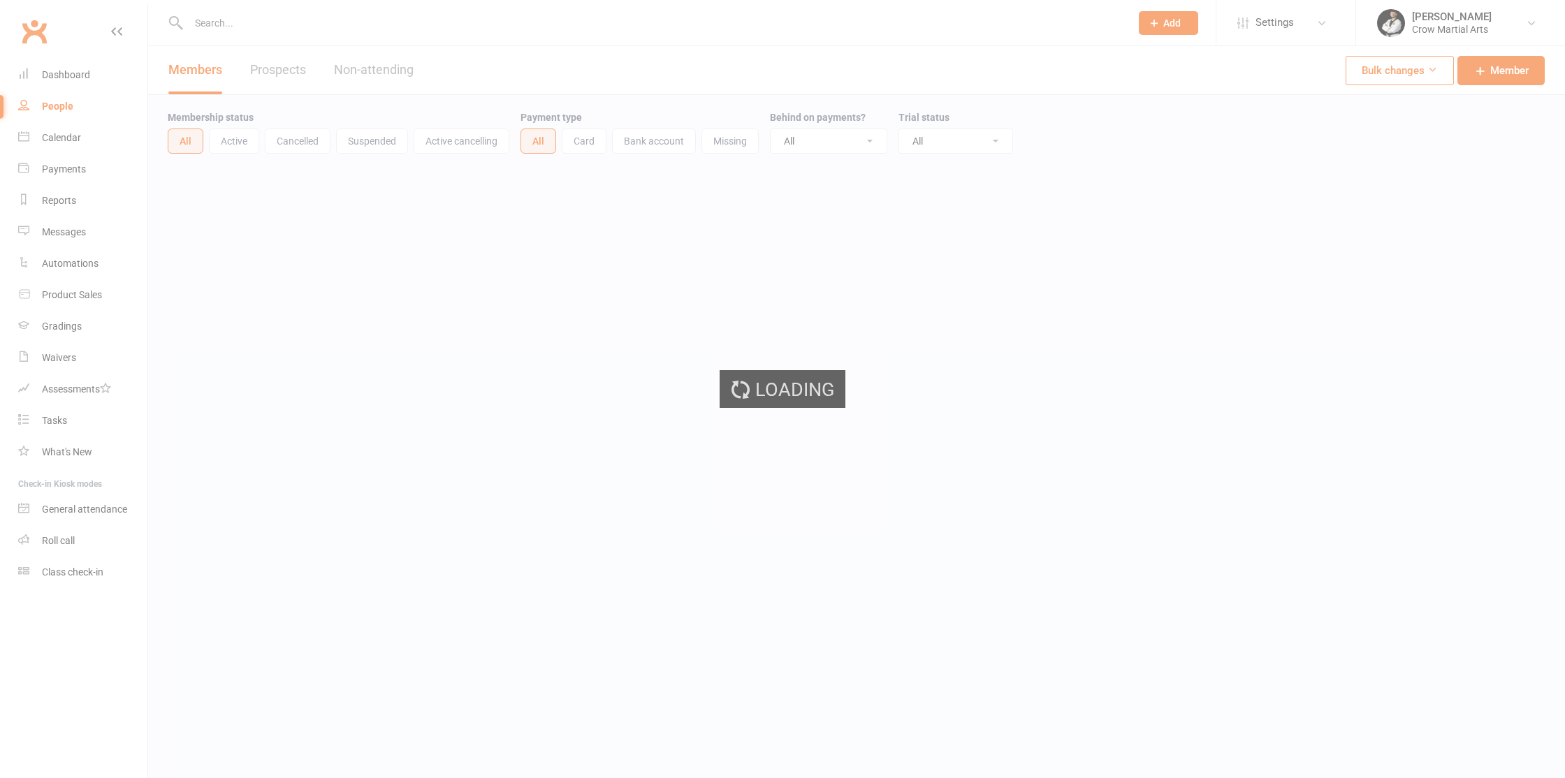
select select "100"
click at [252, 24] on ui-view "Prospect Member Non-attending contact Class / event Appointment Grading event T…" at bounding box center [782, 192] width 1565 height 379
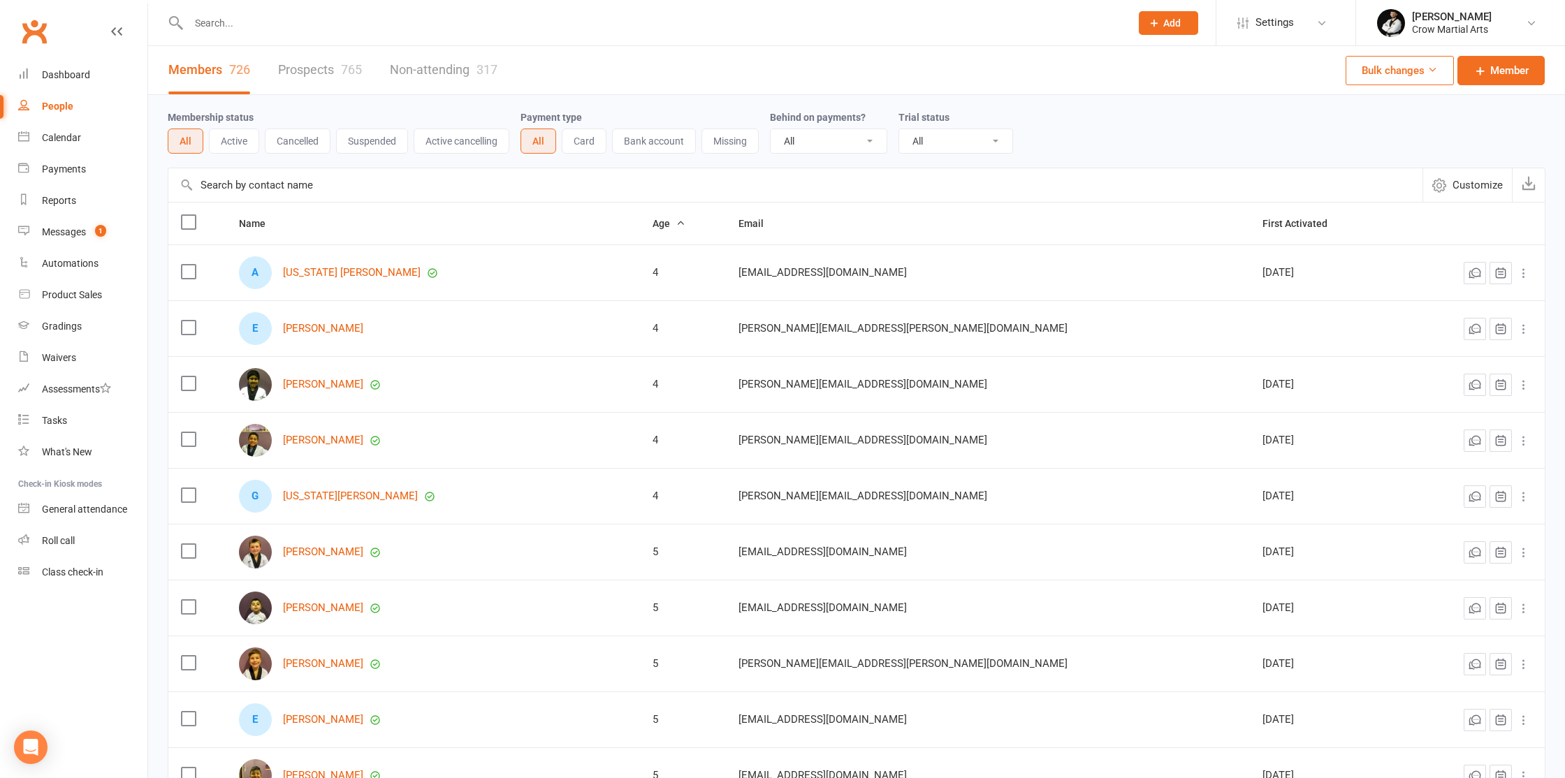
click at [254, 24] on input "text" at bounding box center [652, 23] width 936 height 20
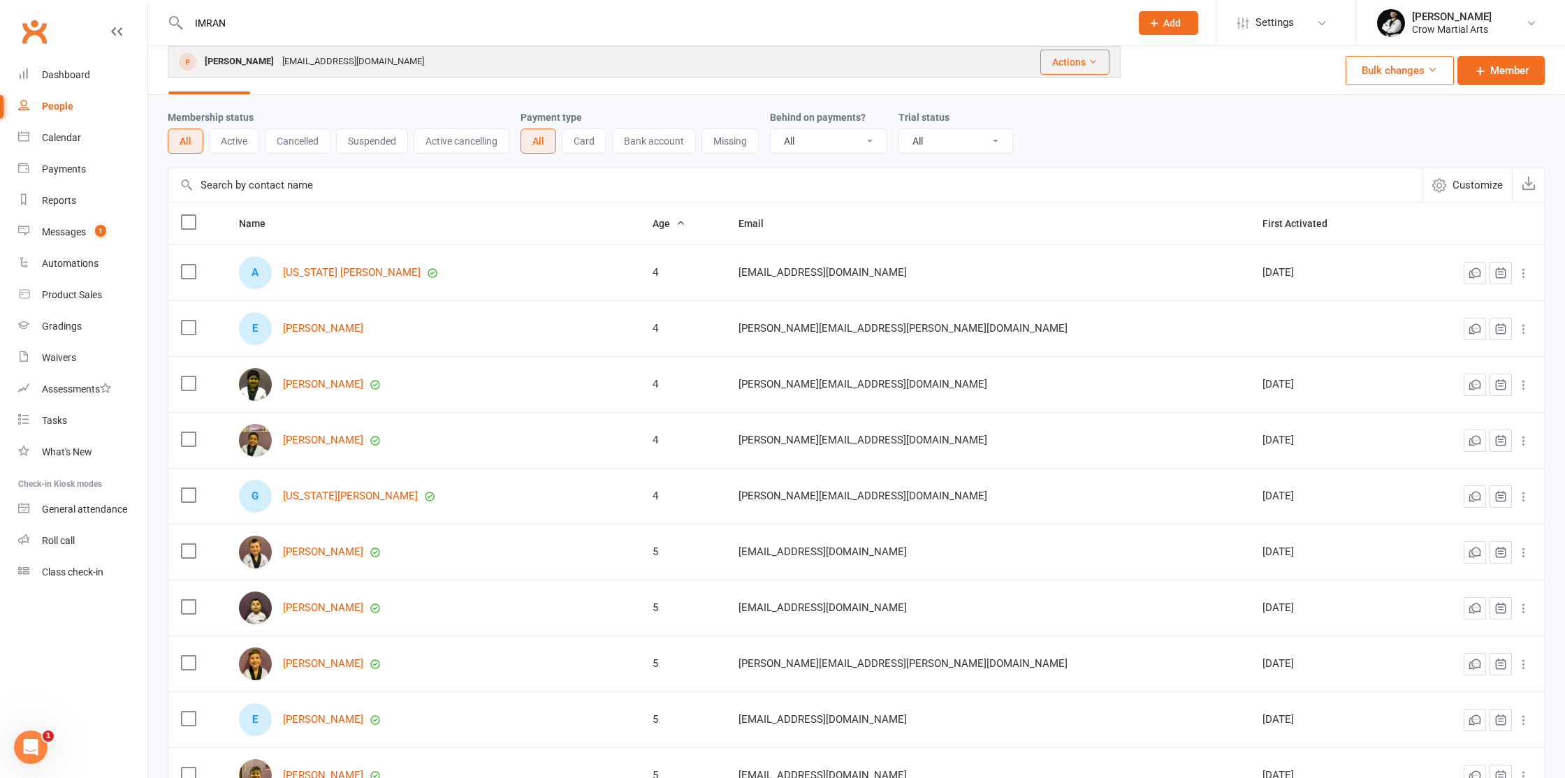
type input "IMRAN"
click at [250, 64] on div "Imran Shafei" at bounding box center [240, 62] width 78 height 20
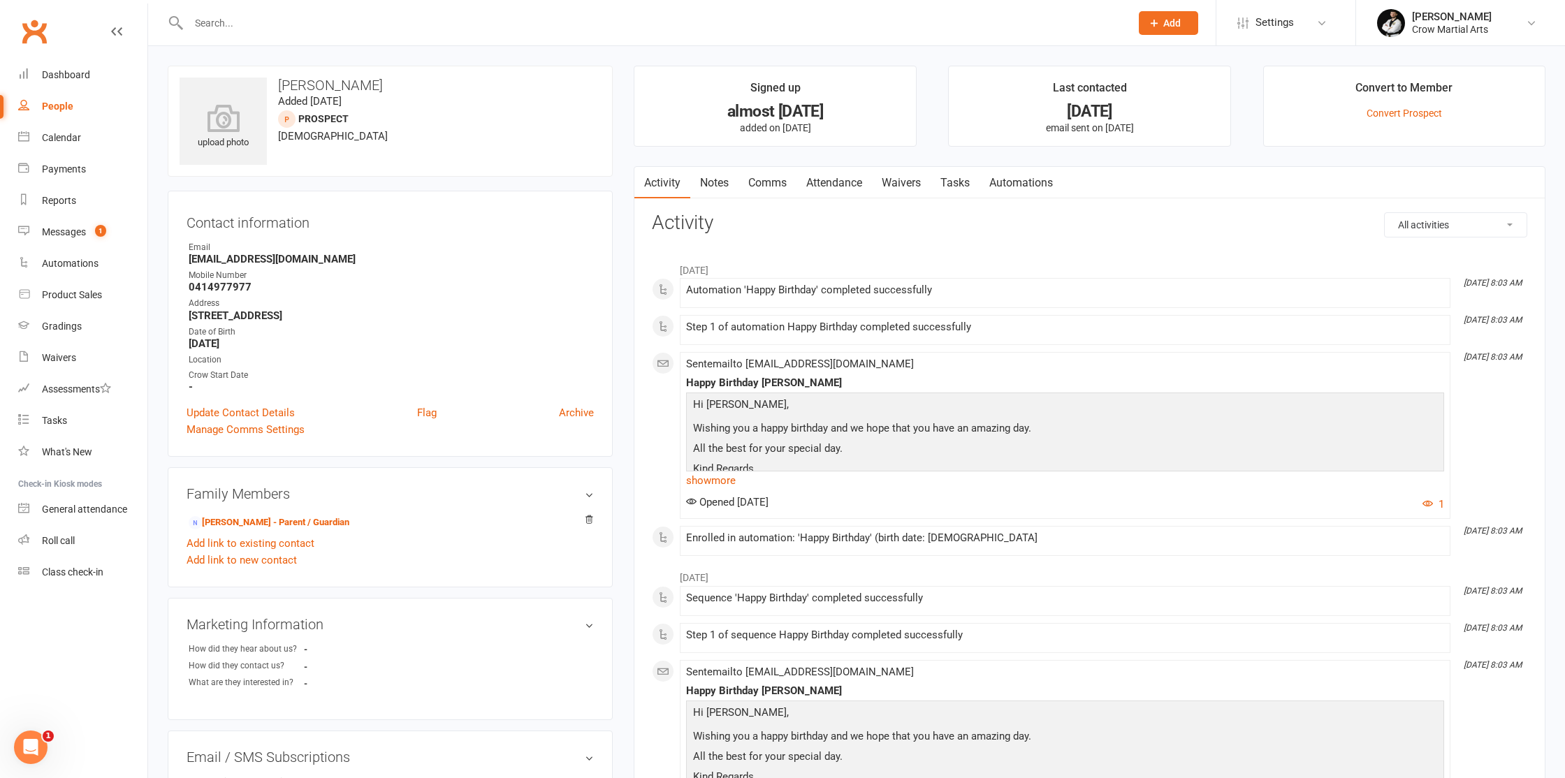
click at [252, 22] on input "text" at bounding box center [652, 23] width 936 height 20
paste input "Ibram Youssef"
type input "Ibram Youssef"
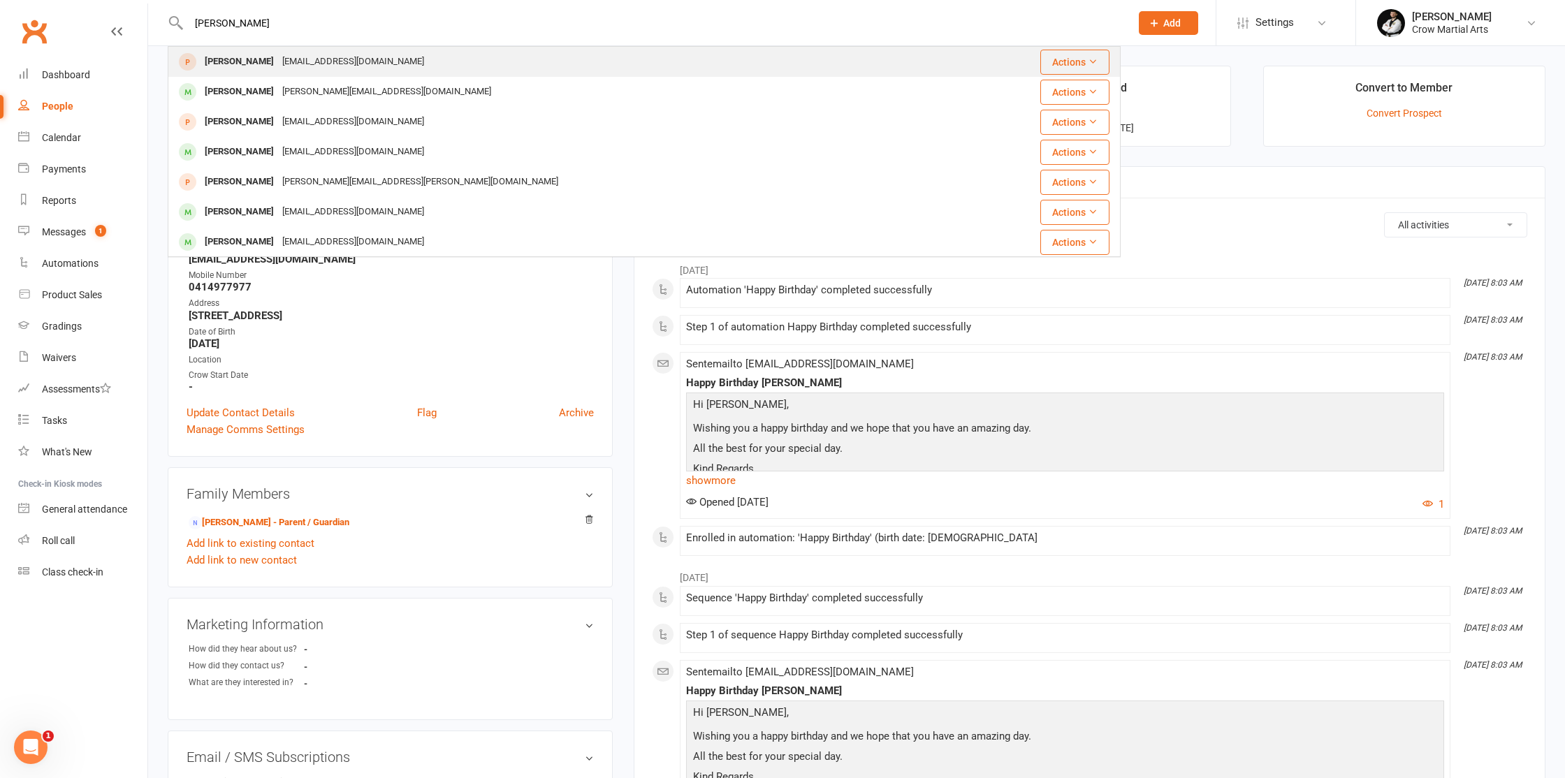
click at [252, 54] on div "Ibram Youssef" at bounding box center [240, 62] width 78 height 20
